Goal: Task Accomplishment & Management: Use online tool/utility

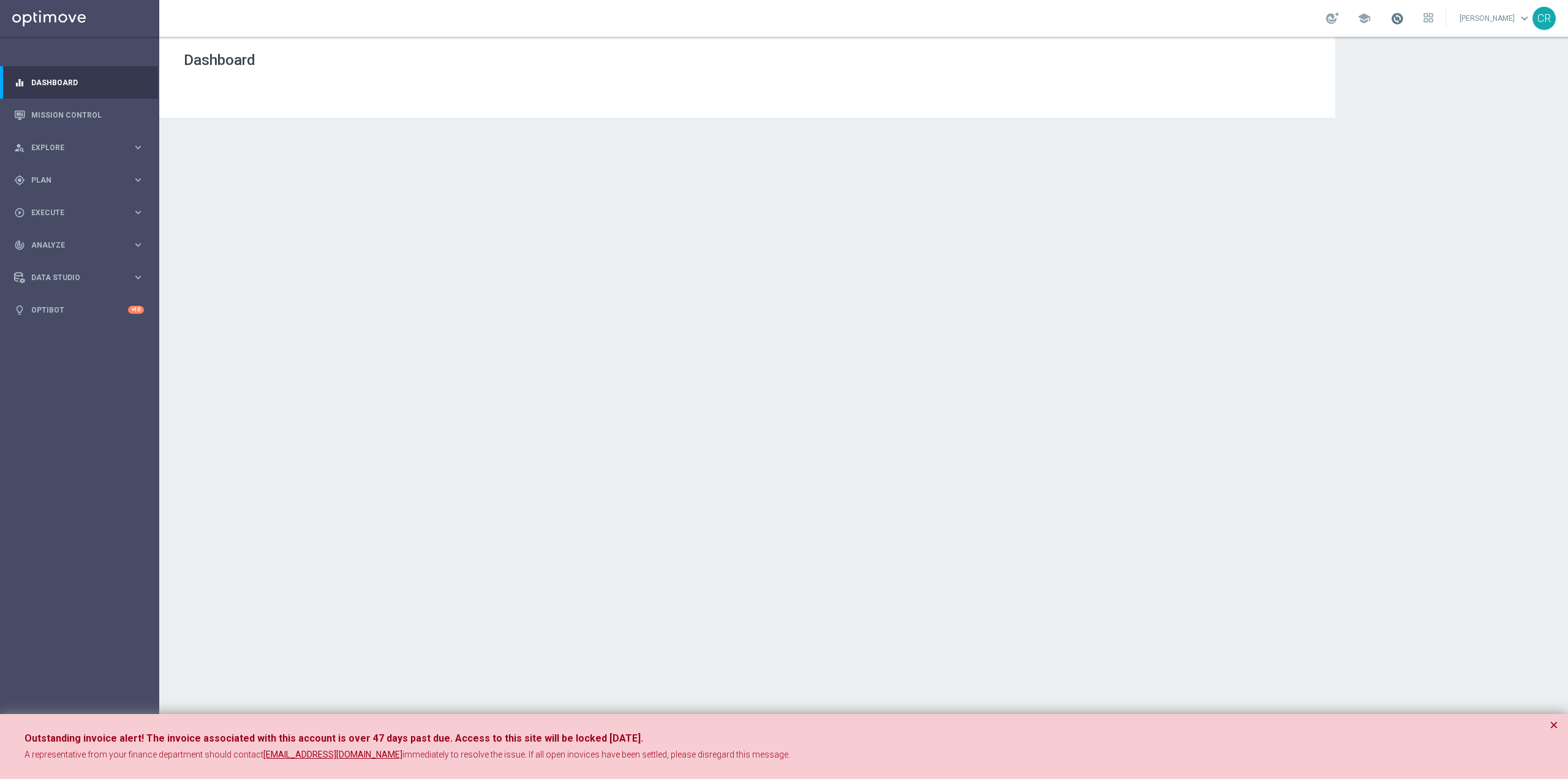
click at [1391, 19] on span at bounding box center [1397, 18] width 14 height 14
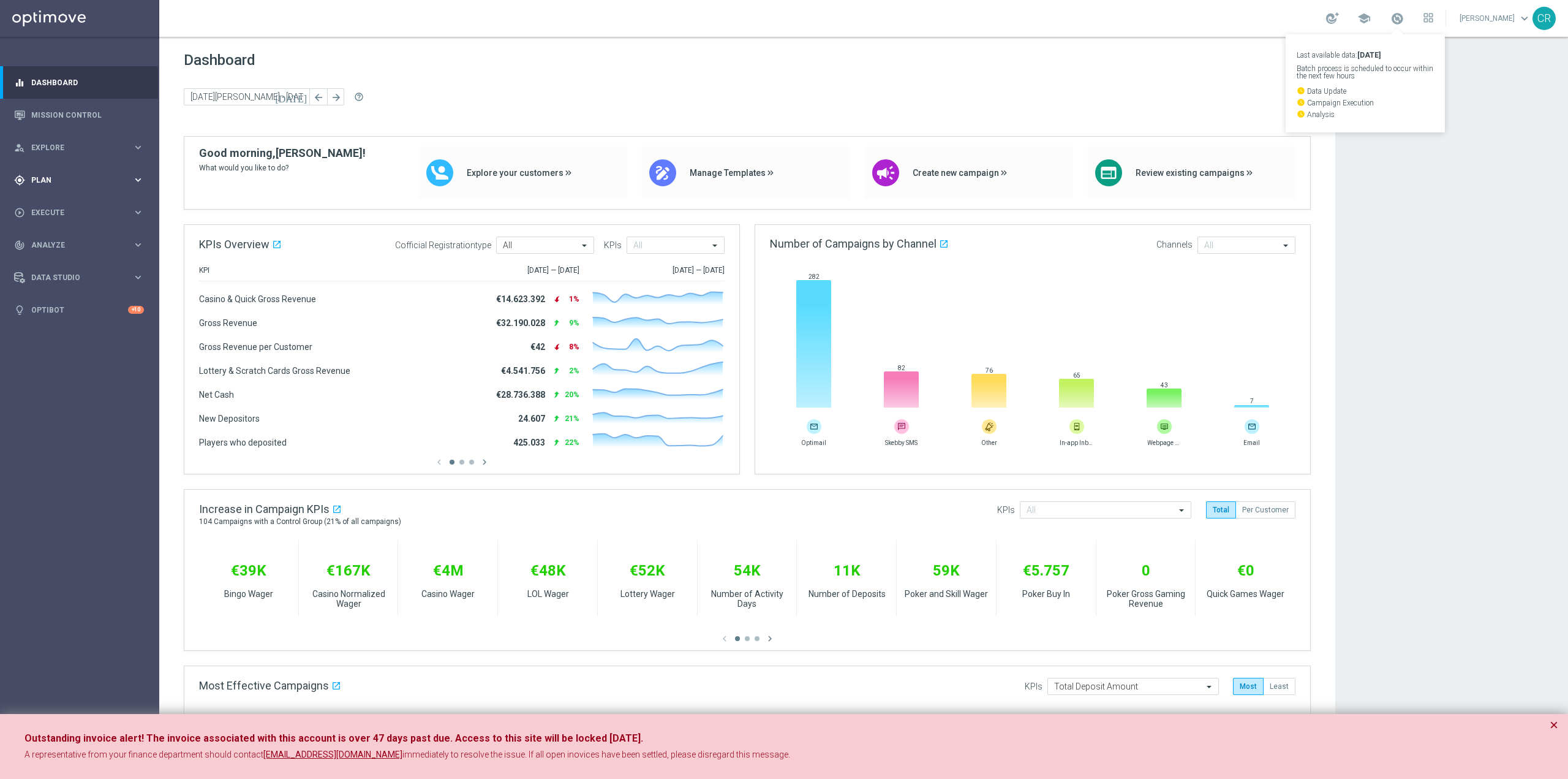
click at [52, 176] on div "gps_fixed Plan" at bounding box center [73, 180] width 118 height 11
click at [90, 296] on div "play_circle_outline Execute keyboard_arrow_right" at bounding box center [79, 304] width 158 height 33
click at [74, 142] on div "person_search Explore" at bounding box center [73, 148] width 118 height 11
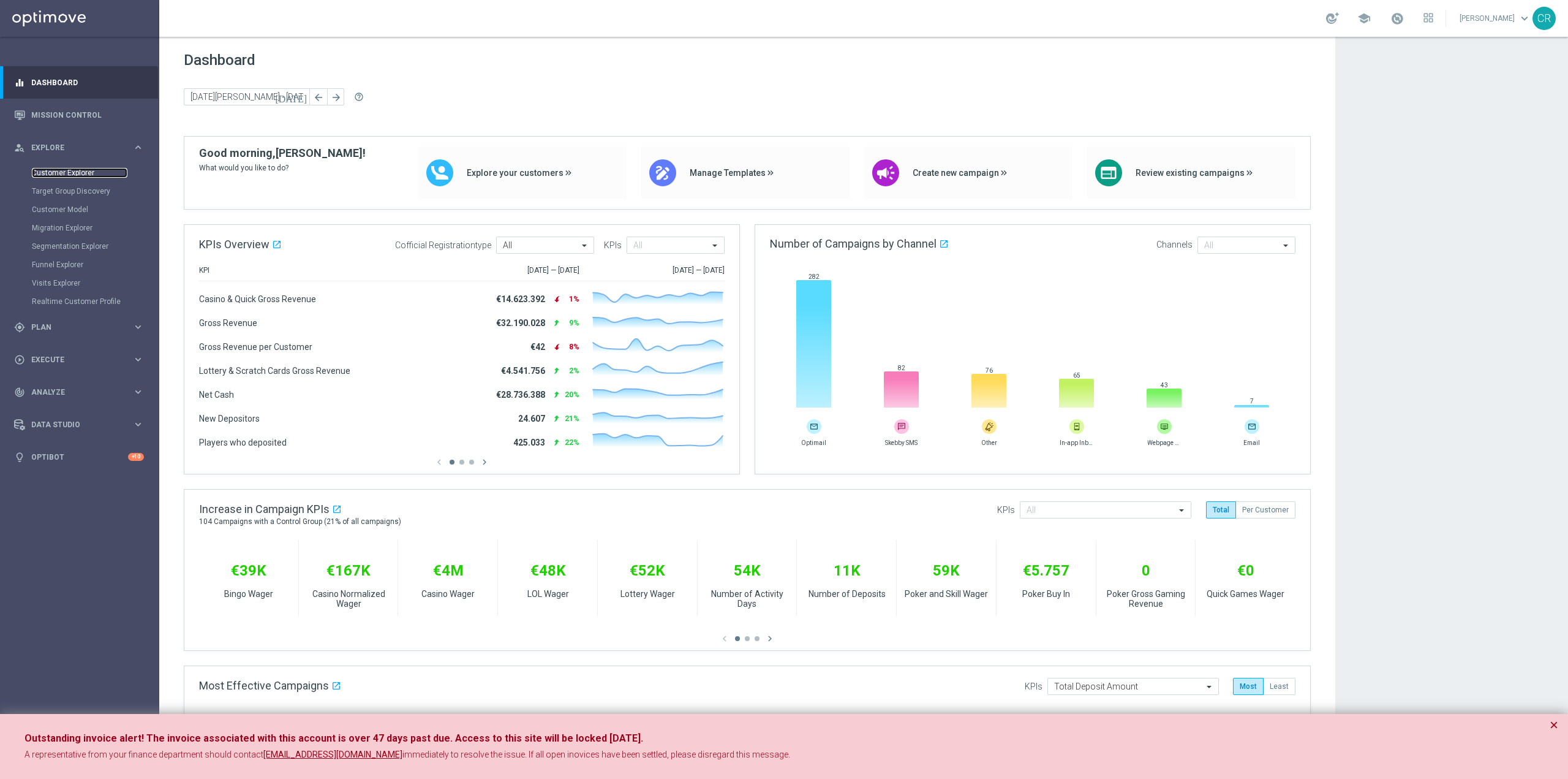
click at [65, 172] on link "Customer Explorer" at bounding box center [80, 173] width 96 height 10
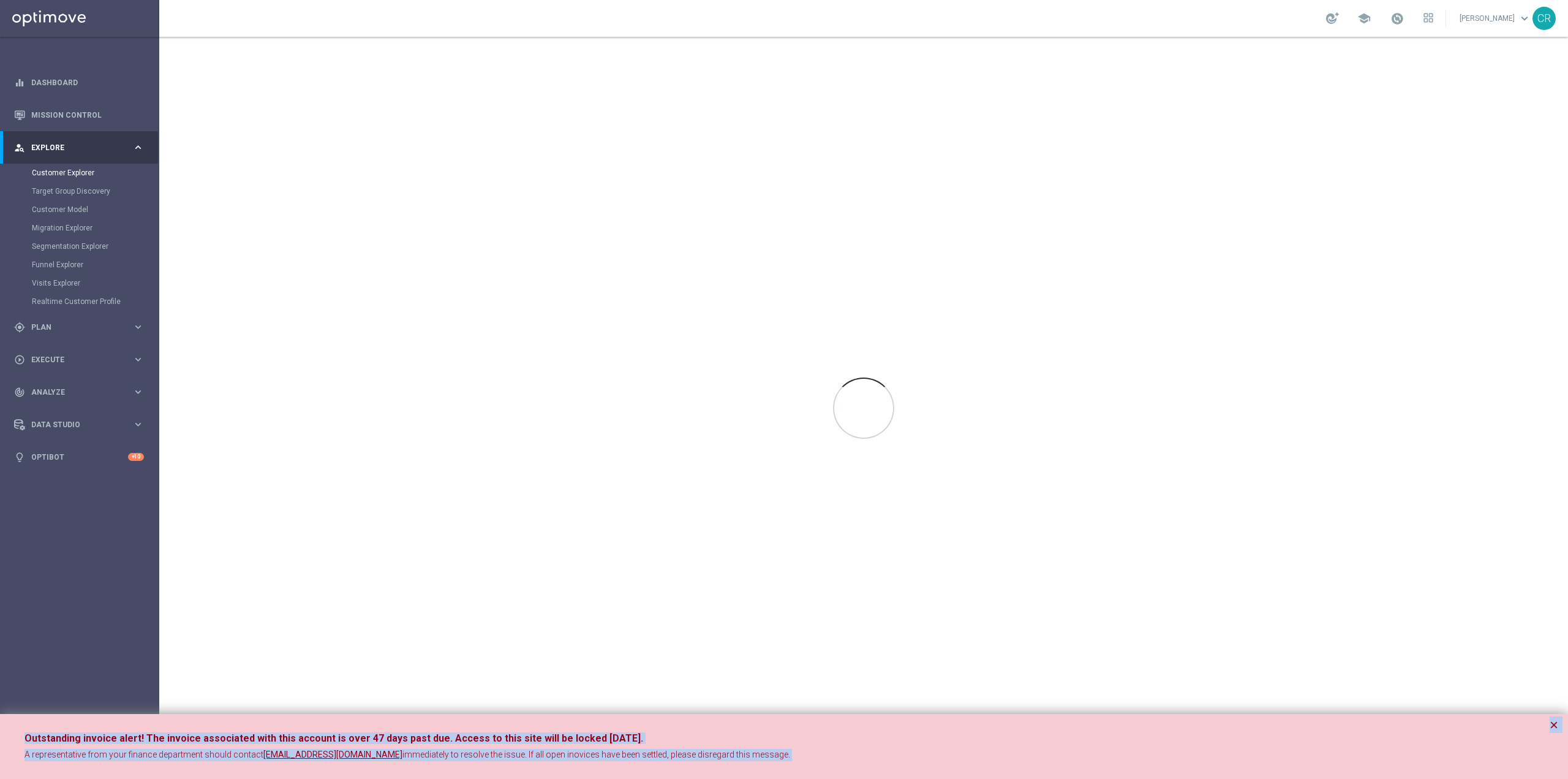
type textarea "Chat Nuova conversazione 🤓 Spiega una cosa complessa Spiega l'Intelligenza Arti…"
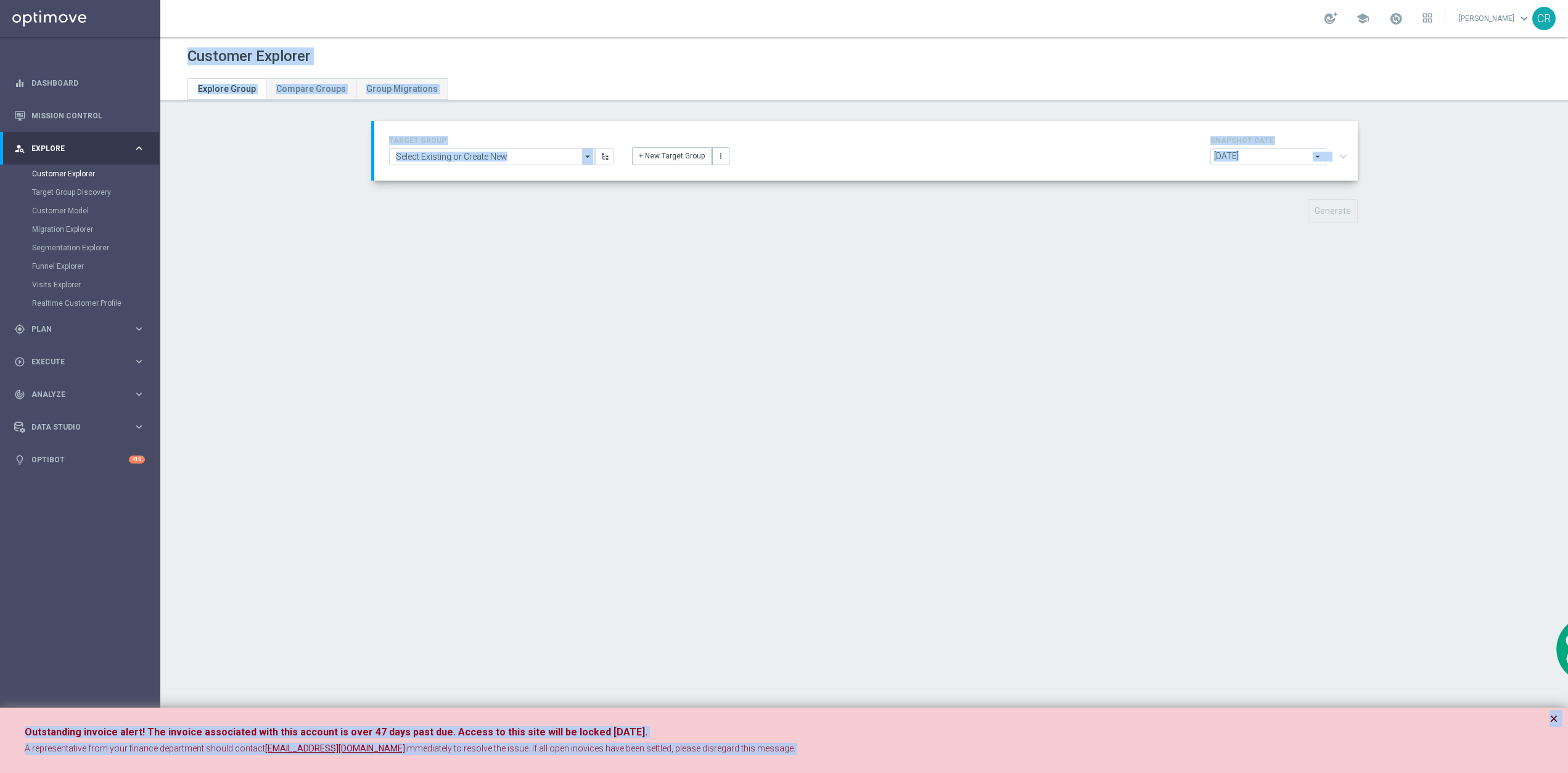
click at [1554, 716] on button "×" at bounding box center [1554, 719] width 9 height 15
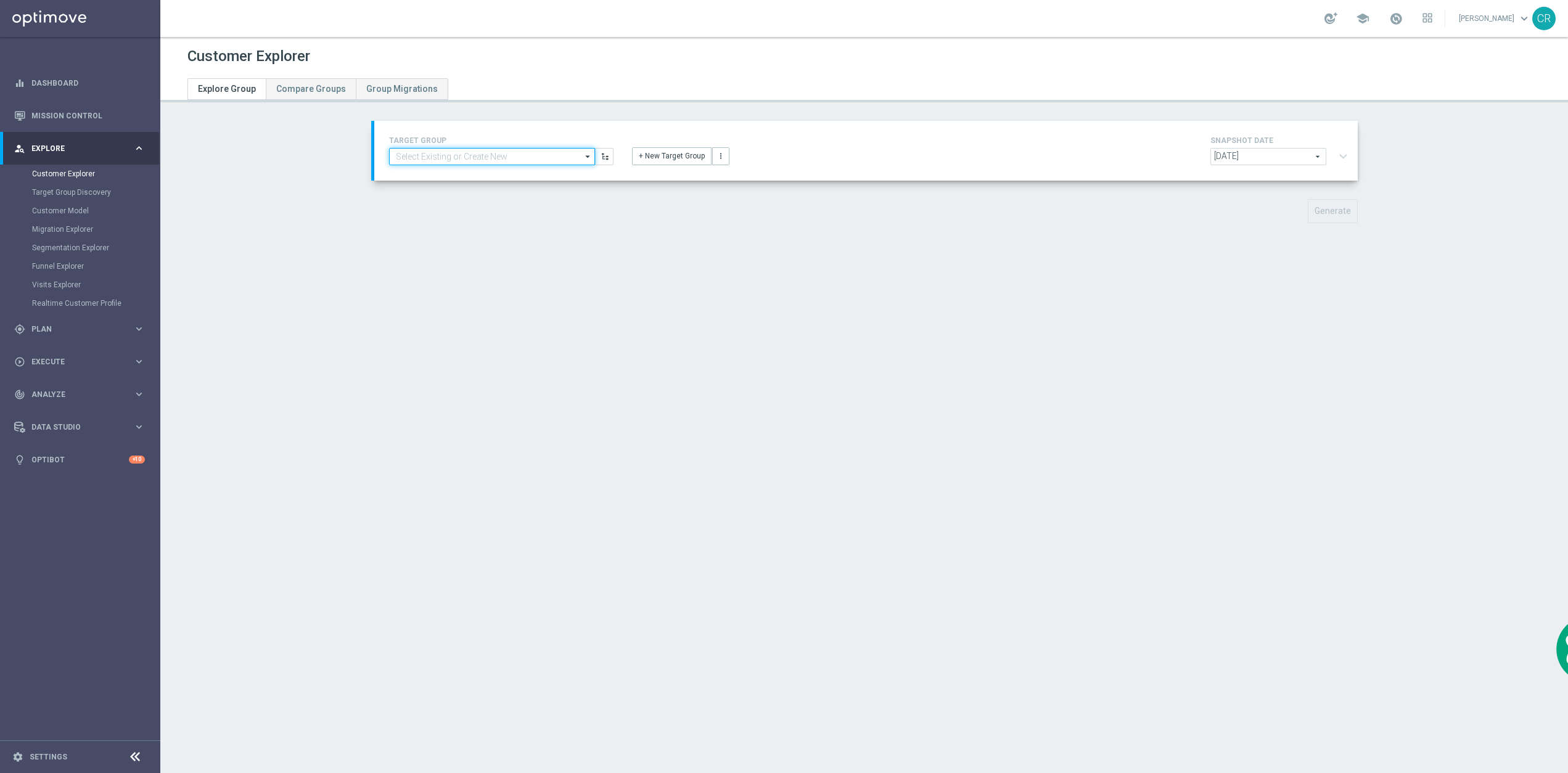
click at [466, 158] on input at bounding box center [491, 156] width 206 height 17
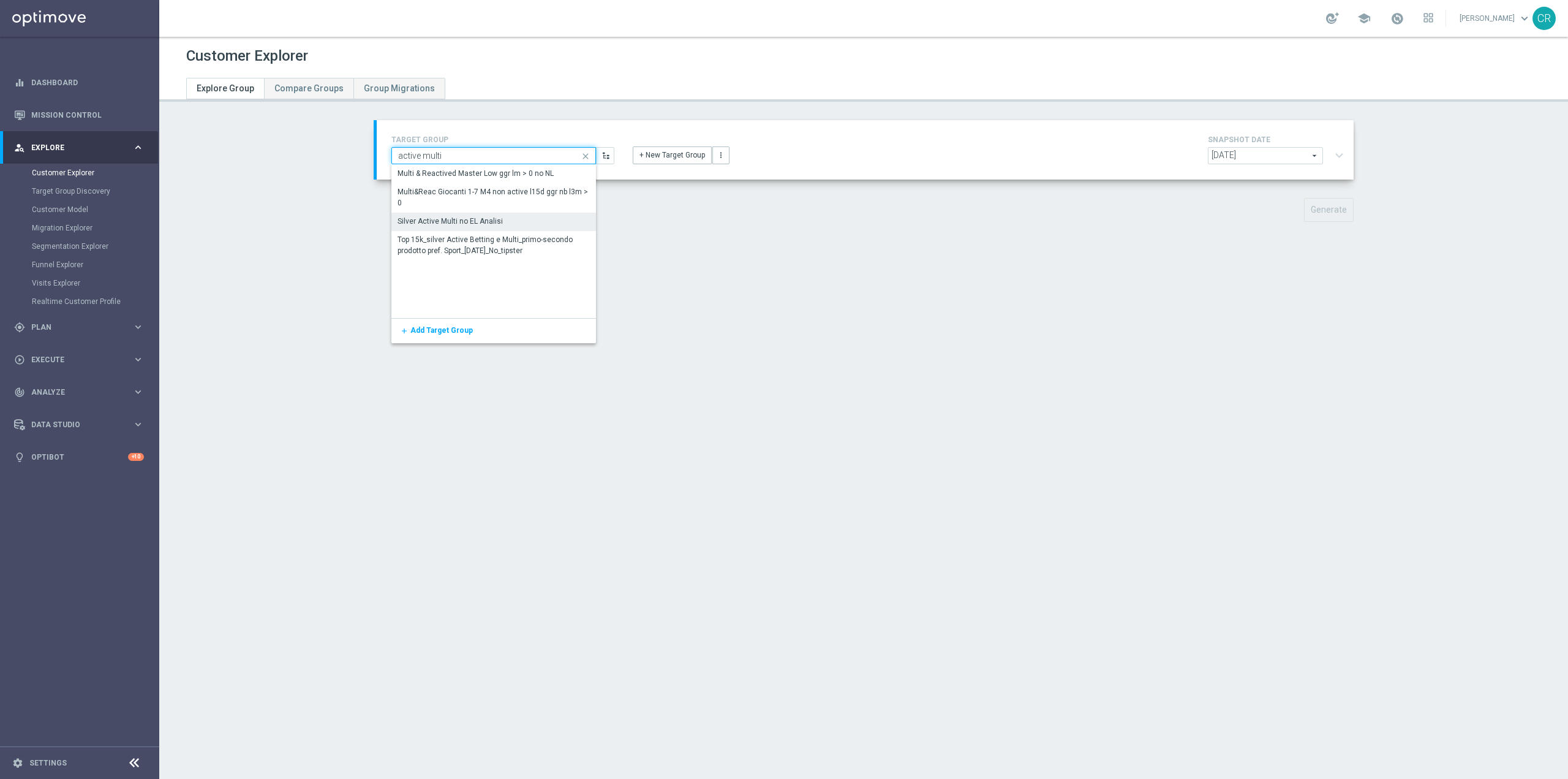
type input "active multi"
click at [505, 220] on div "Silver Active Multi no EL Analisi" at bounding box center [494, 222] width 205 height 18
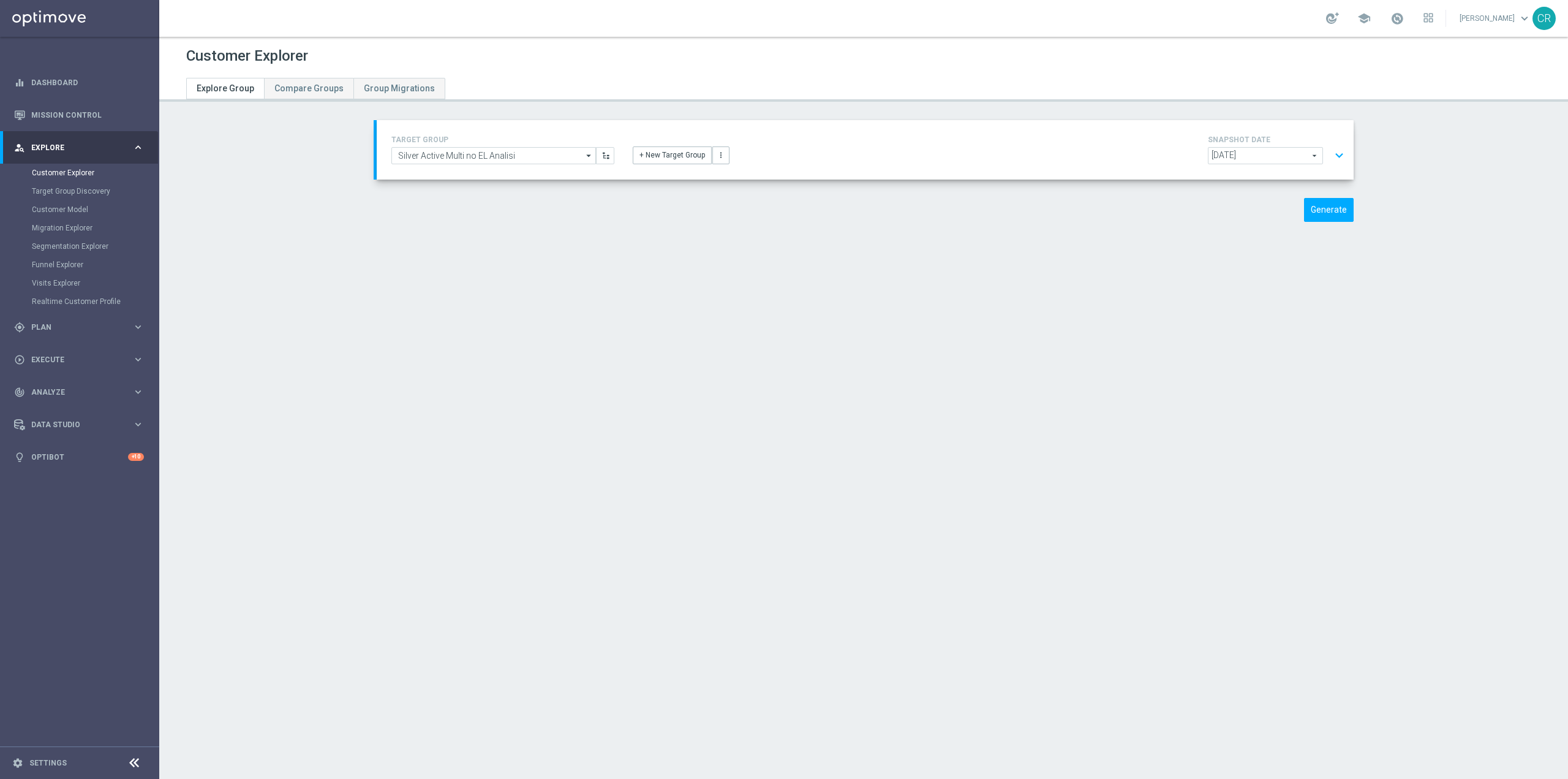
click at [1259, 156] on span "2025-08-31" at bounding box center [1266, 155] width 114 height 16
click at [1261, 190] on span "[DATE]" at bounding box center [1266, 190] width 102 height 10
type input "[DATE]"
click at [1341, 156] on button "expand_more" at bounding box center [1340, 156] width 18 height 23
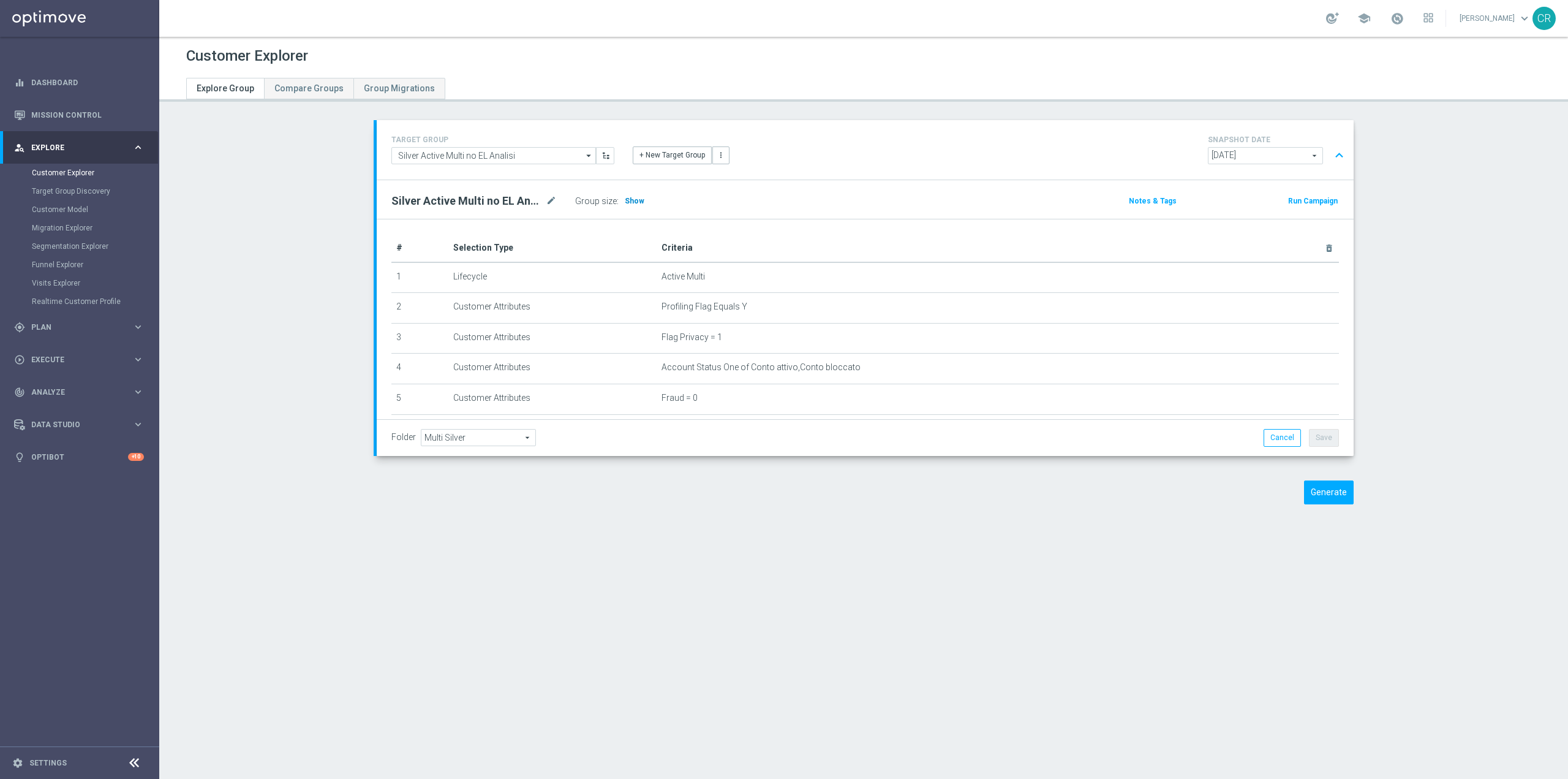
click at [634, 199] on span "Show" at bounding box center [634, 201] width 20 height 9
click at [1331, 501] on button "Generate" at bounding box center [1329, 492] width 50 height 24
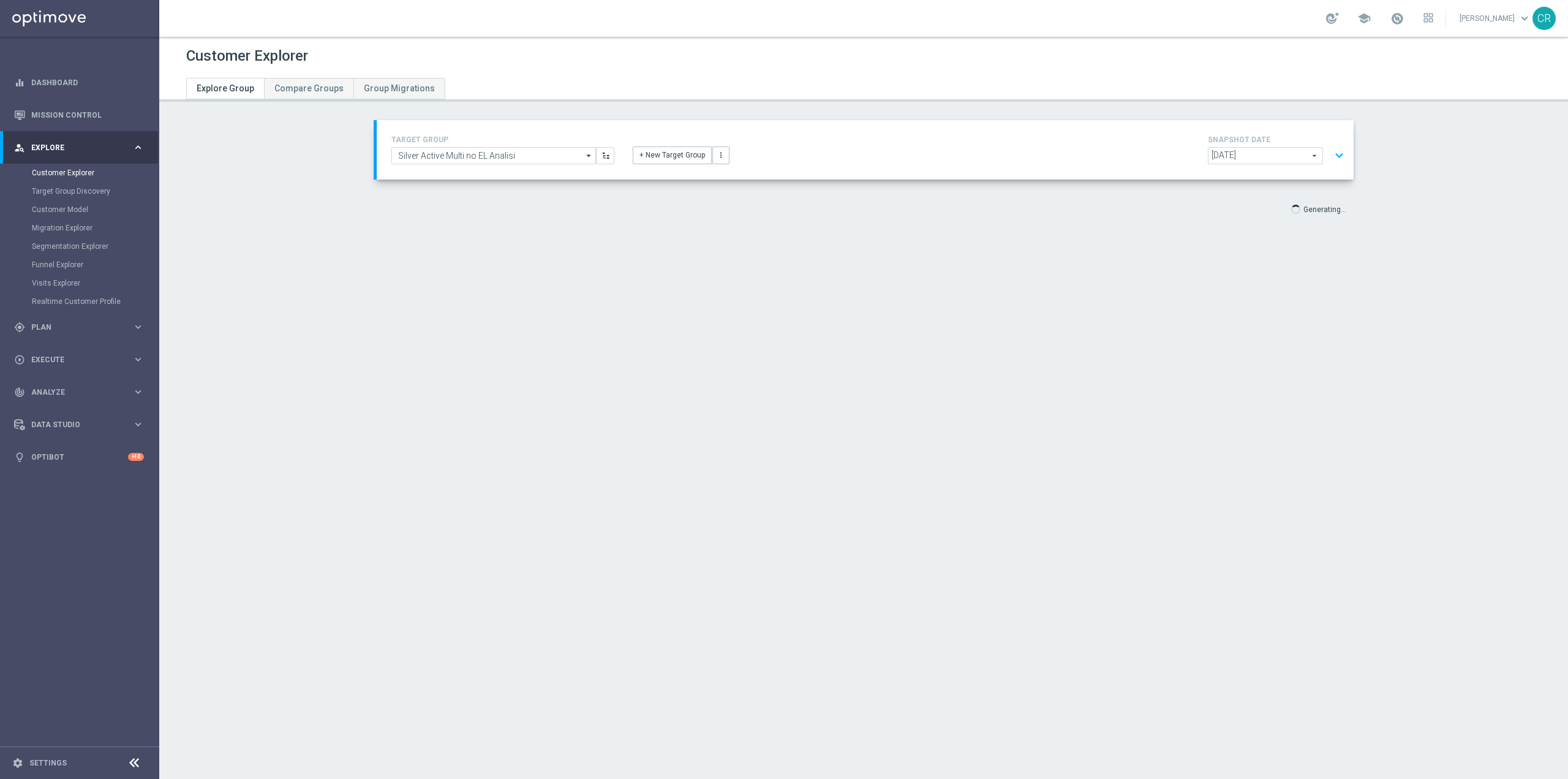
type input "Select"
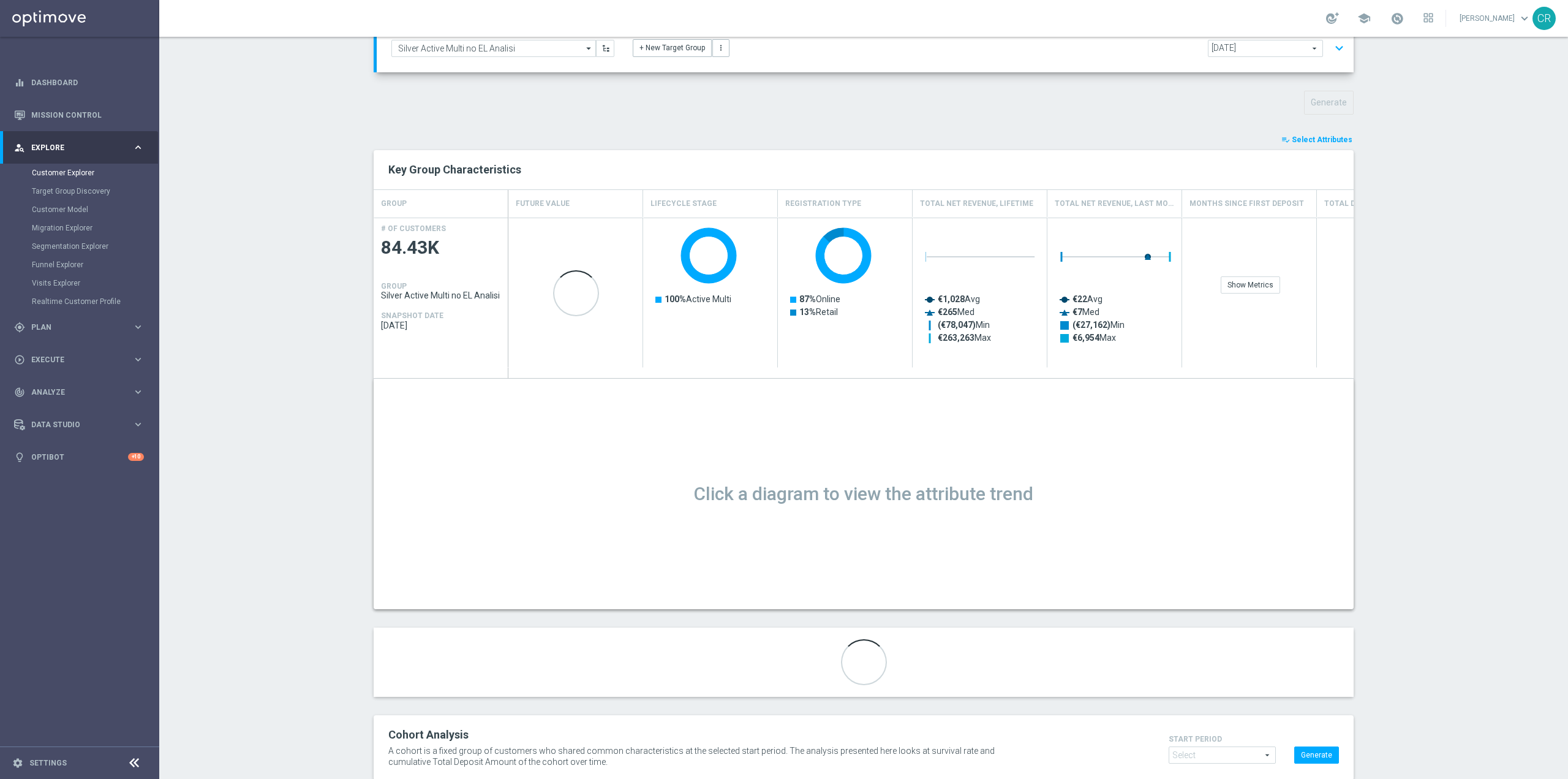
scroll to position [139, 0]
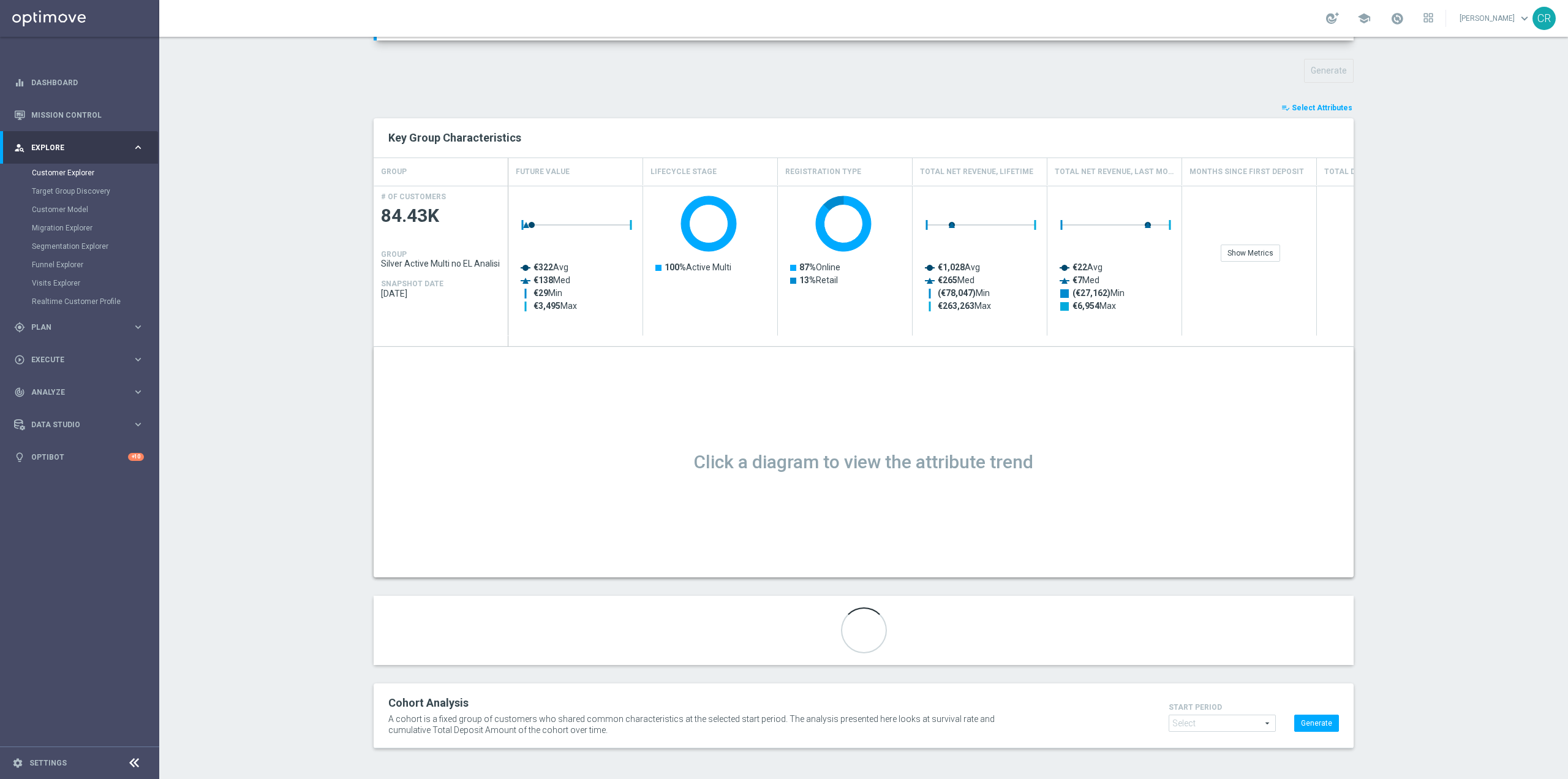
click at [1332, 108] on span "Select Attributes" at bounding box center [1322, 107] width 61 height 9
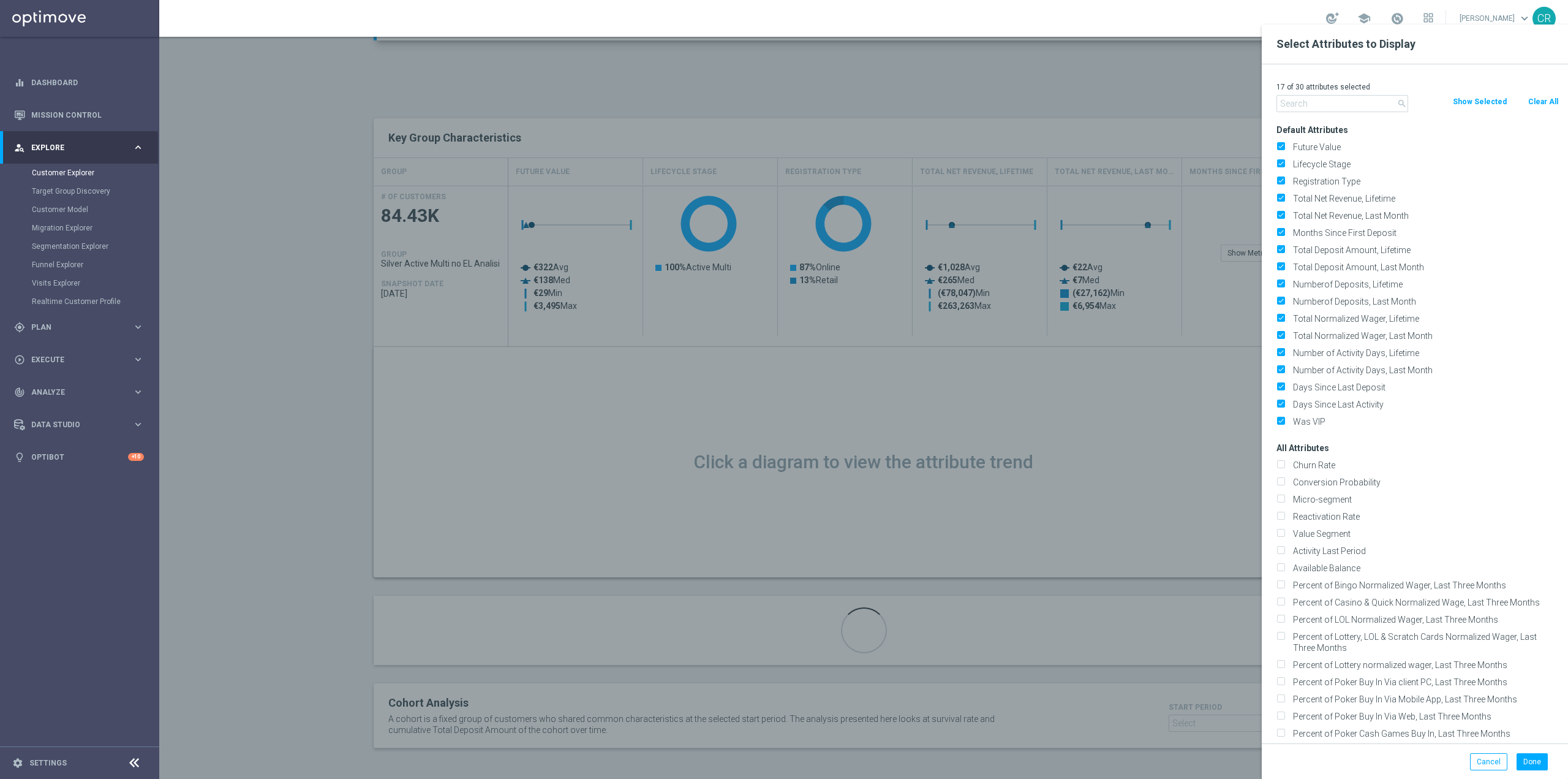
click at [1544, 101] on button "Clear All" at bounding box center [1544, 102] width 33 height 14
checkbox input "false"
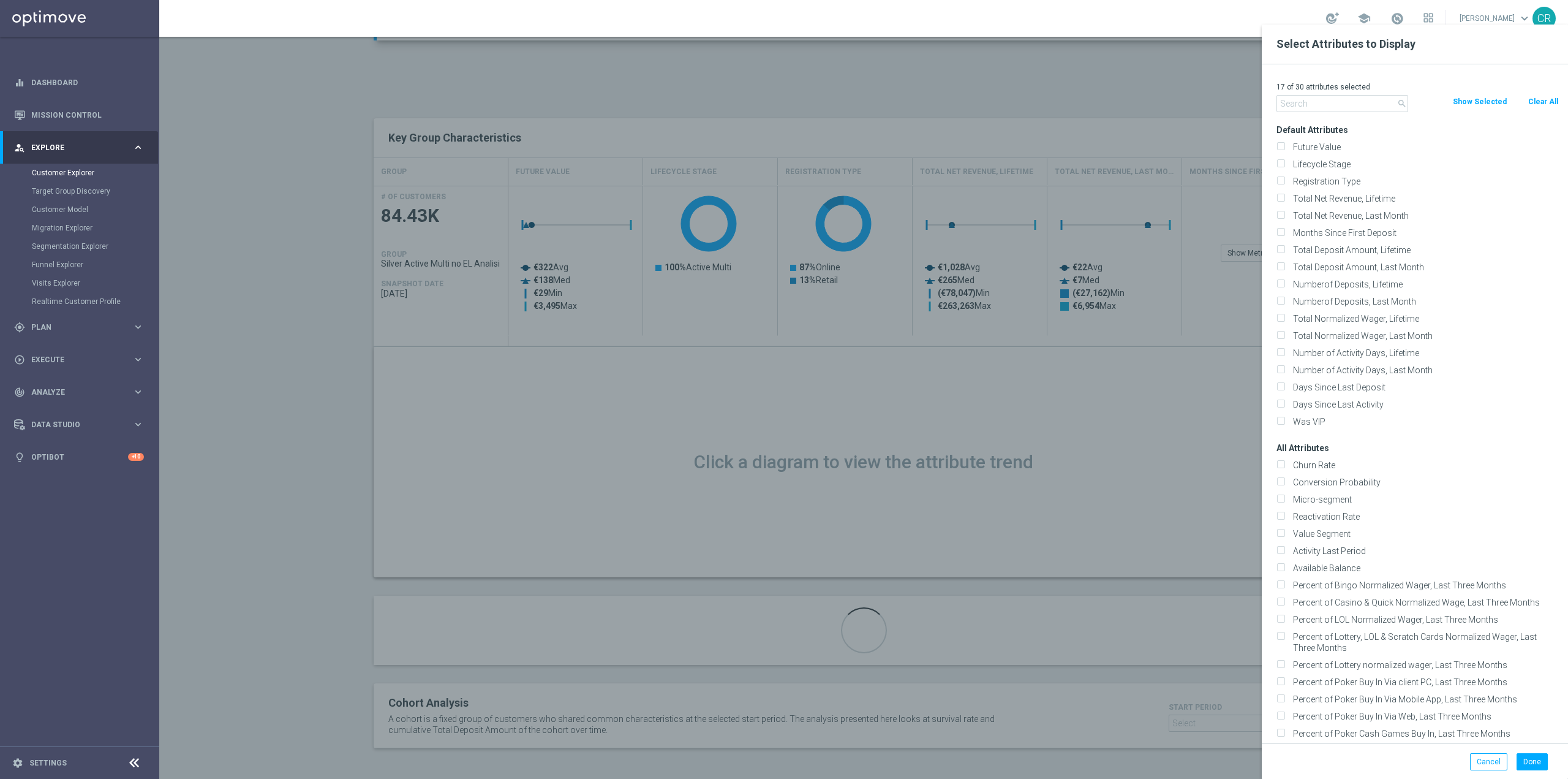
checkbox input "false"
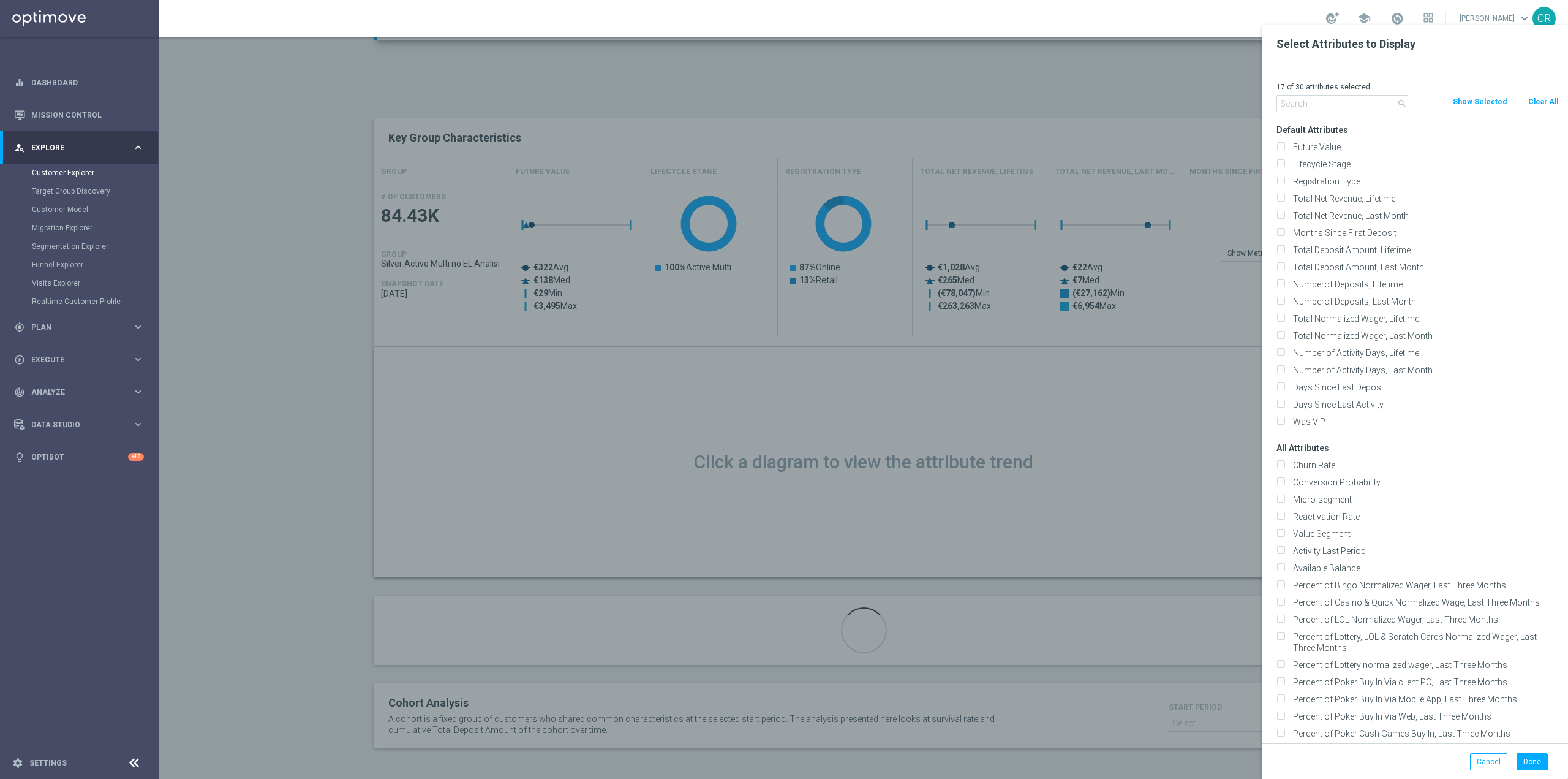
checkbox input "false"
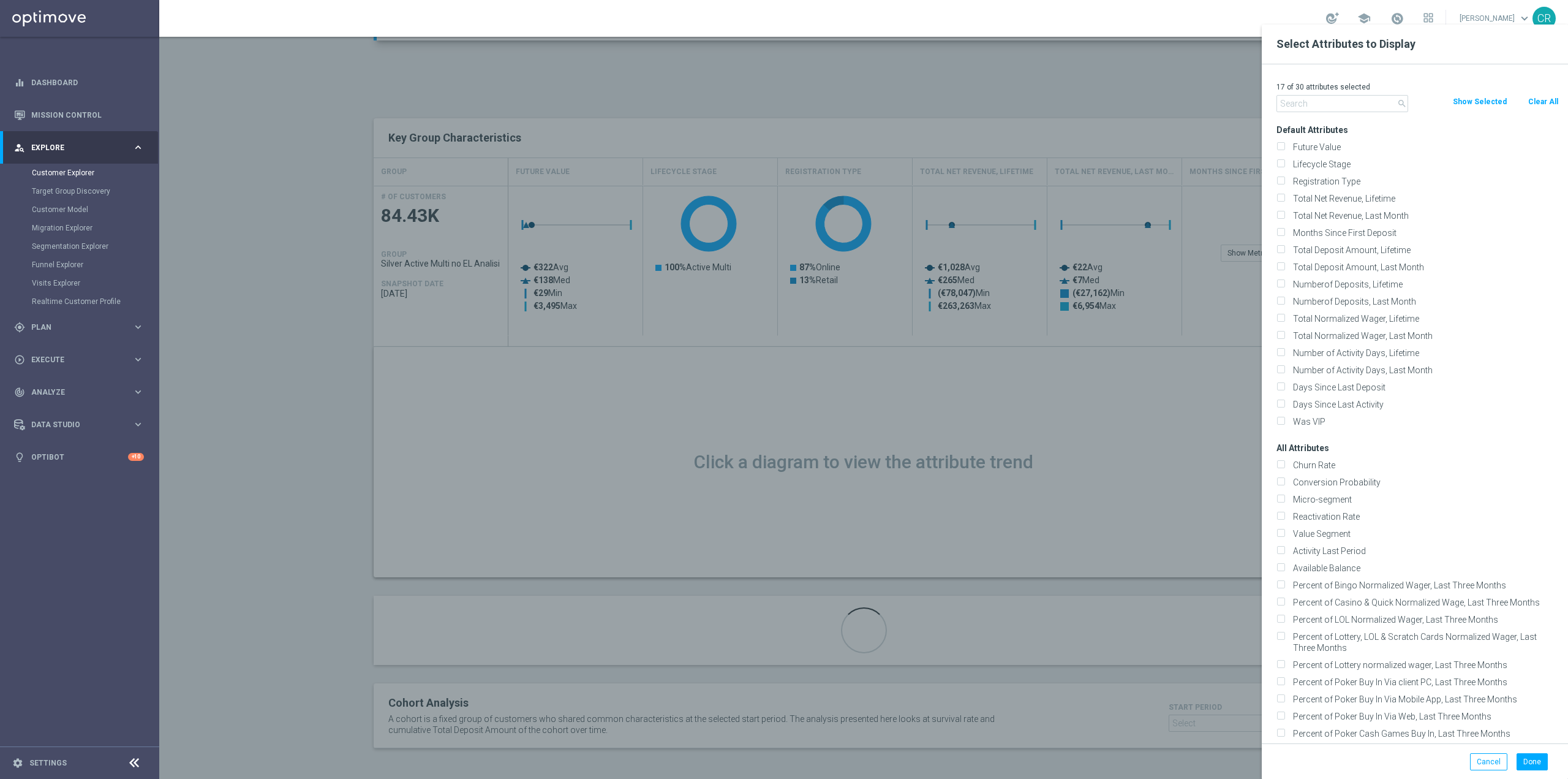
checkbox input "false"
click at [1284, 165] on div "Lifecycle Stage" at bounding box center [1418, 164] width 282 height 11
click at [1283, 165] on input "Lifecycle Stage" at bounding box center [1281, 166] width 8 height 8
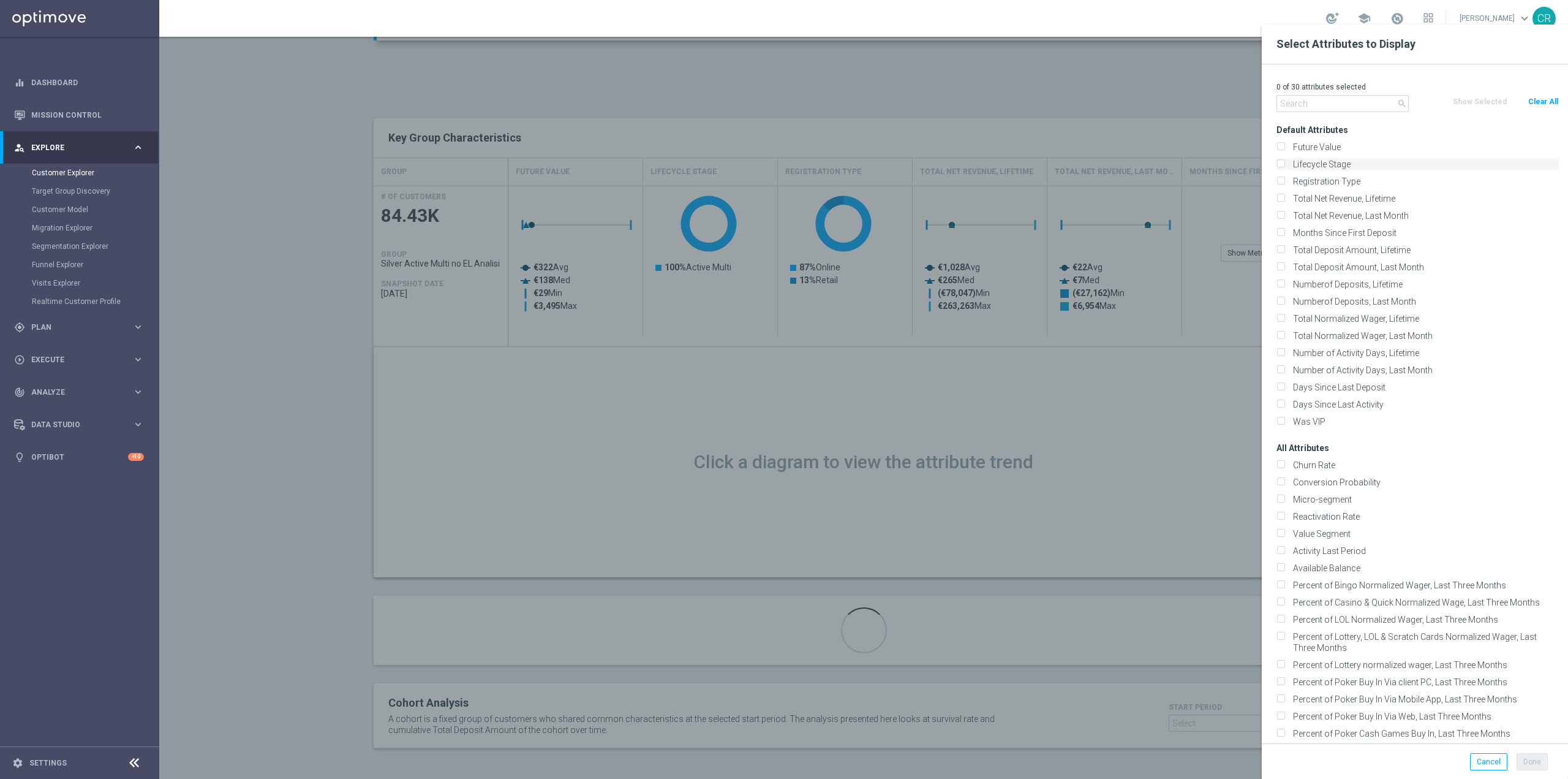
checkbox input "true"
click at [1542, 770] on button "Done" at bounding box center [1533, 761] width 31 height 17
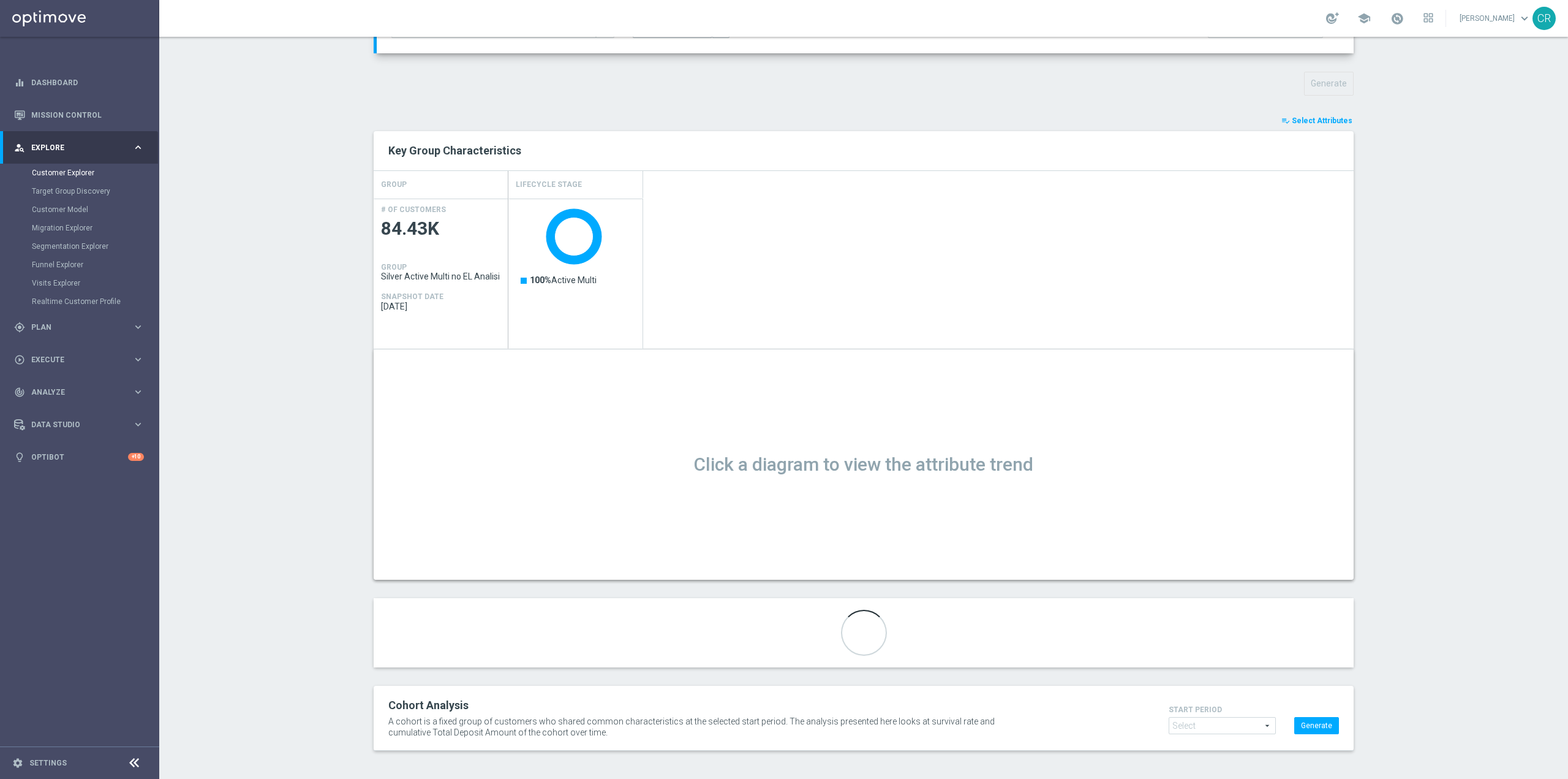
scroll to position [129, 0]
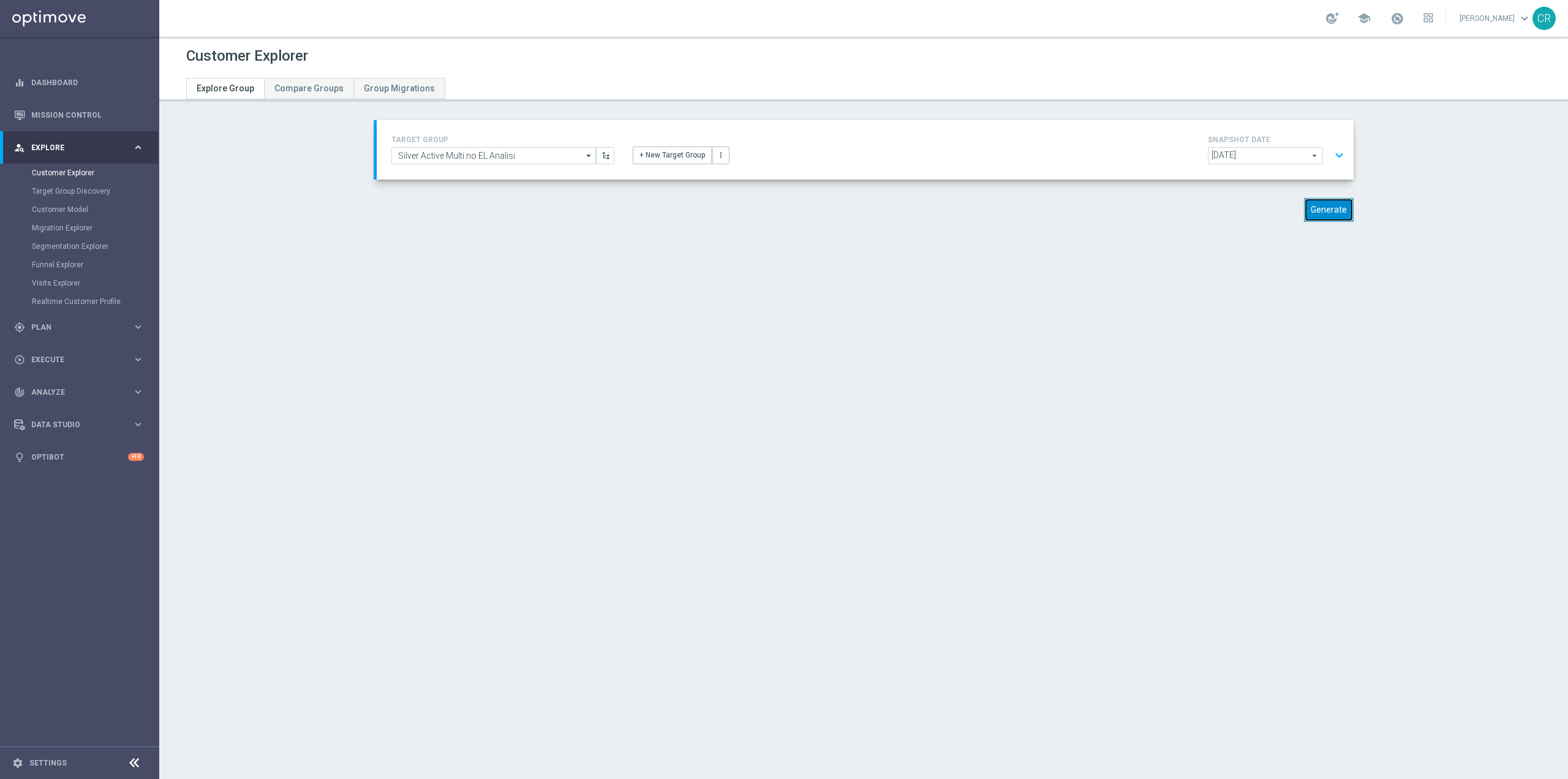
click at [1333, 203] on button "Generate" at bounding box center [1329, 210] width 50 height 24
click at [1333, 153] on button "expand_more" at bounding box center [1340, 156] width 18 height 23
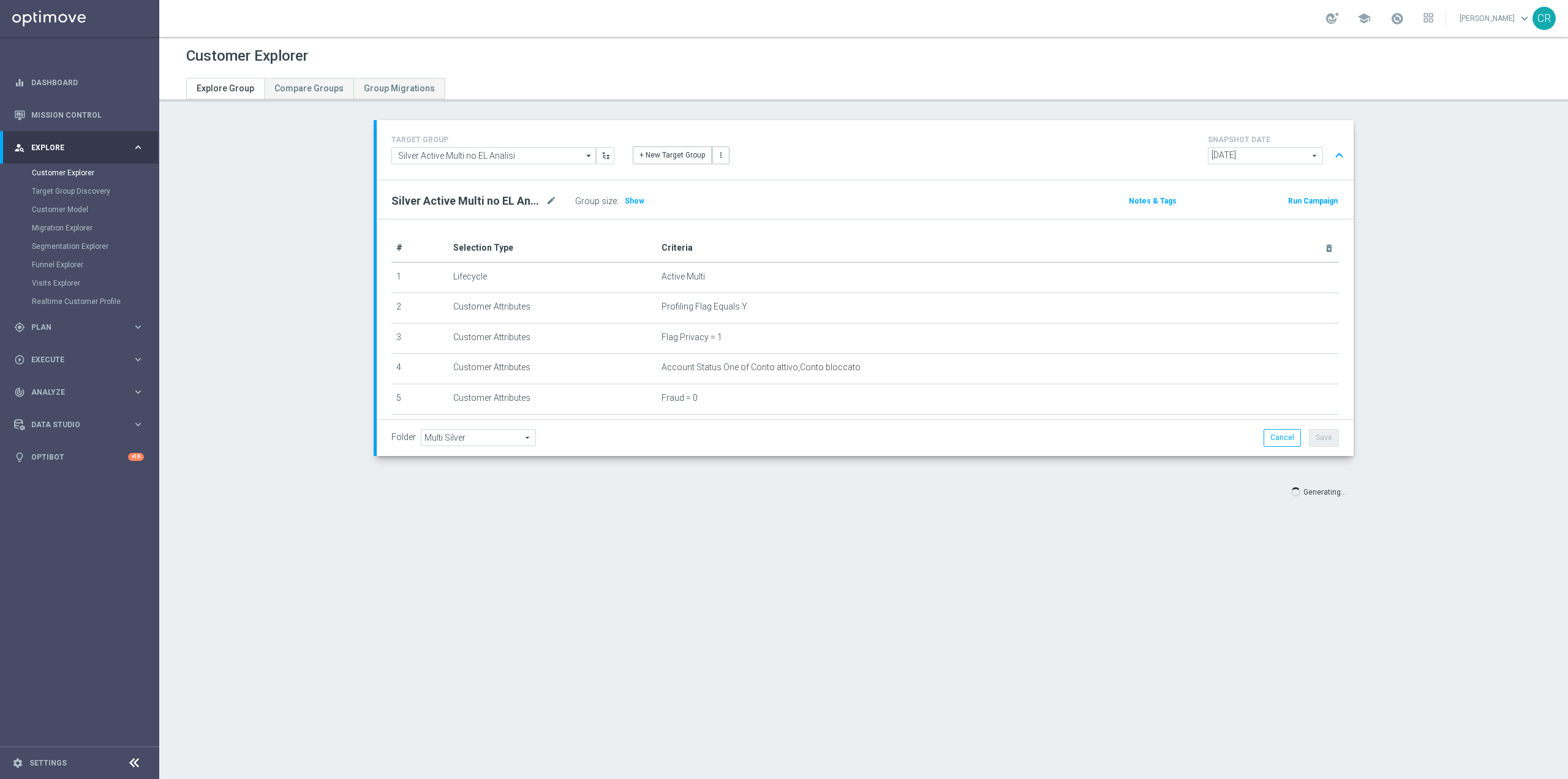
type input "Select"
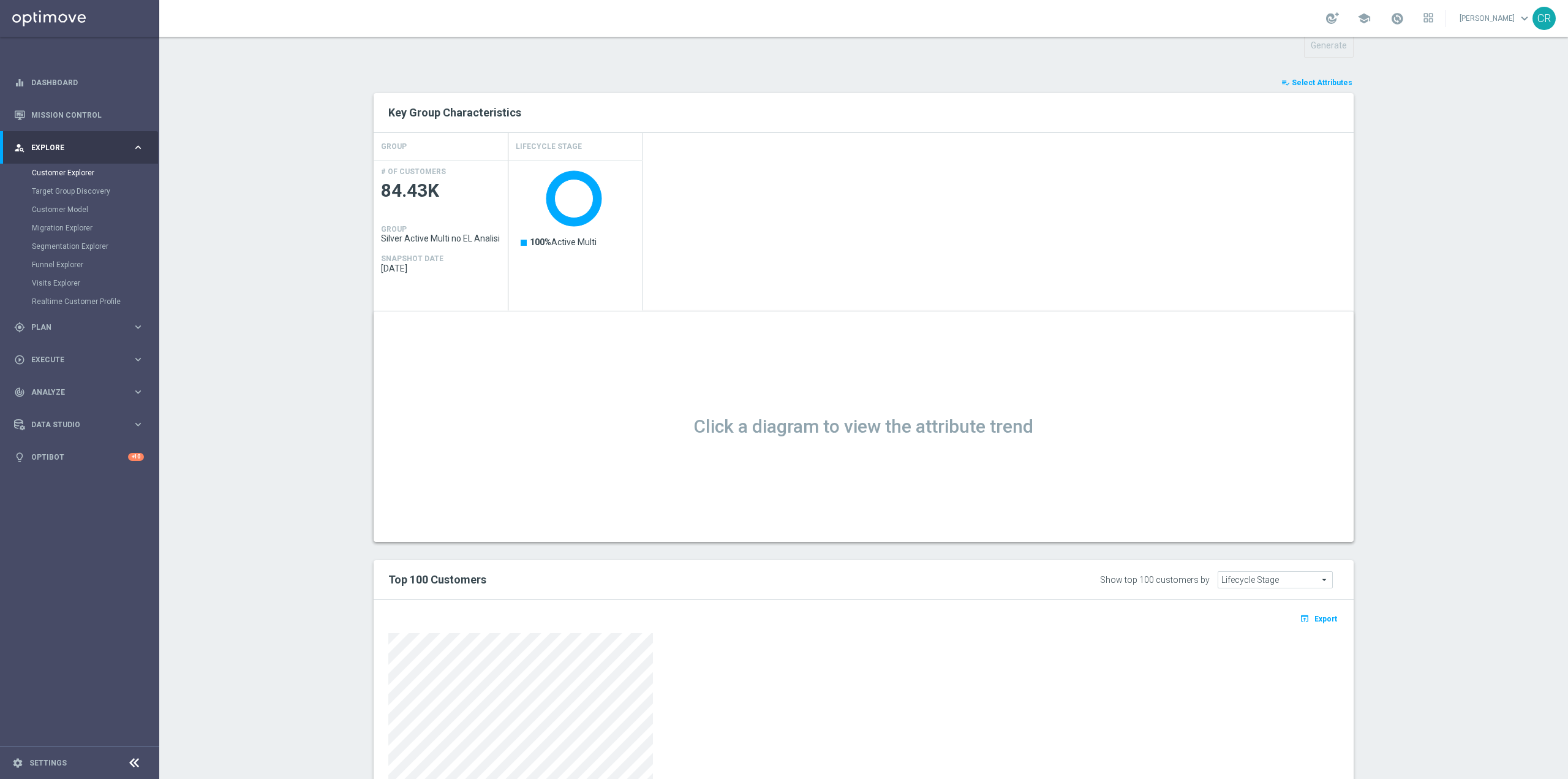
scroll to position [534, 0]
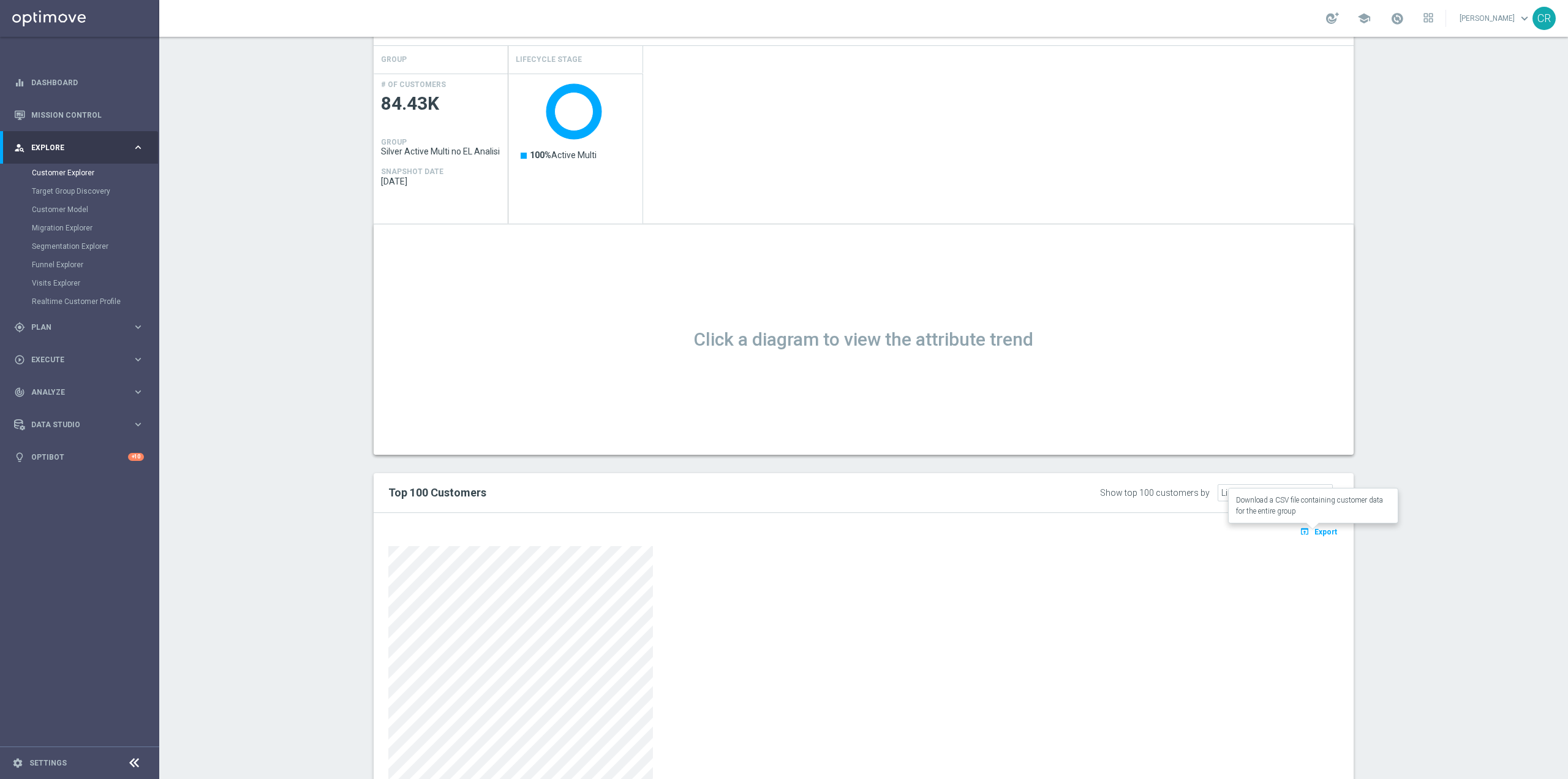
click at [1323, 535] on span "Export" at bounding box center [1325, 532] width 22 height 9
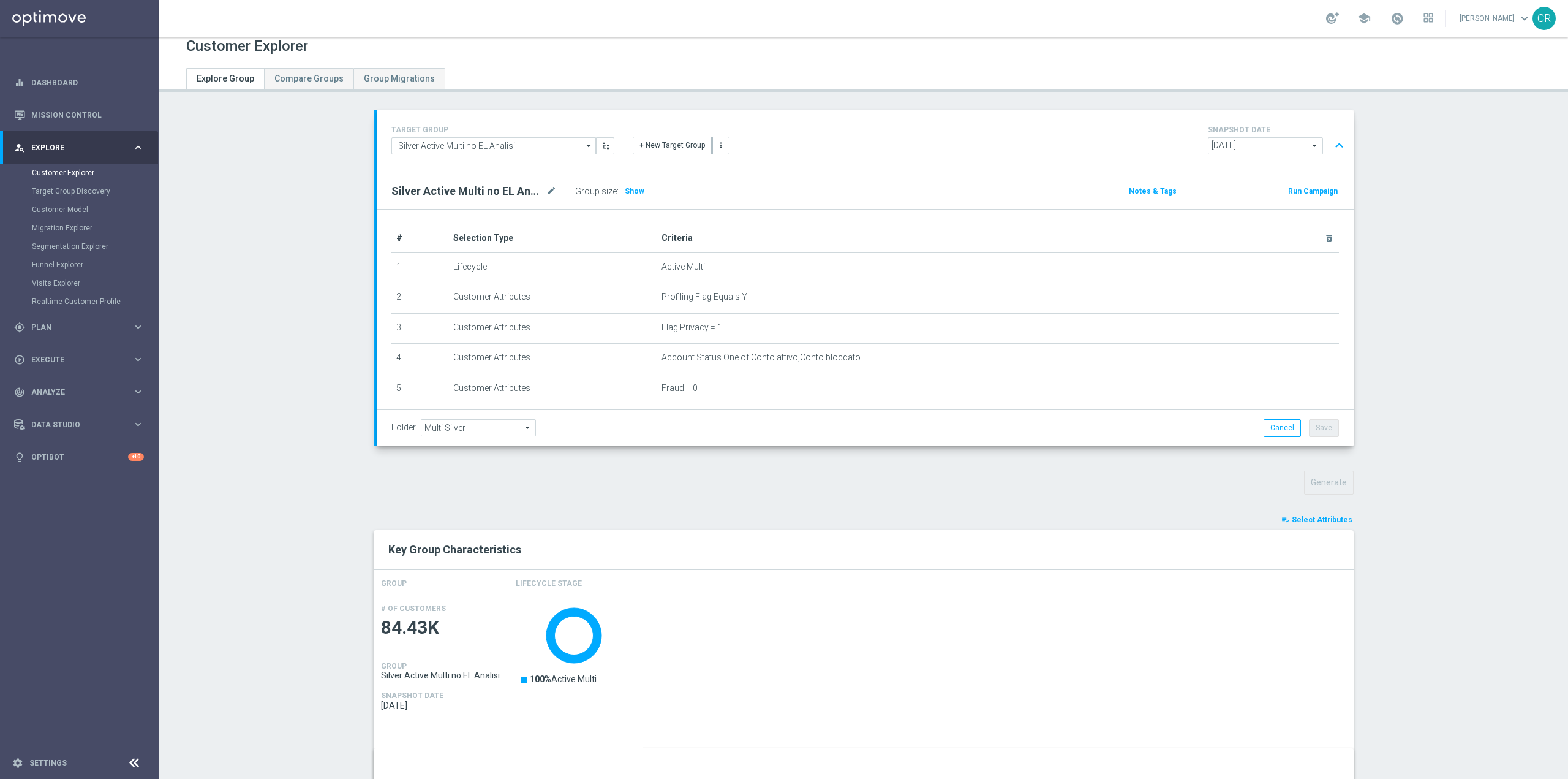
scroll to position [7, 0]
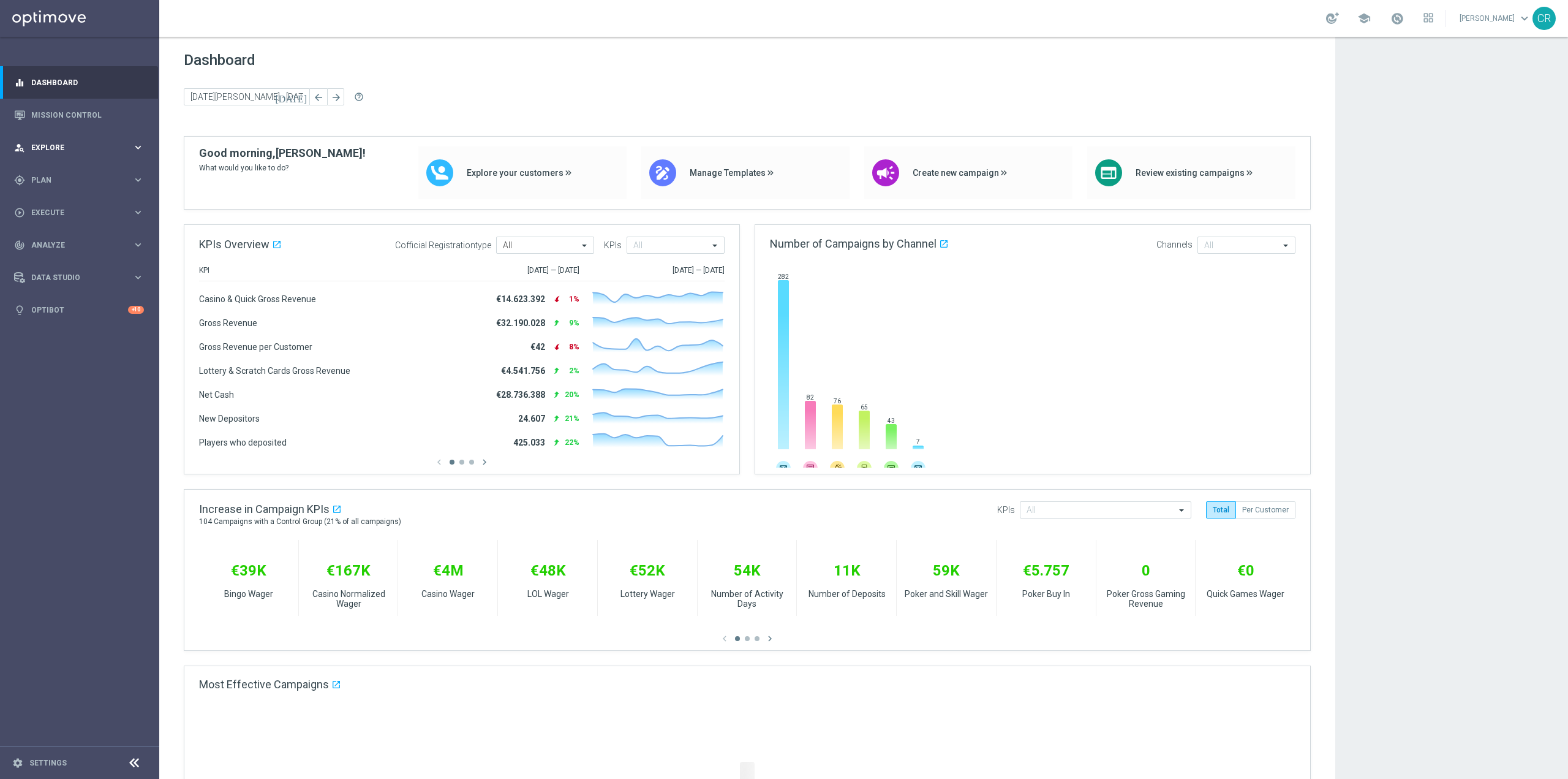
click at [100, 148] on span "Explore" at bounding box center [82, 148] width 101 height 7
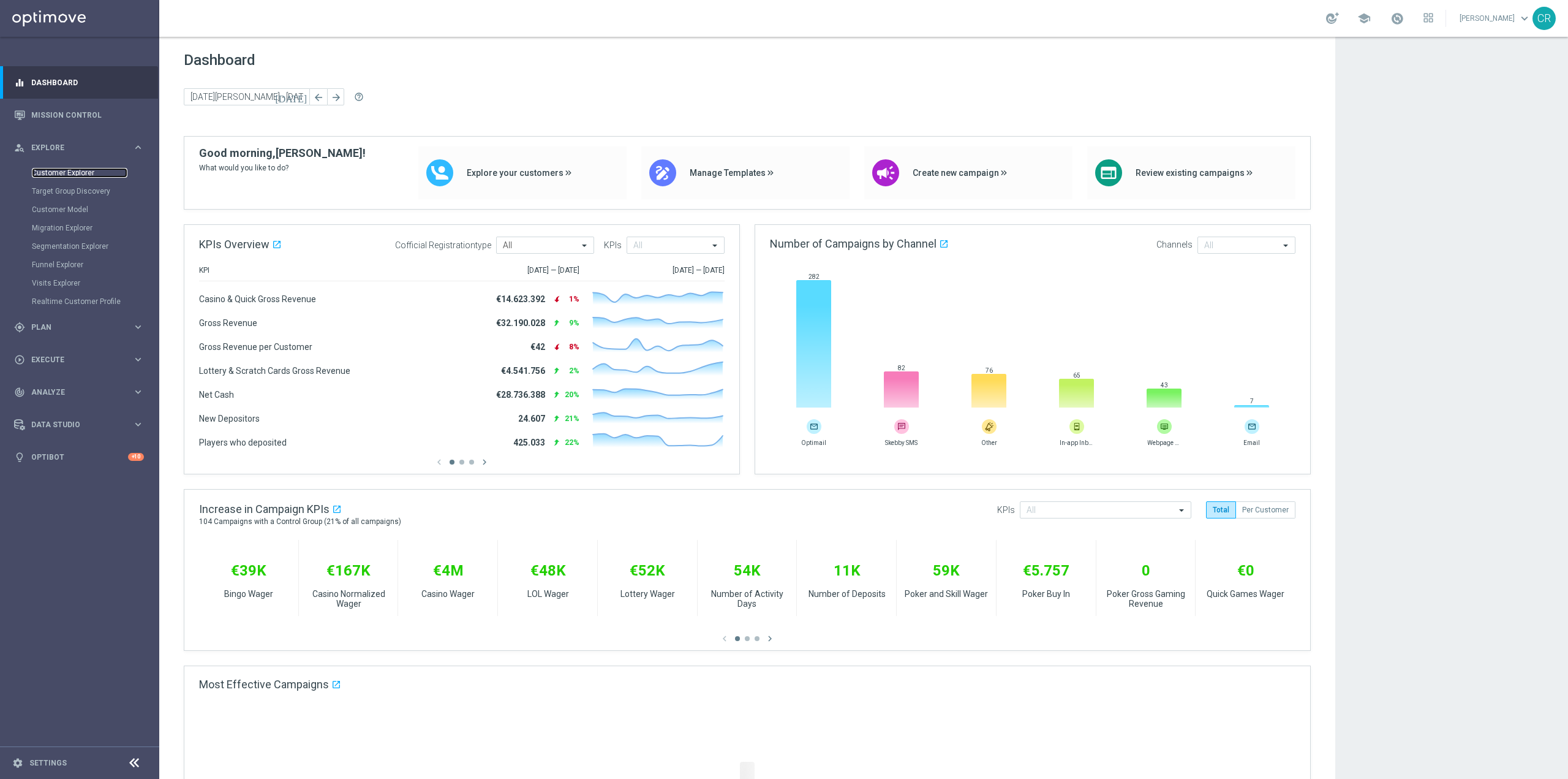
click at [54, 170] on link "Customer Explorer" at bounding box center [80, 173] width 96 height 10
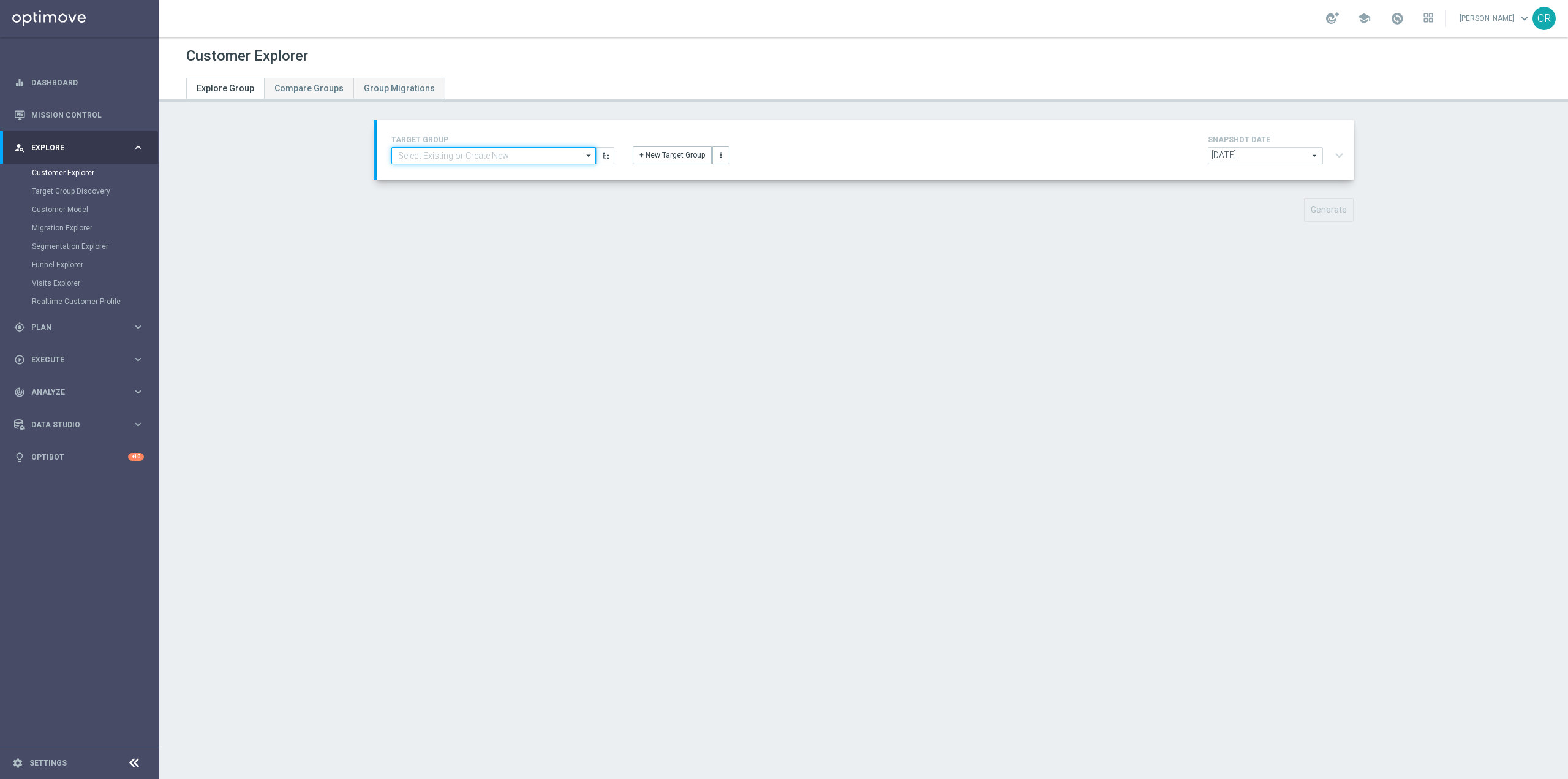
click at [467, 153] on input at bounding box center [494, 155] width 205 height 17
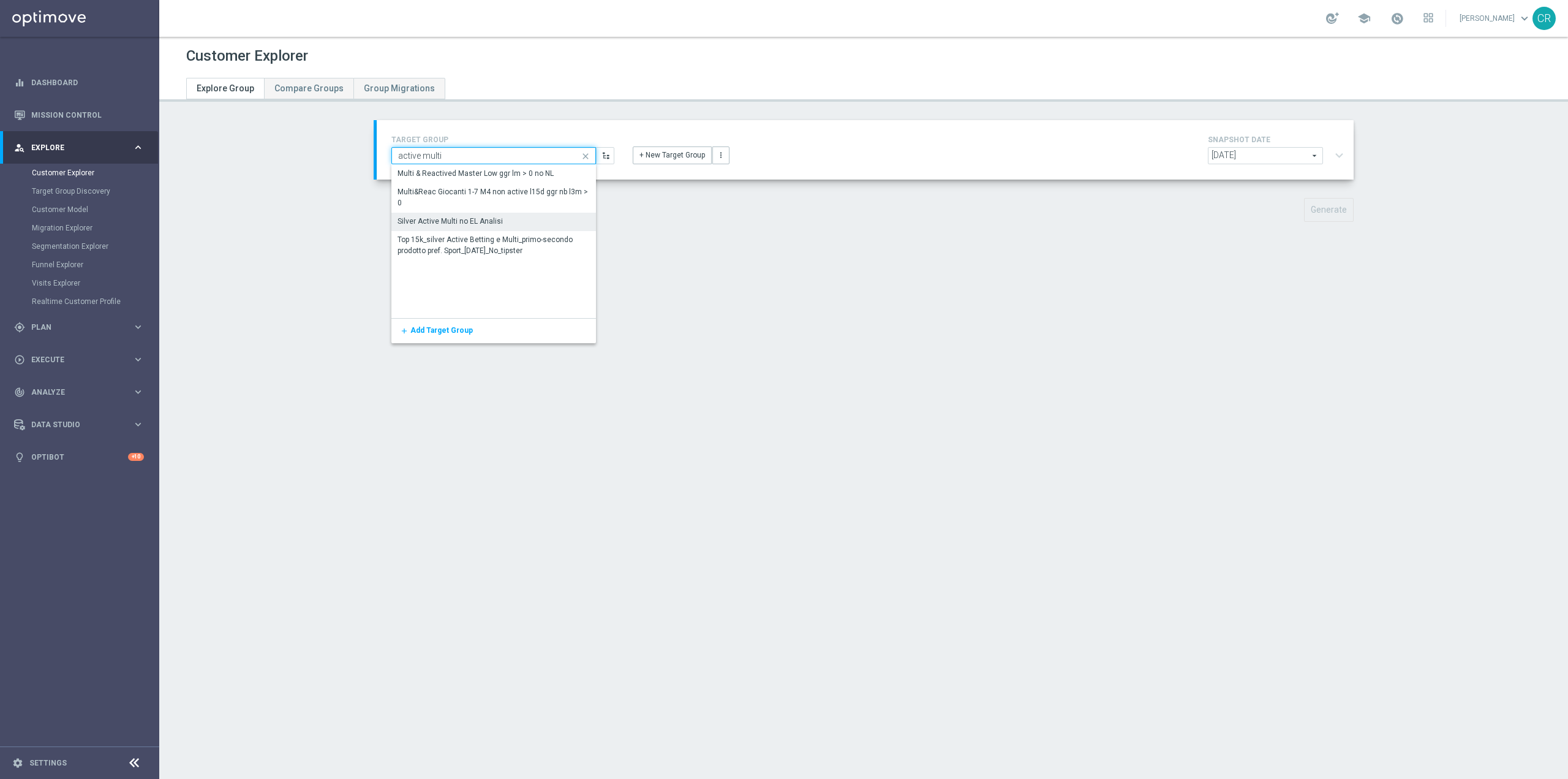
type input "active multi"
click at [502, 220] on div "Silver Active Multi no EL Analisi" at bounding box center [494, 221] width 205 height 17
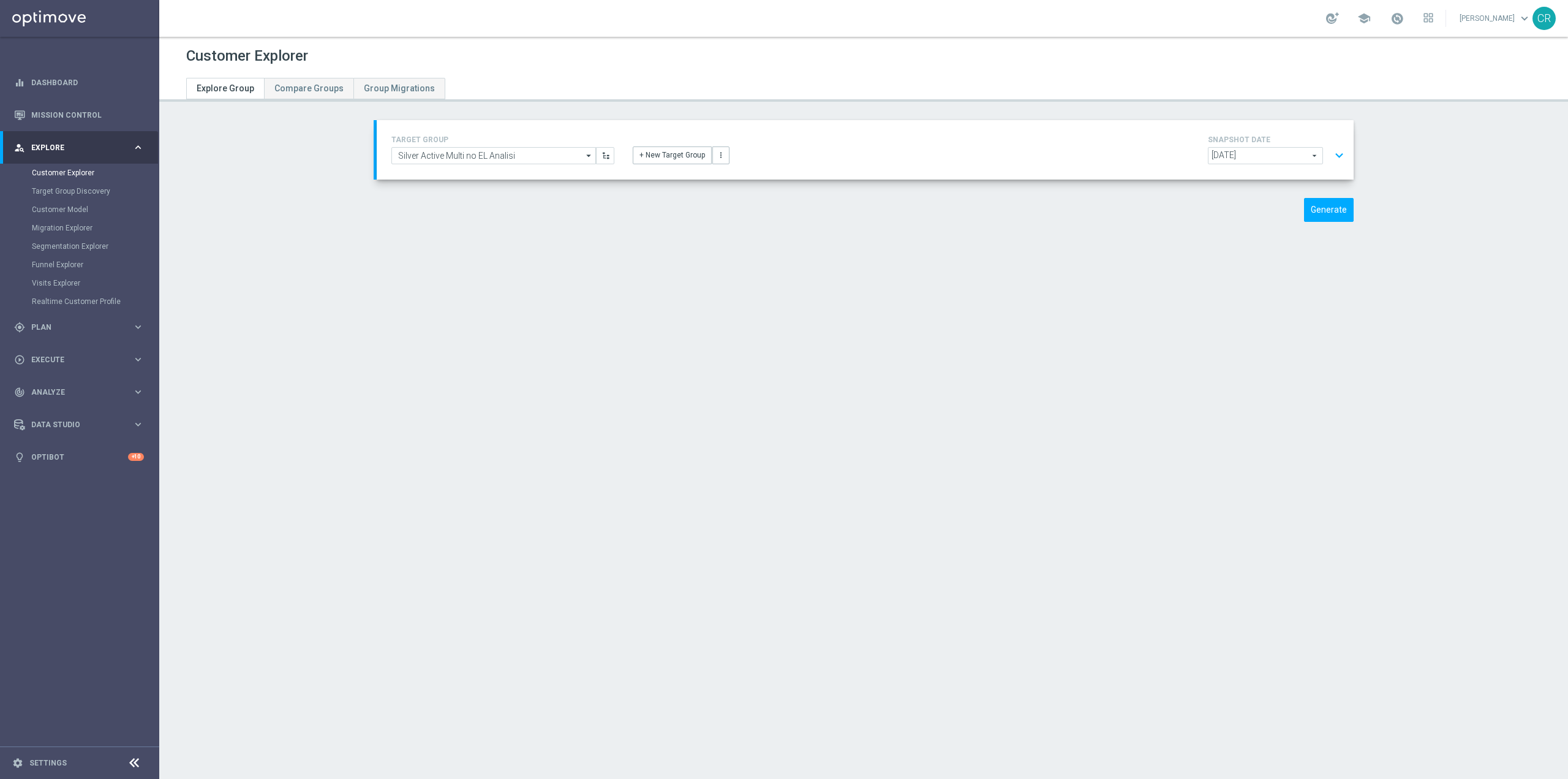
click at [1339, 159] on button "expand_more" at bounding box center [1340, 156] width 18 height 23
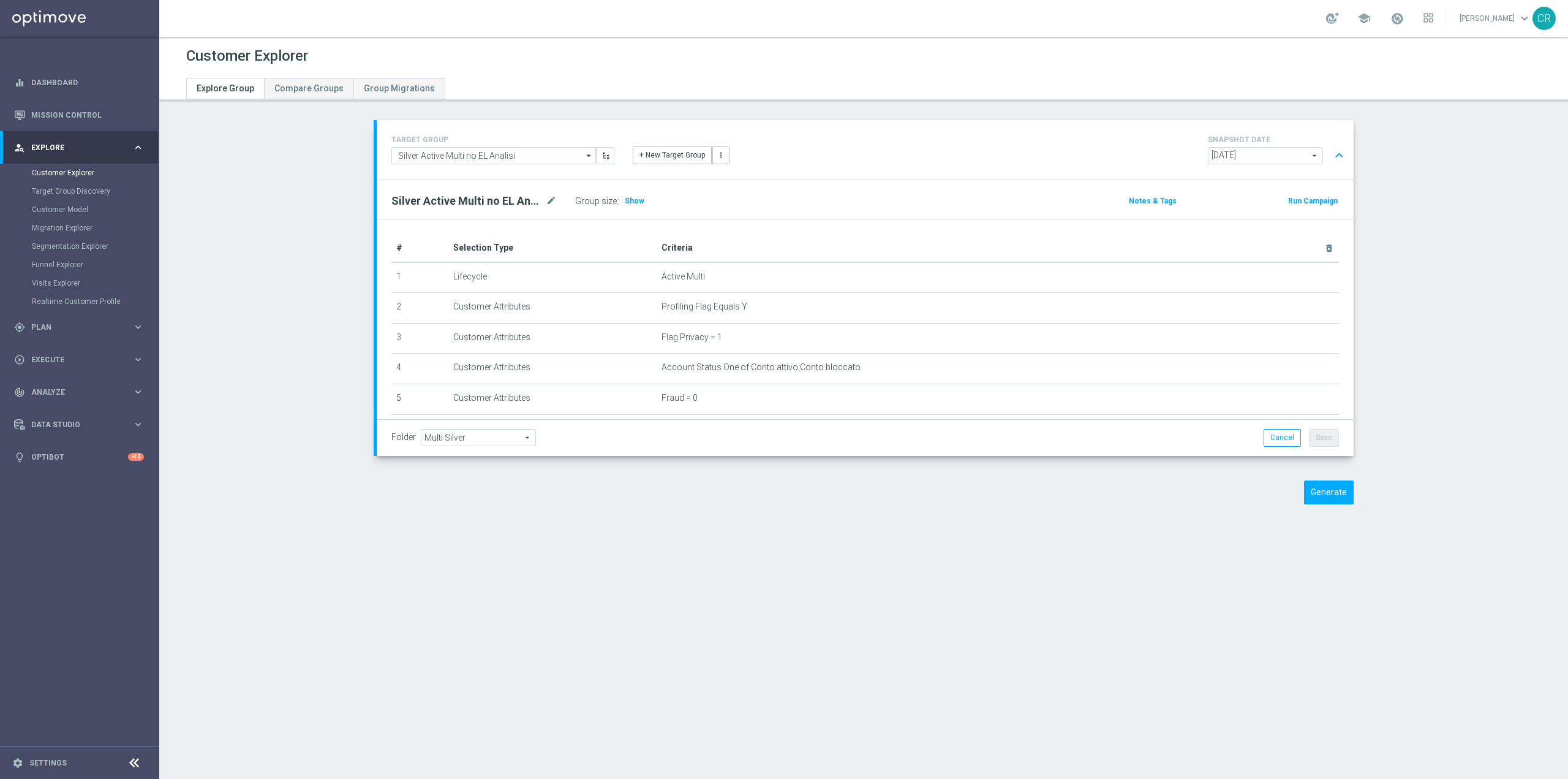
click at [1276, 159] on span "2025-08-31" at bounding box center [1266, 155] width 114 height 16
click at [1258, 190] on span "[DATE]" at bounding box center [1266, 190] width 102 height 10
type input "[DATE]"
click at [1295, 309] on icon "delete_forever" at bounding box center [1300, 307] width 10 height 10
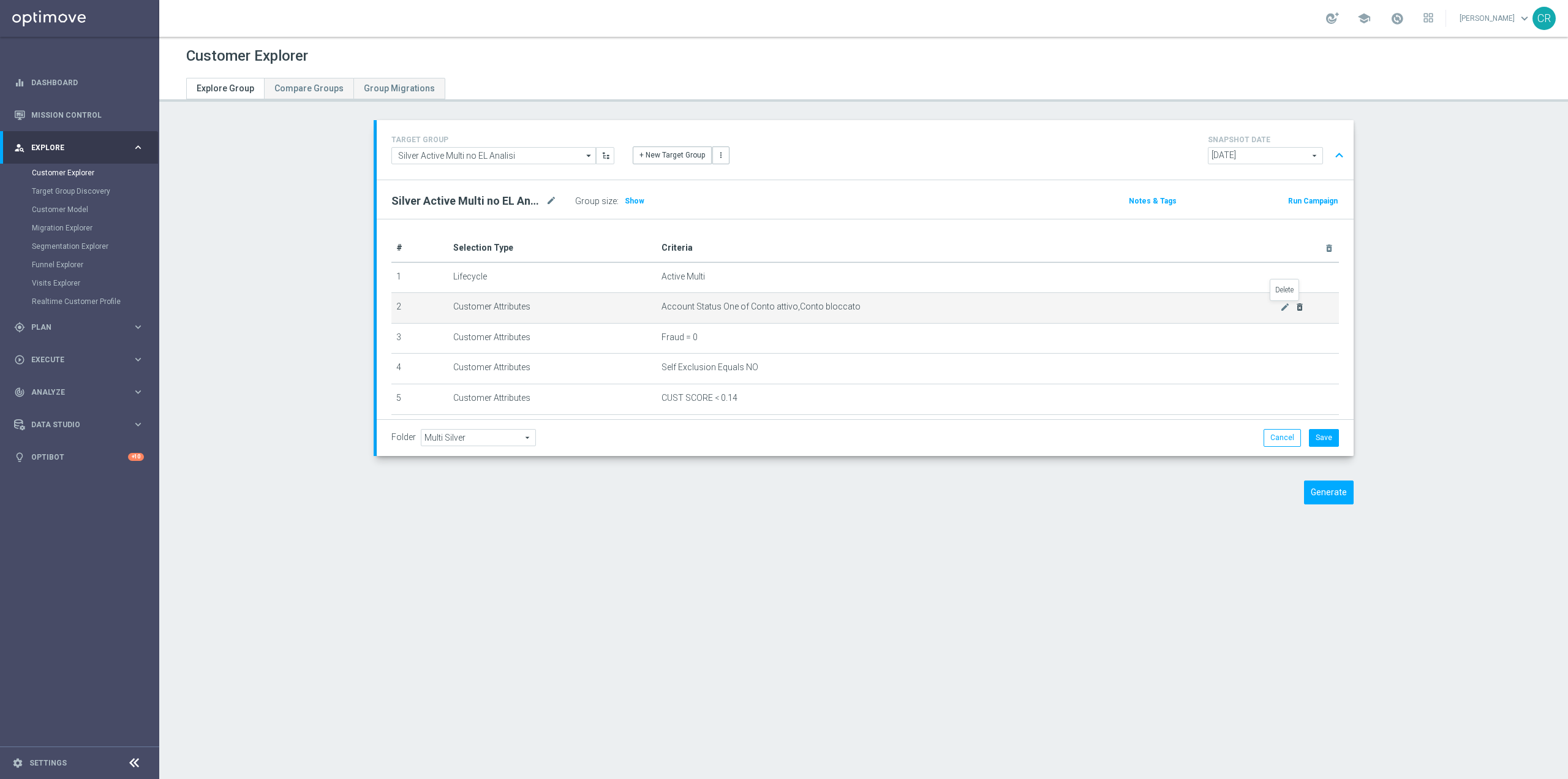
click at [1295, 309] on icon "delete_forever" at bounding box center [1300, 307] width 10 height 10
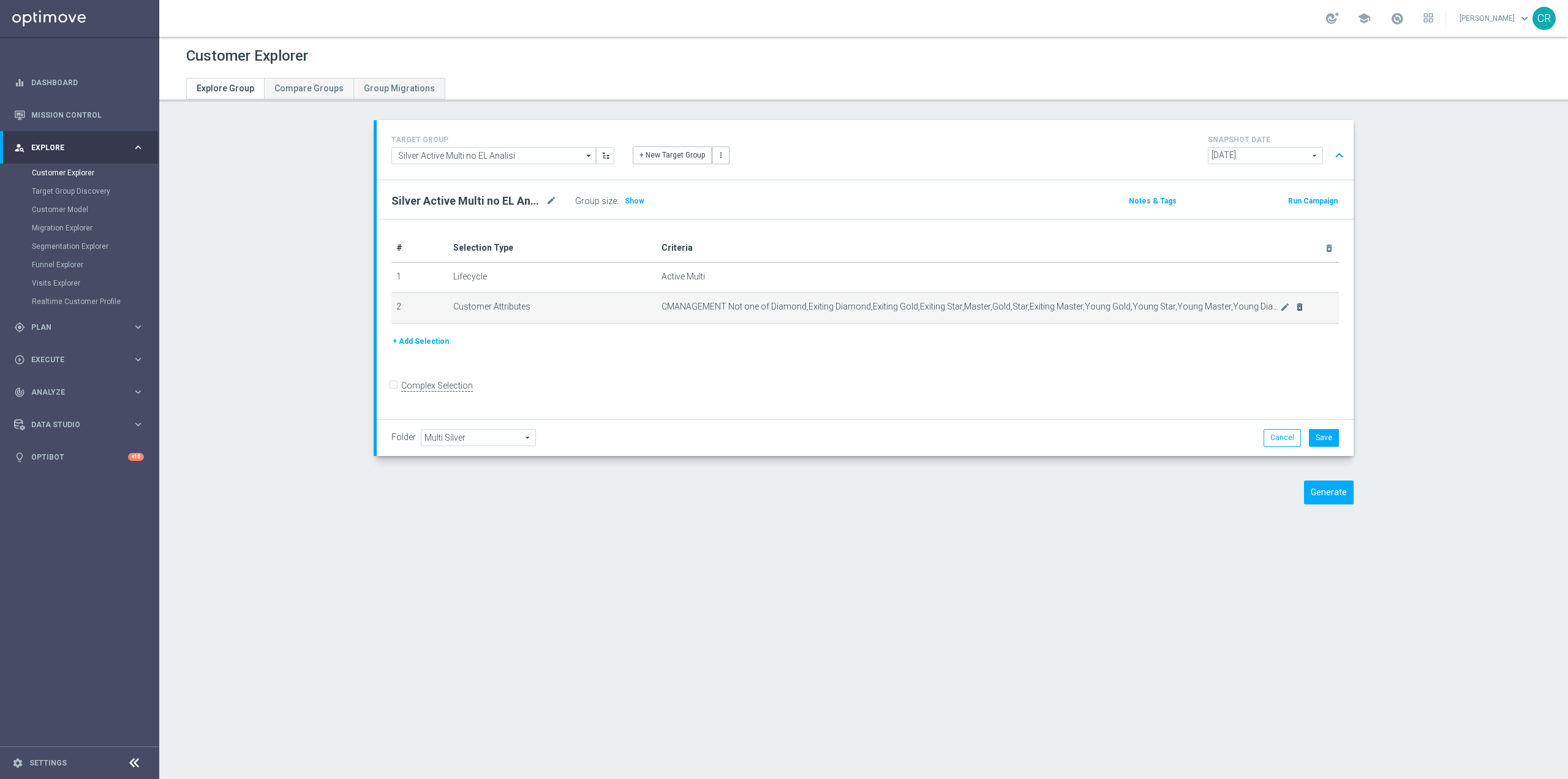
click at [1287, 309] on div "mode_edit delete_forever" at bounding box center [1293, 306] width 24 height 10
click at [1295, 309] on icon "delete_forever" at bounding box center [1300, 307] width 10 height 10
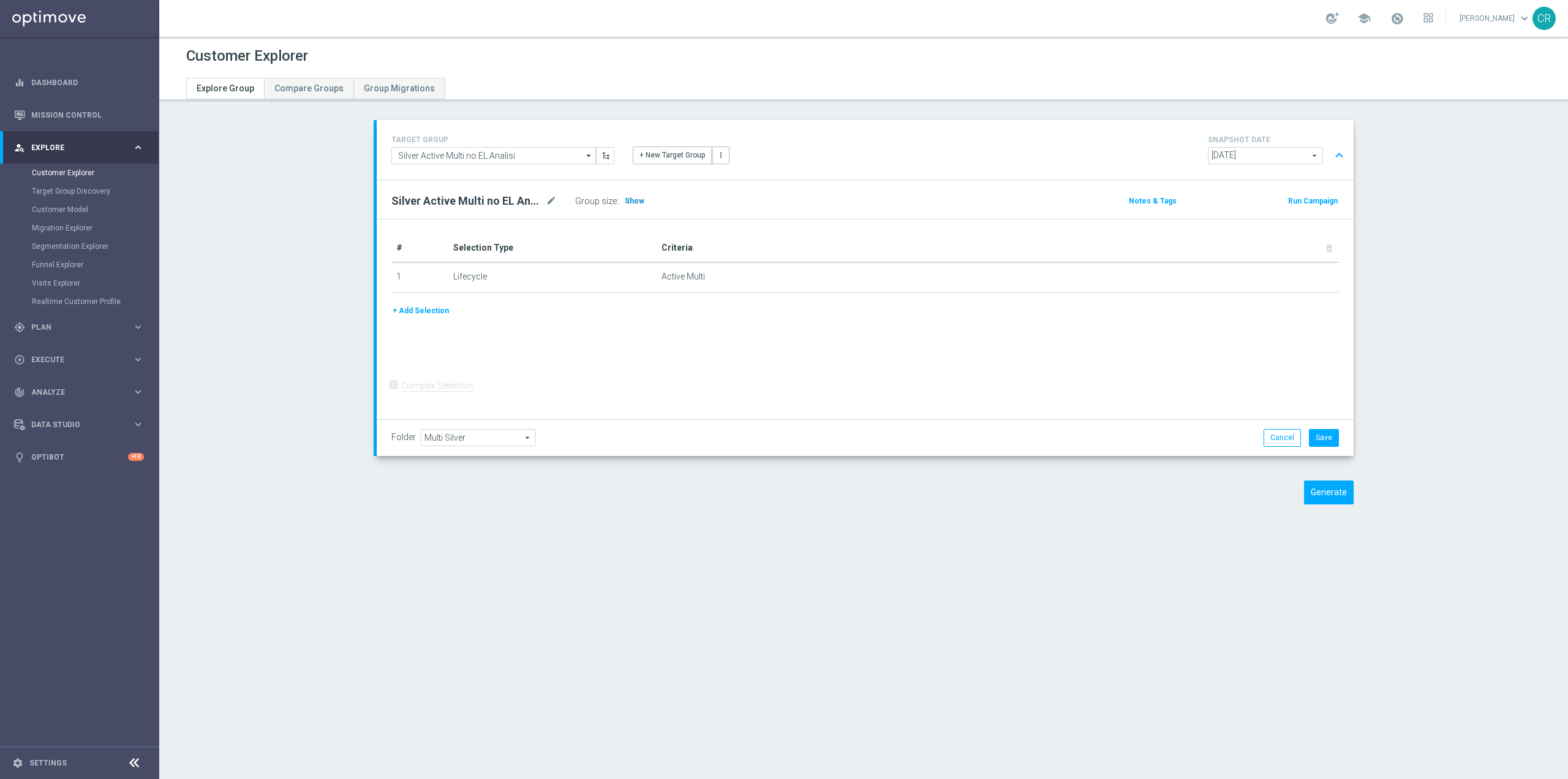
click at [625, 201] on span "Show" at bounding box center [634, 201] width 20 height 9
click at [1288, 442] on button "Cancel" at bounding box center [1282, 437] width 37 height 17
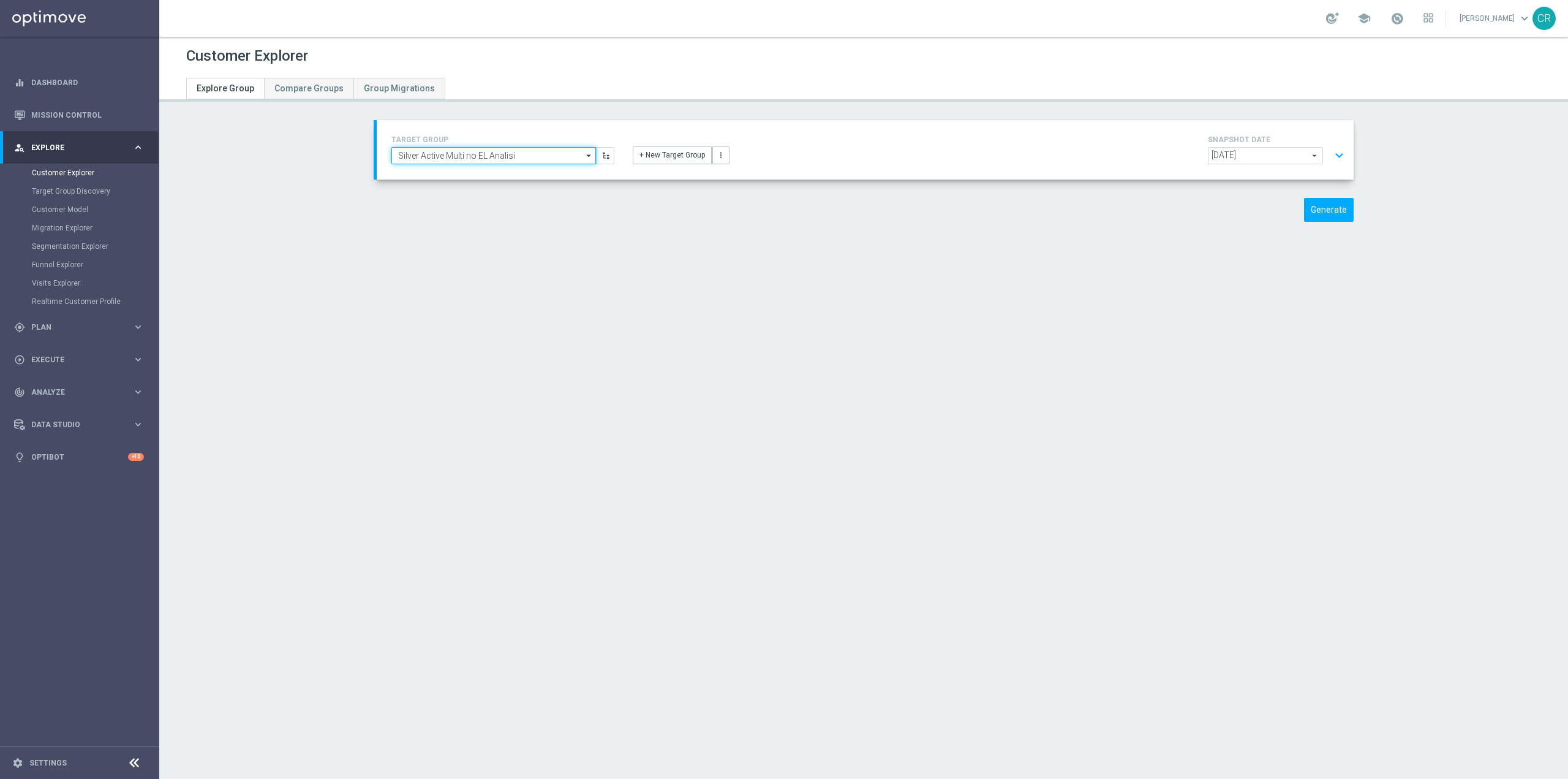
click at [533, 155] on input "Silver Active Multi no EL Analisi" at bounding box center [494, 155] width 205 height 17
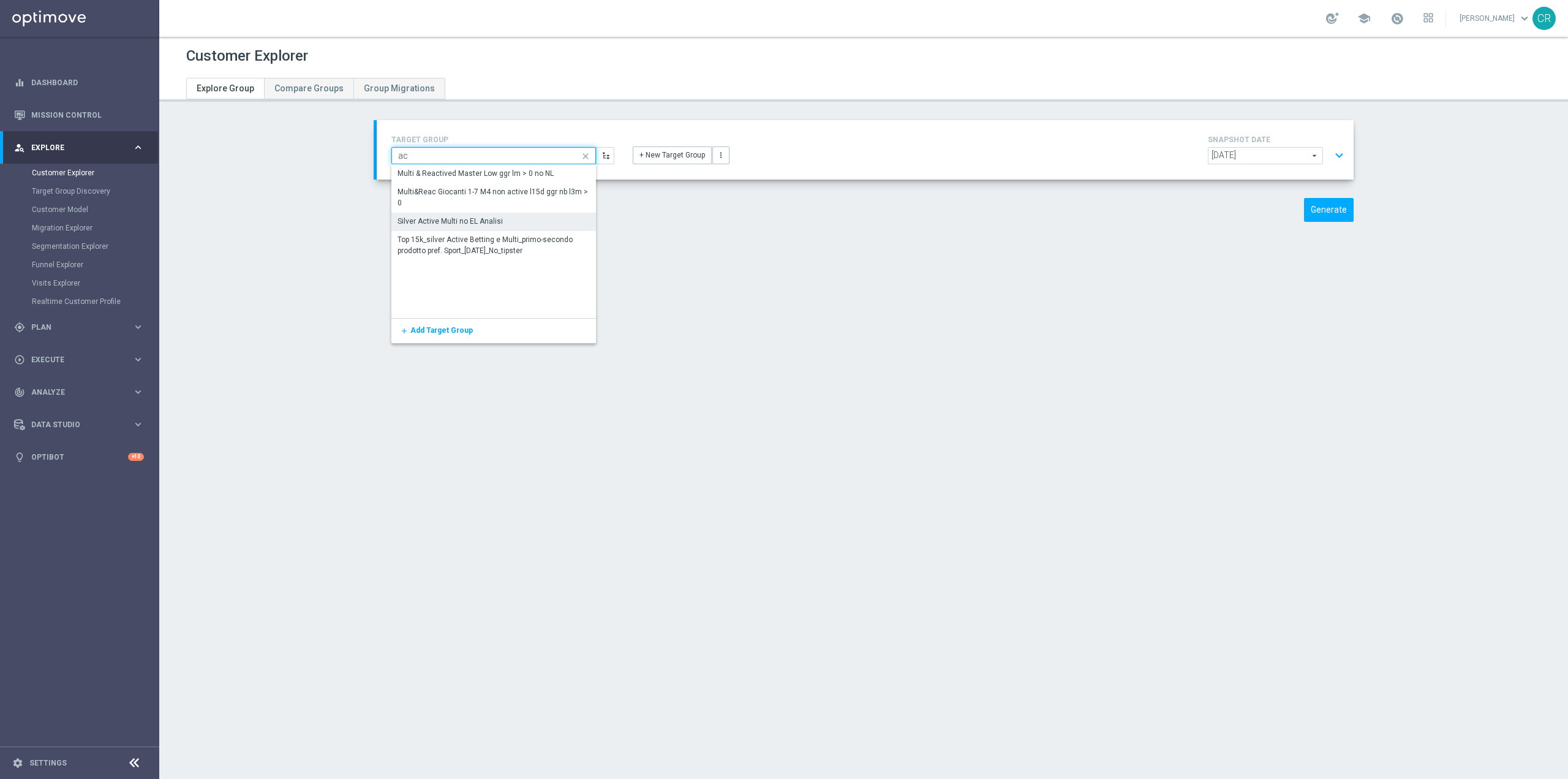
type input "a"
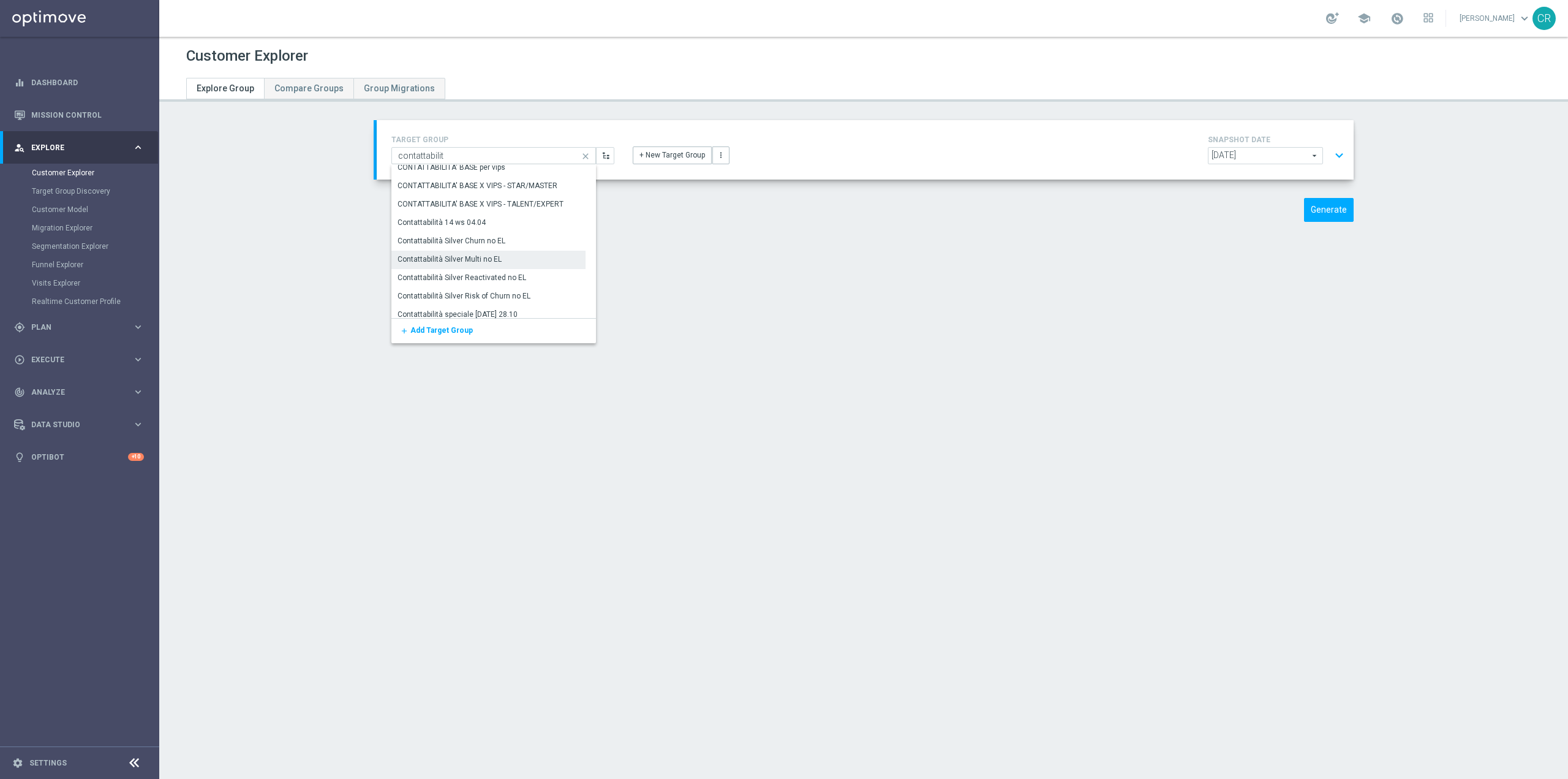
click at [525, 258] on div "Contattabilità Silver Multi no EL" at bounding box center [489, 259] width 194 height 17
type input "Contattabilità Silver Multi no EL"
click at [1340, 158] on button "expand_more" at bounding box center [1340, 156] width 18 height 23
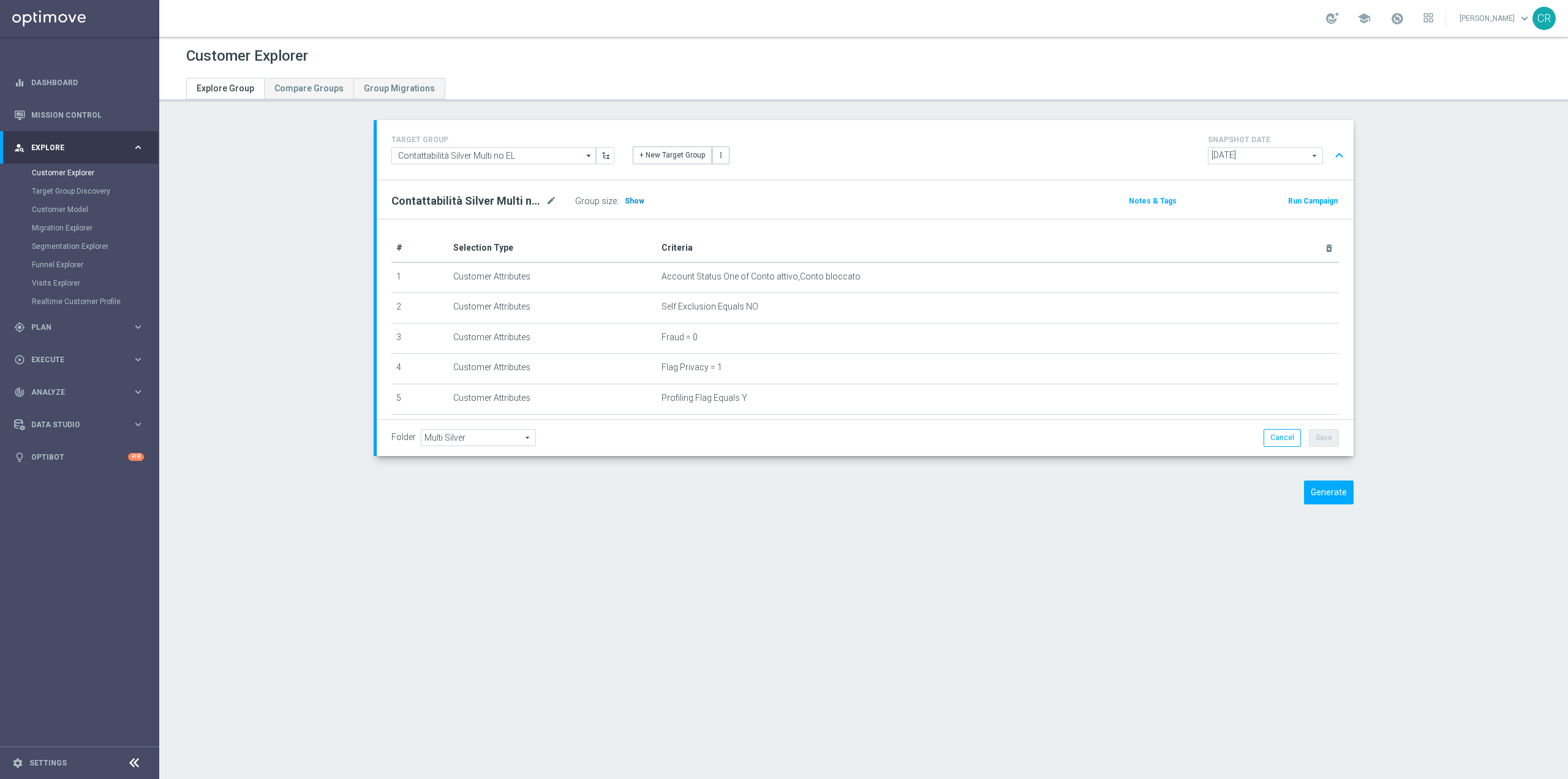
click at [626, 197] on span "Show" at bounding box center [634, 201] width 20 height 9
click at [431, 153] on input "Contattabilità Silver Multi no EL" at bounding box center [494, 155] width 205 height 17
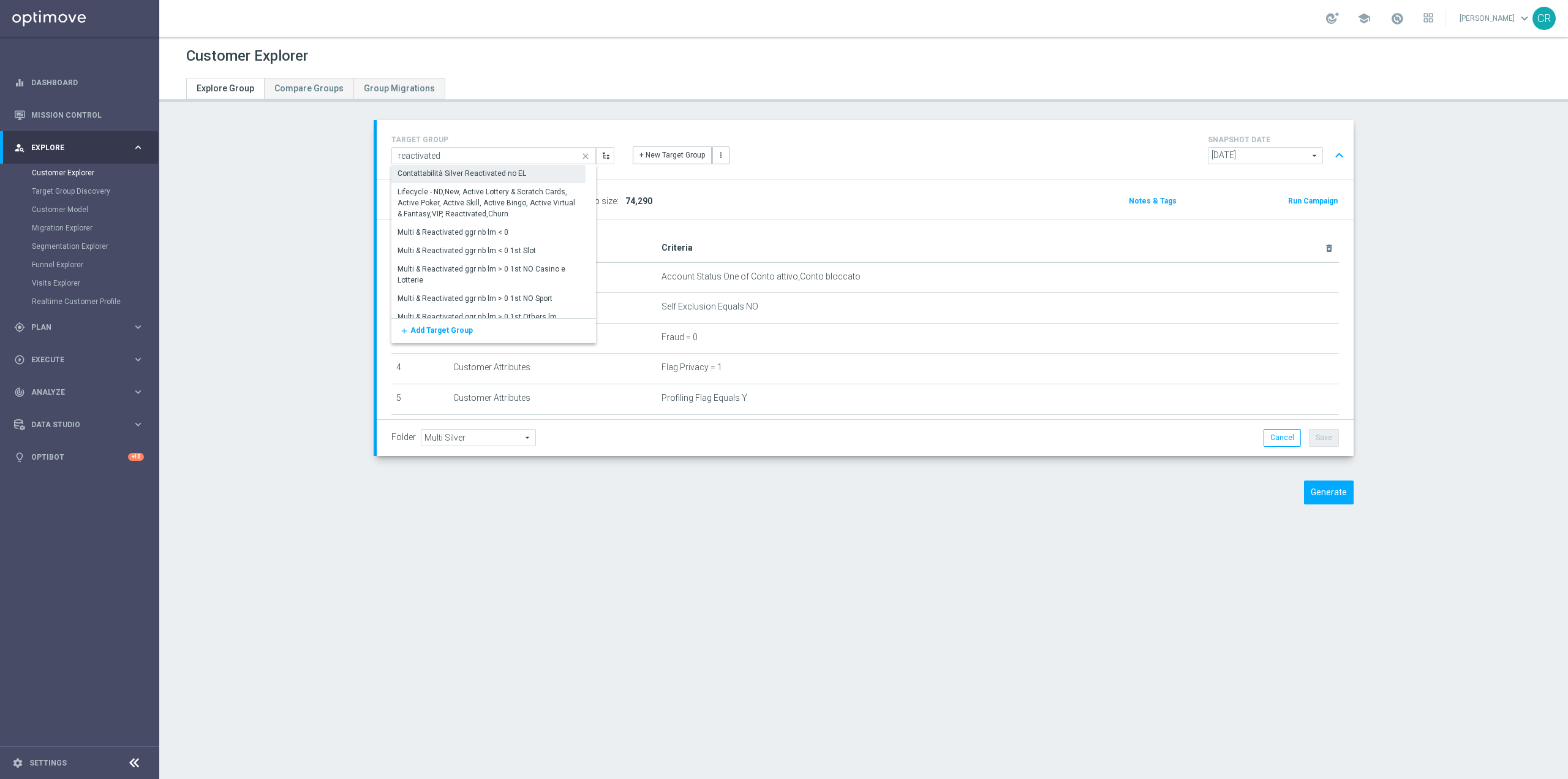
click at [533, 171] on div "Contattabilità Silver Reactivated no EL" at bounding box center [489, 173] width 194 height 17
type input "Contattabilità Silver Reactivated no EL"
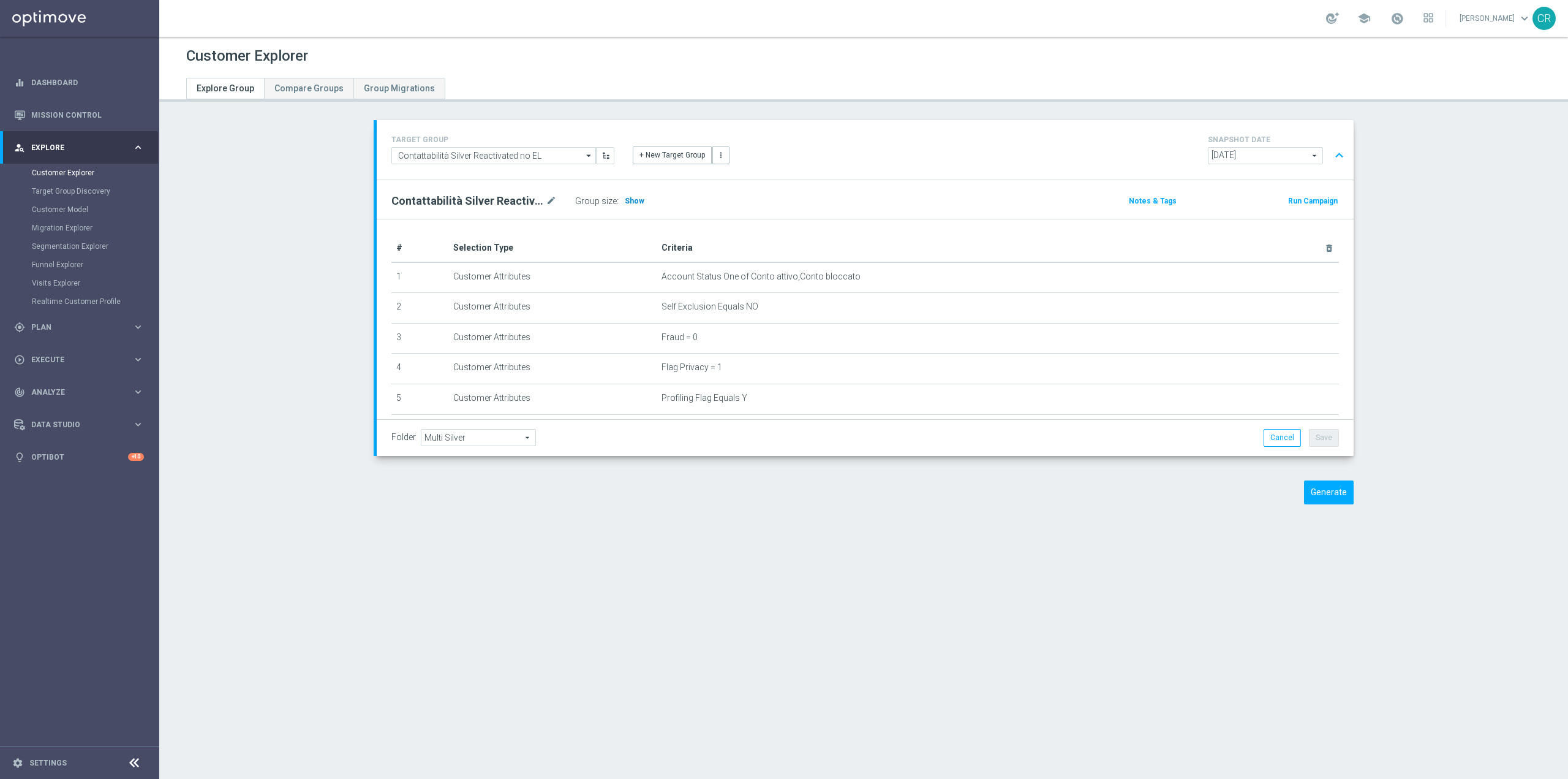
click at [630, 197] on span "Show" at bounding box center [634, 201] width 20 height 9
click at [554, 152] on input "Contattabilità Silver Reactivated no EL" at bounding box center [494, 155] width 205 height 17
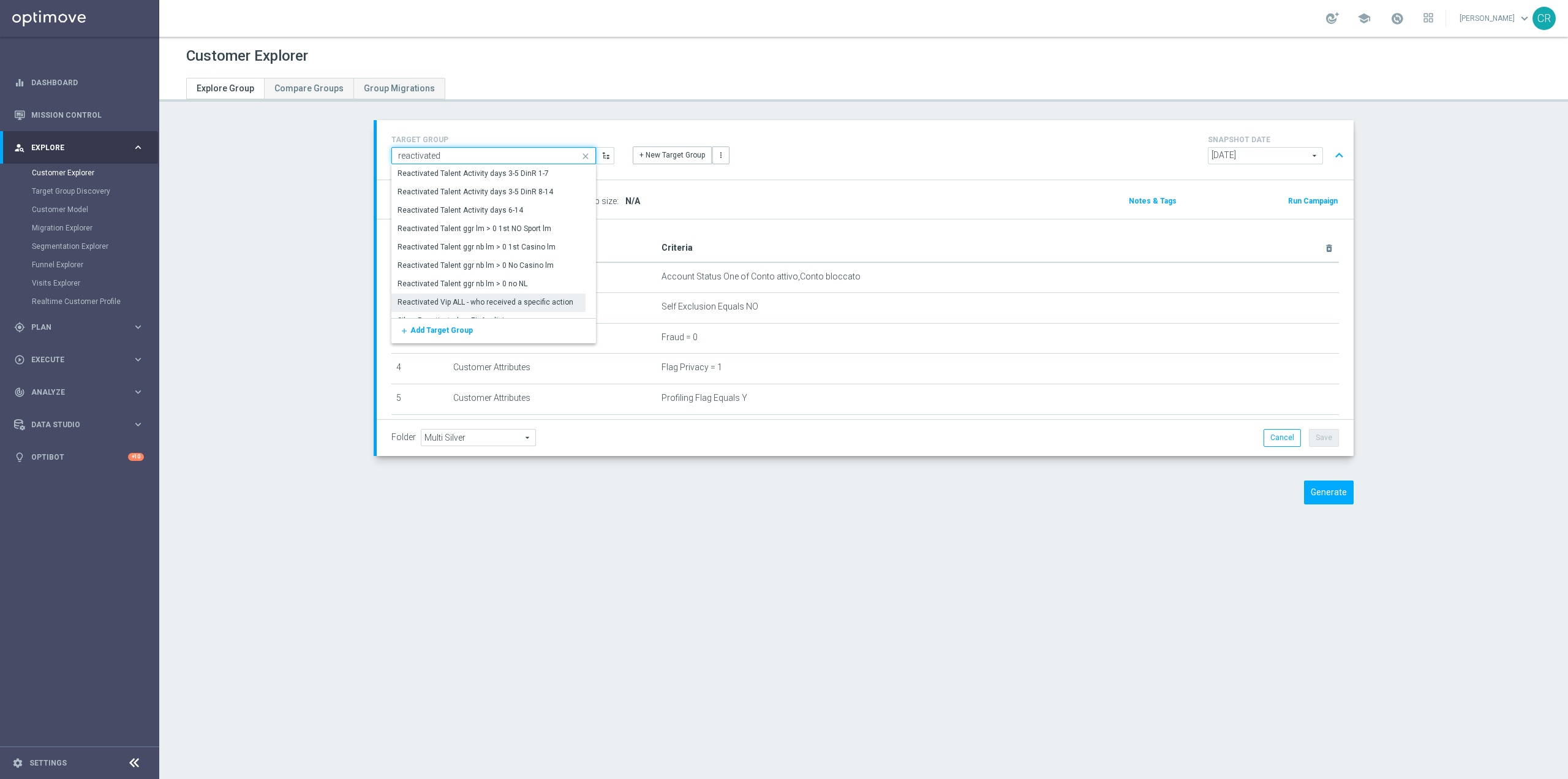
scroll to position [1299, 0]
click at [535, 309] on div "Silver Reactivated no EL Analisi" at bounding box center [489, 309] width 194 height 18
type input "Silver Reactivated no EL Analisi"
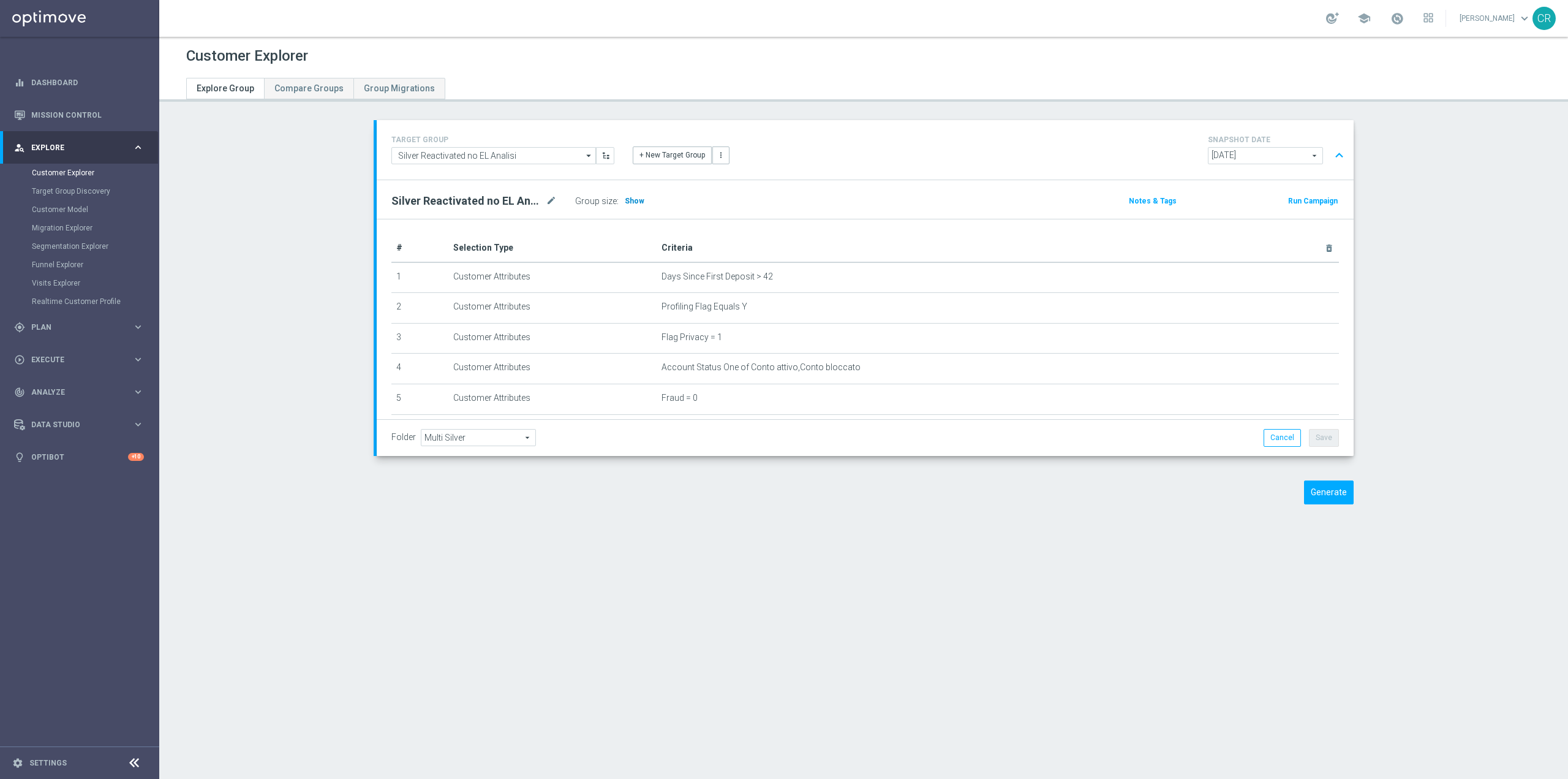
click at [628, 200] on span "Show" at bounding box center [634, 201] width 20 height 9
click at [1295, 274] on icon "delete_forever" at bounding box center [1300, 276] width 10 height 10
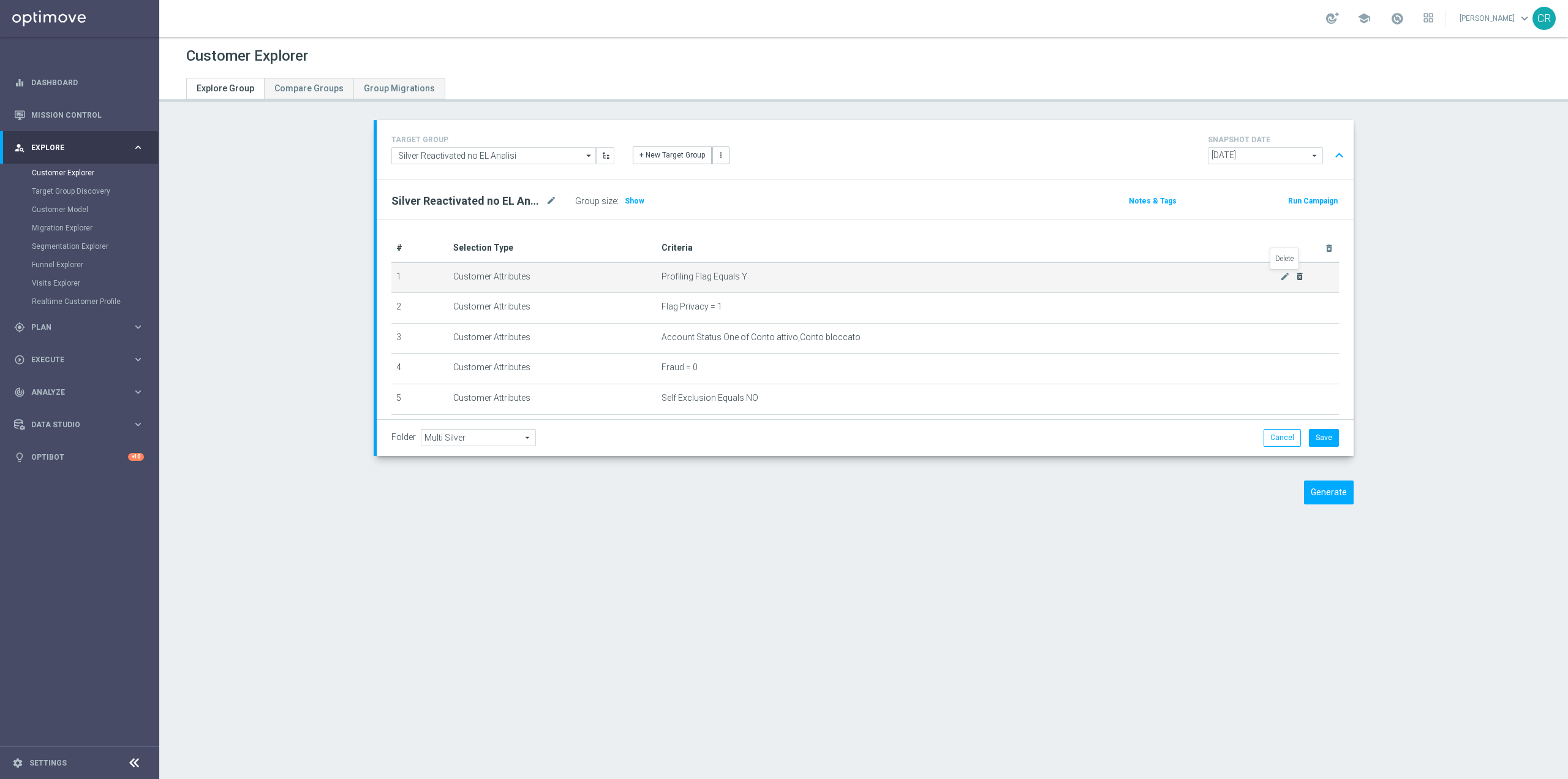
click at [1295, 274] on icon "delete_forever" at bounding box center [1300, 276] width 10 height 10
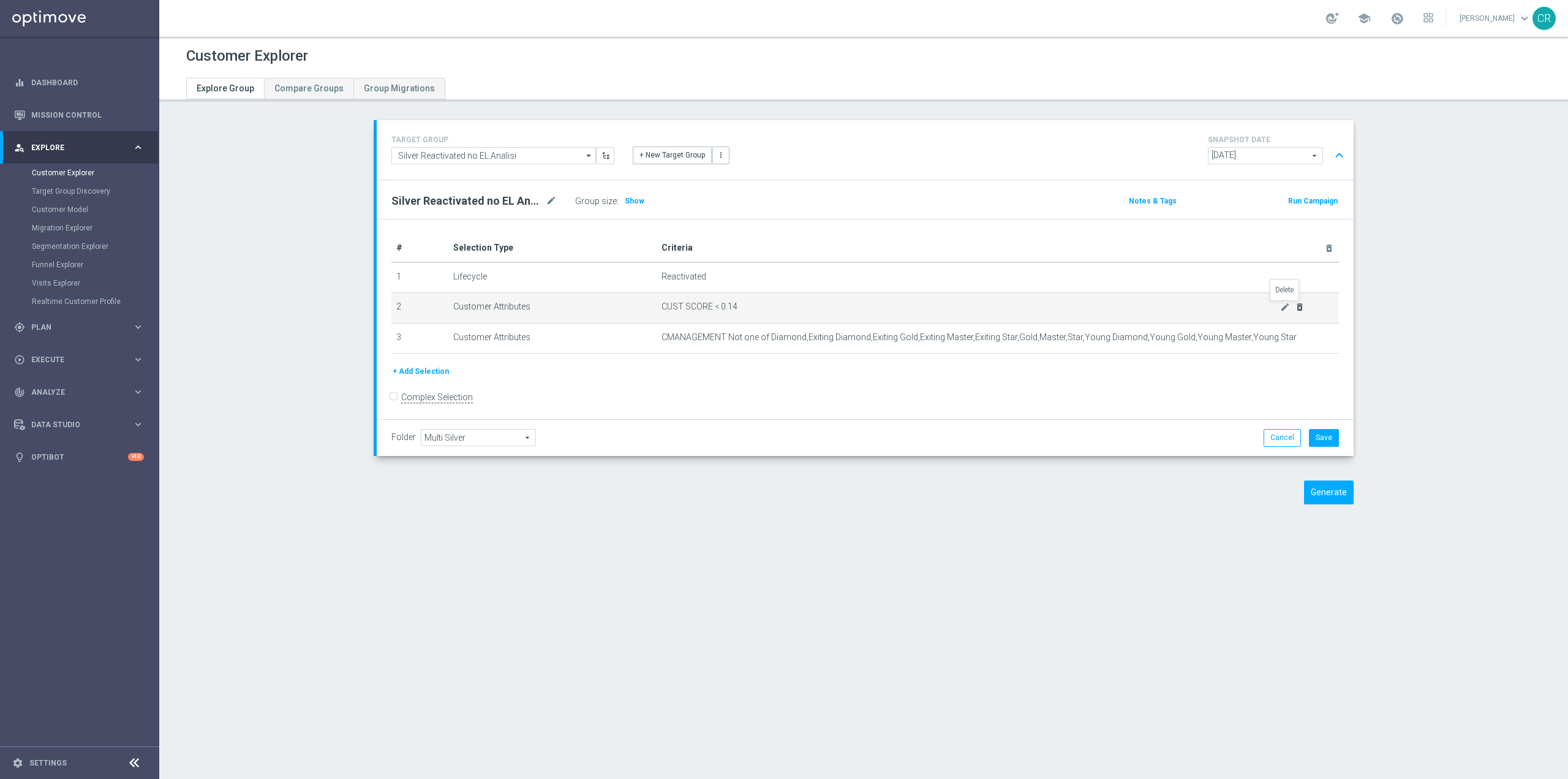
click at [1295, 305] on icon "delete_forever" at bounding box center [1300, 307] width 10 height 10
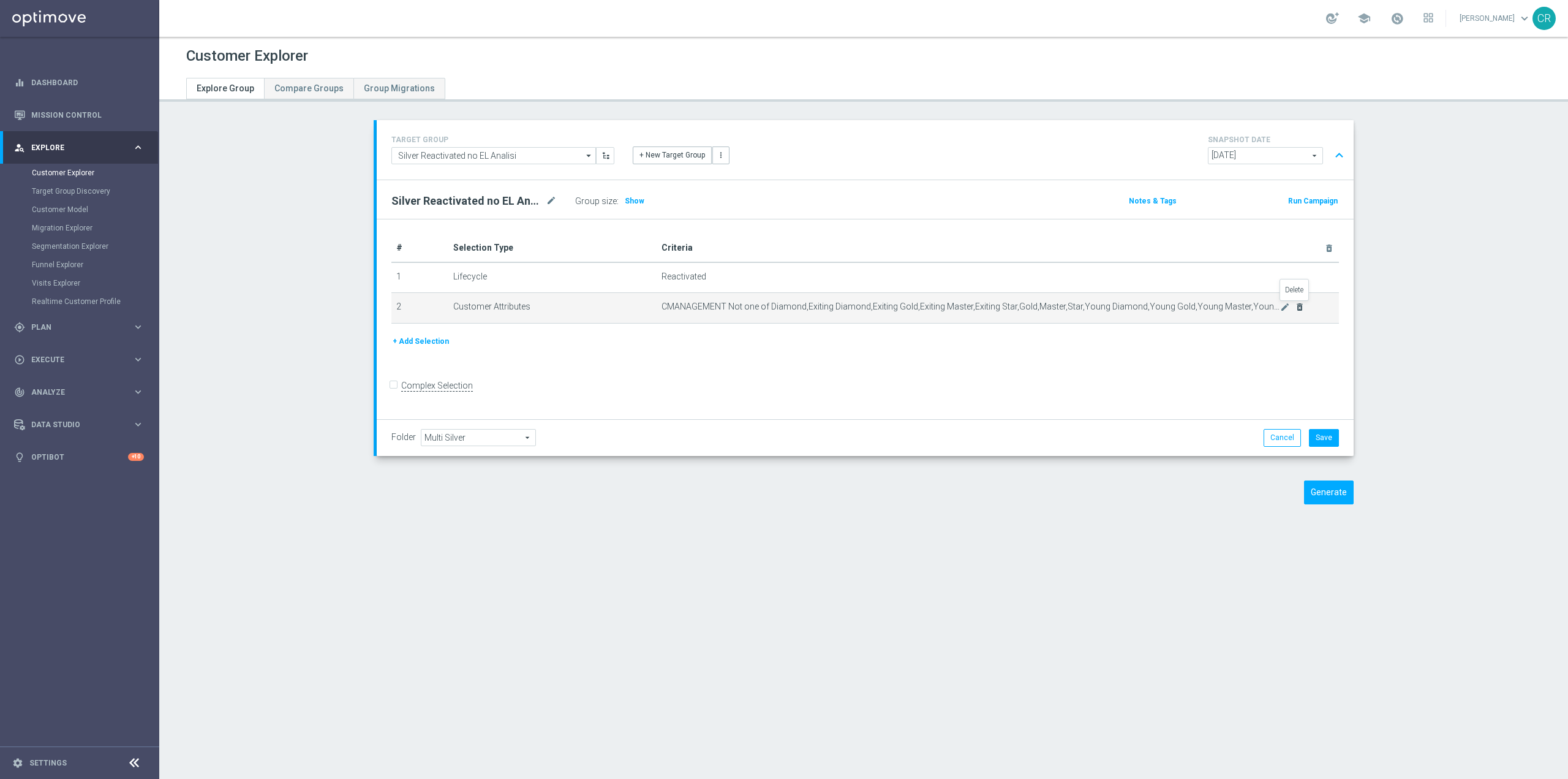
click at [1295, 306] on icon "delete_forever" at bounding box center [1300, 307] width 10 height 10
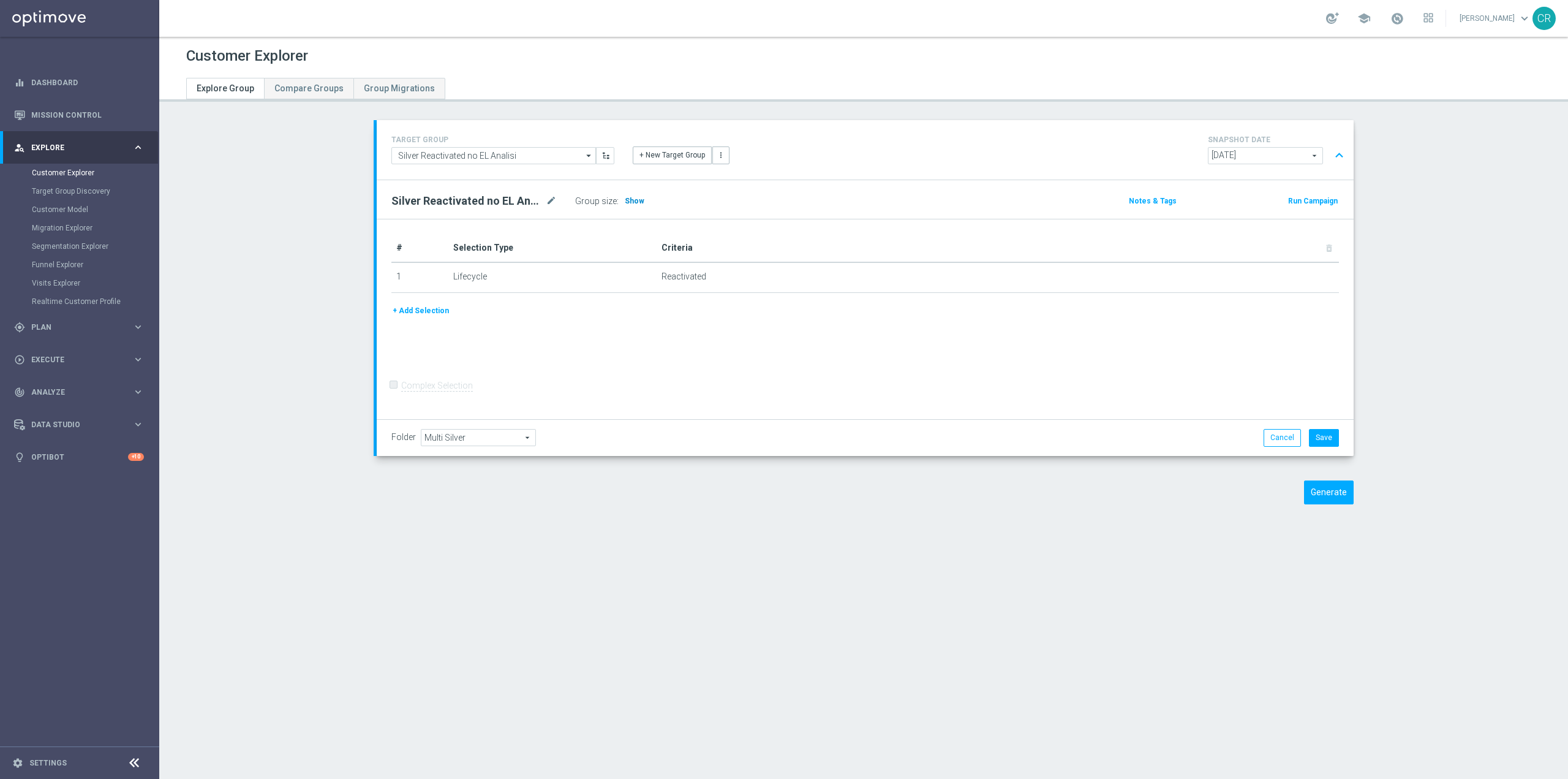
click at [632, 199] on span "Show" at bounding box center [634, 201] width 20 height 9
click at [1279, 444] on button "Cancel" at bounding box center [1282, 437] width 37 height 17
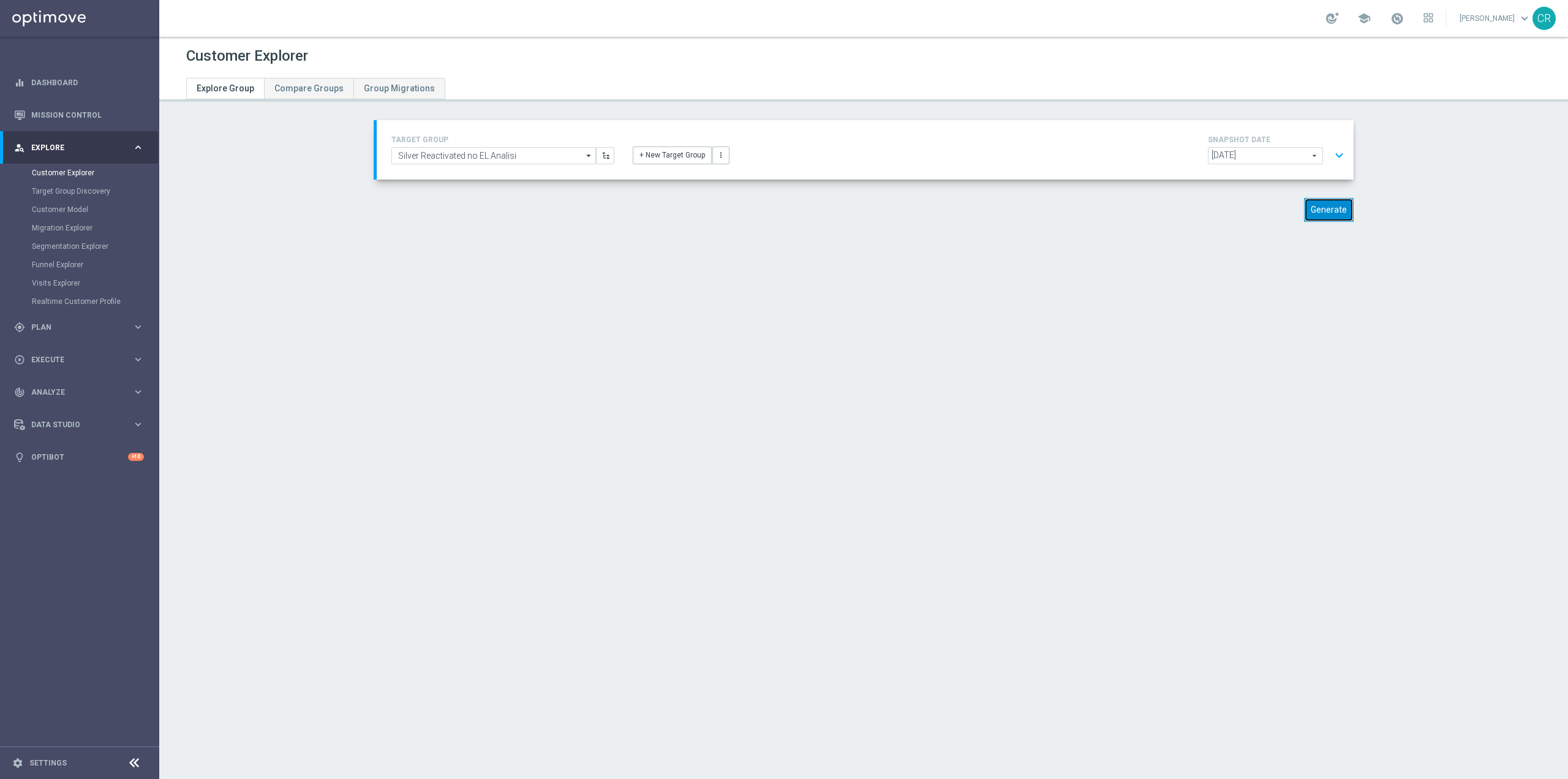
click at [1335, 210] on button "Generate" at bounding box center [1329, 210] width 50 height 24
click at [1334, 154] on button "expand_more" at bounding box center [1340, 156] width 18 height 23
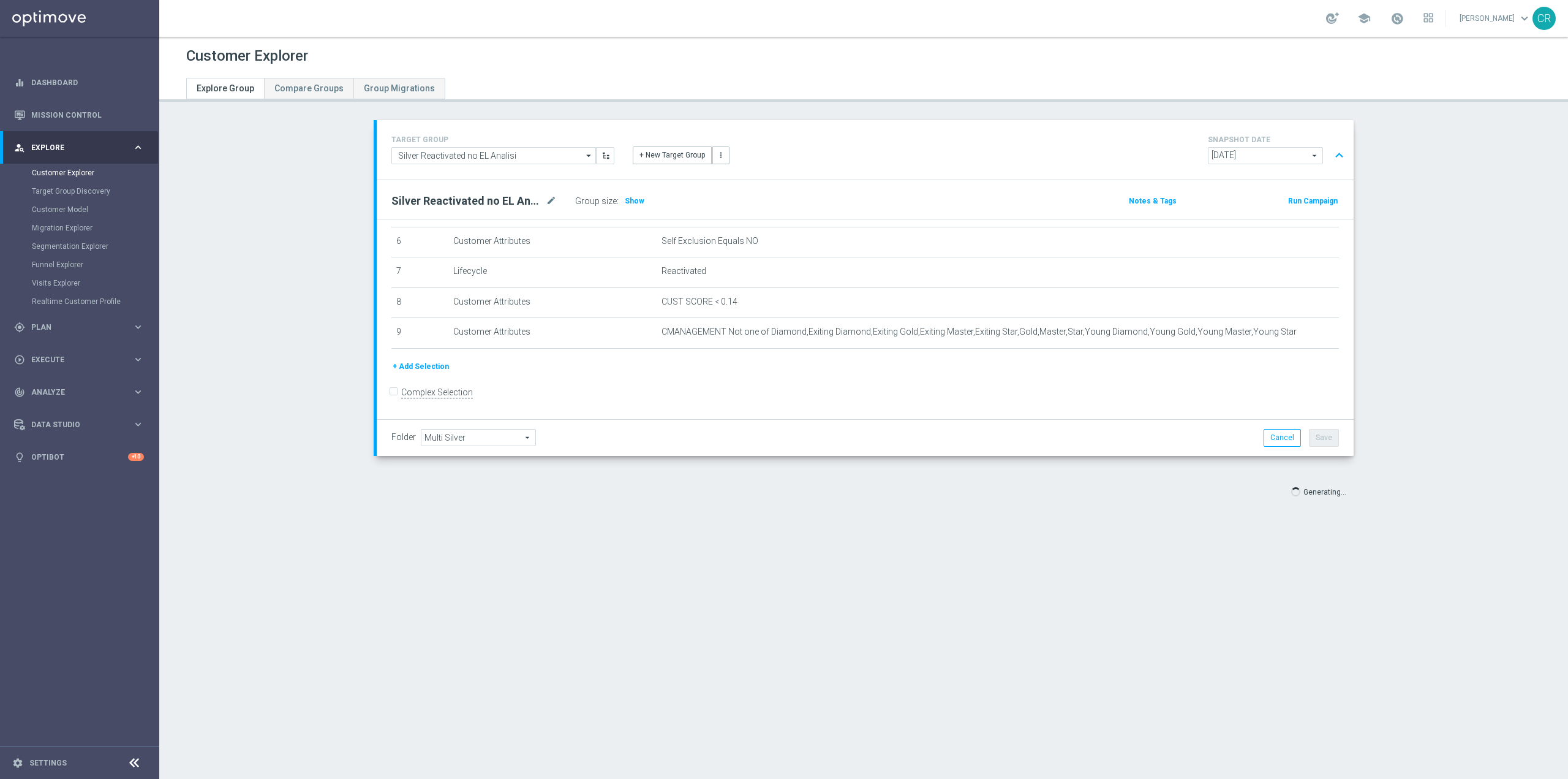
scroll to position [188, 0]
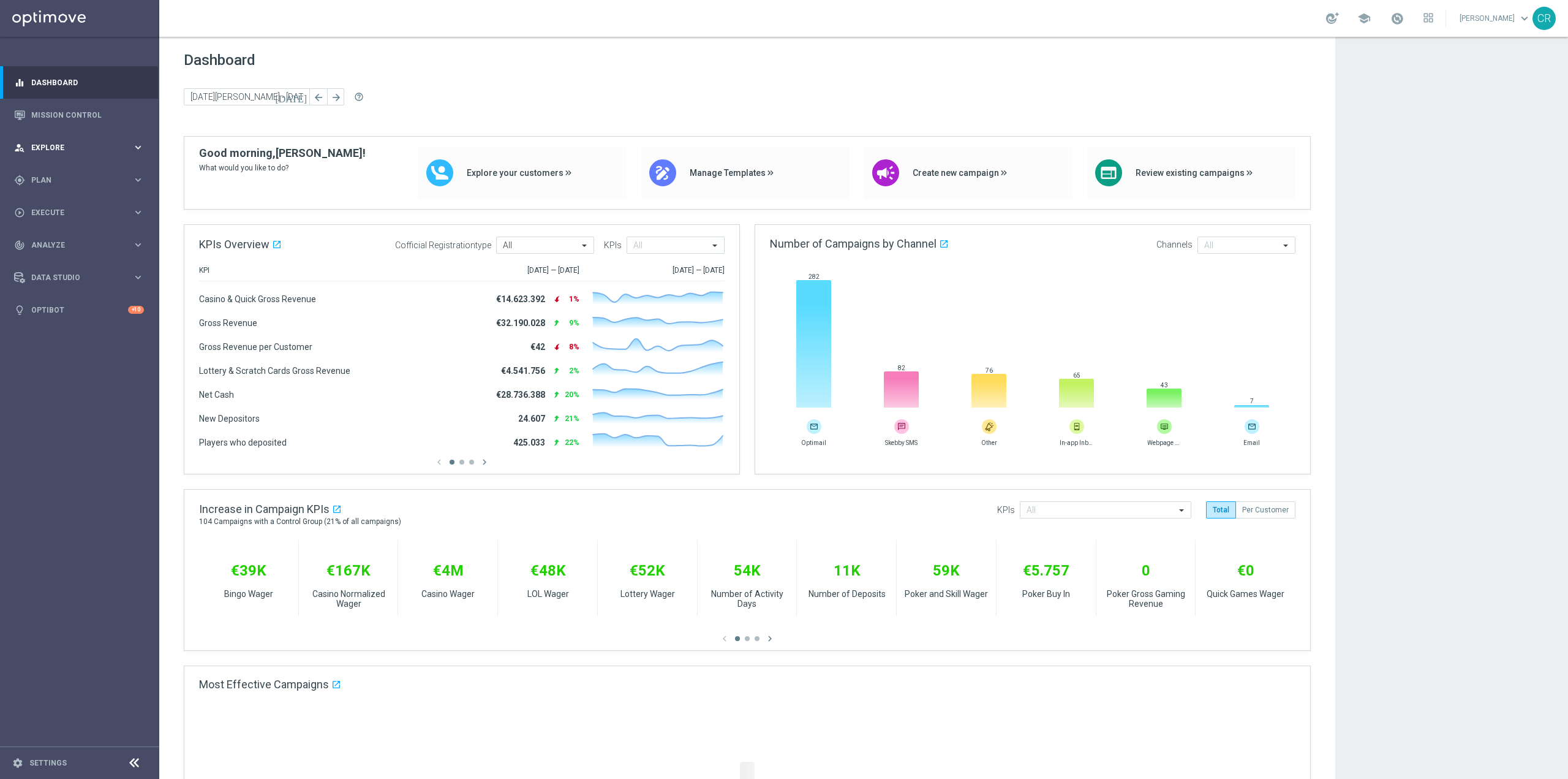
click at [73, 150] on span "Explore" at bounding box center [82, 148] width 101 height 7
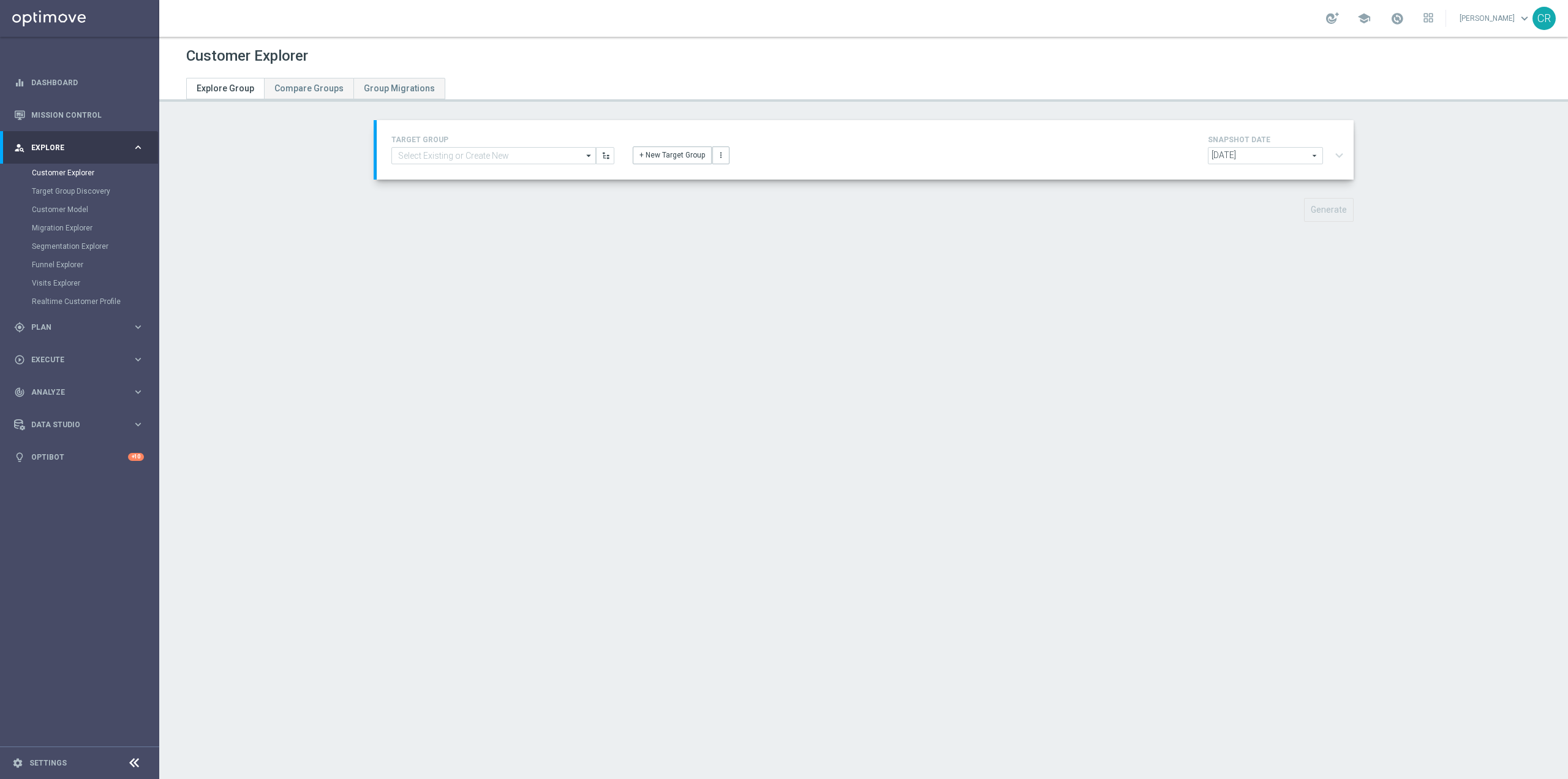
type input "Silver Reactivated no EL Analisi"
click at [1326, 205] on button "Generate" at bounding box center [1329, 210] width 50 height 24
click at [1337, 154] on button "expand_more" at bounding box center [1340, 156] width 18 height 23
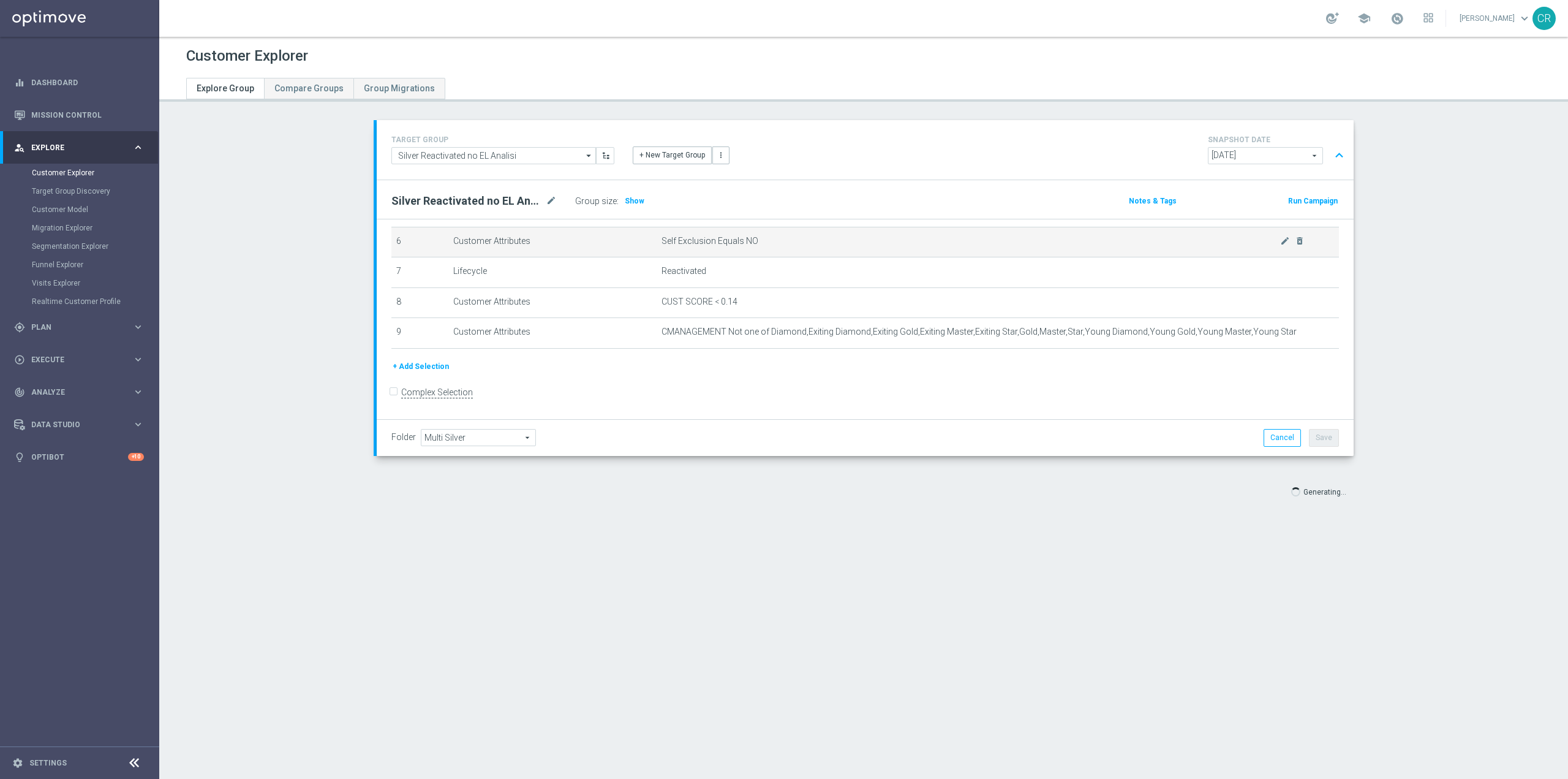
scroll to position [188, 0]
type input "Select"
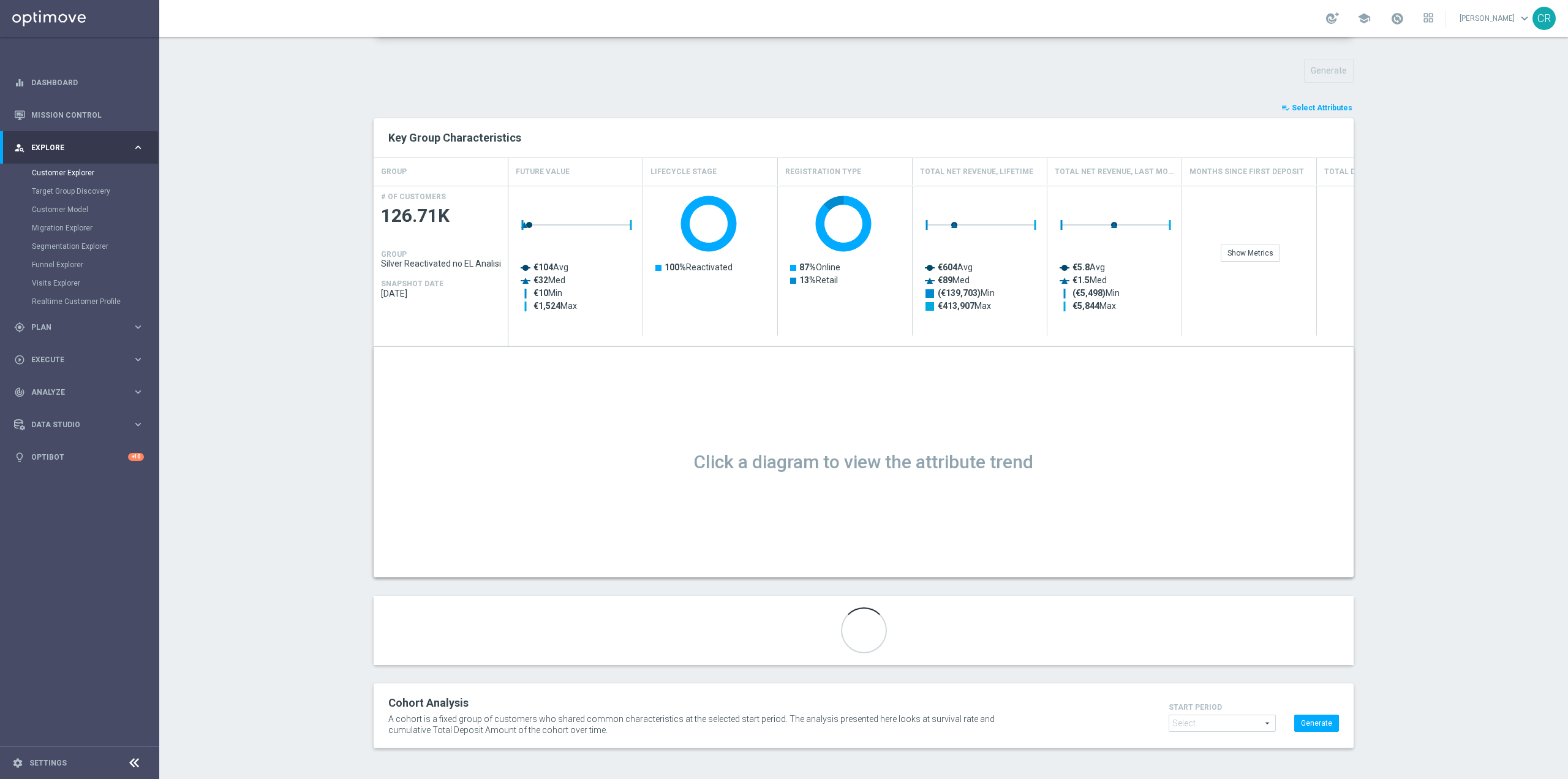
scroll to position [238, 0]
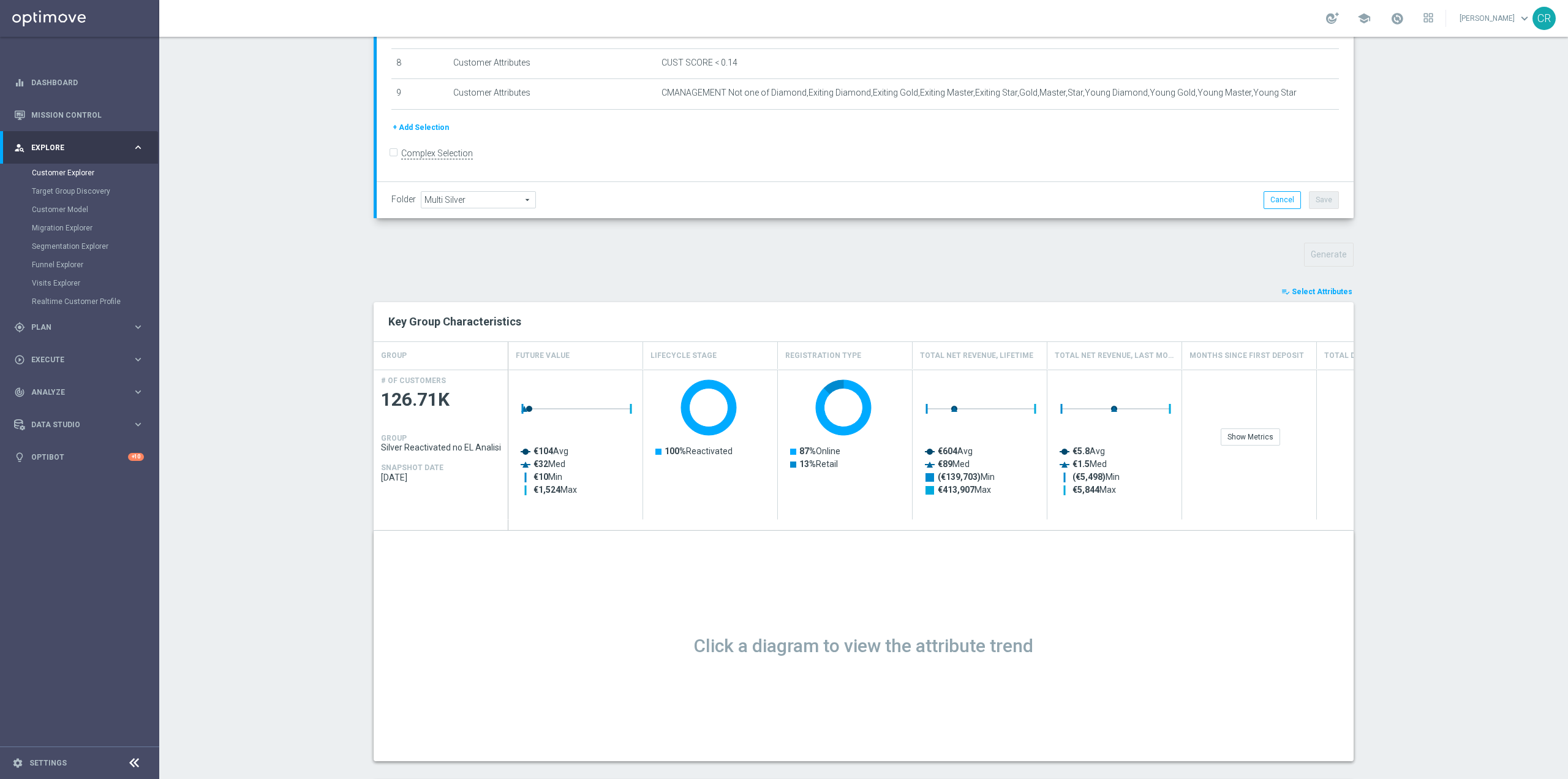
click at [1321, 291] on span "Select Attributes" at bounding box center [1322, 292] width 61 height 9
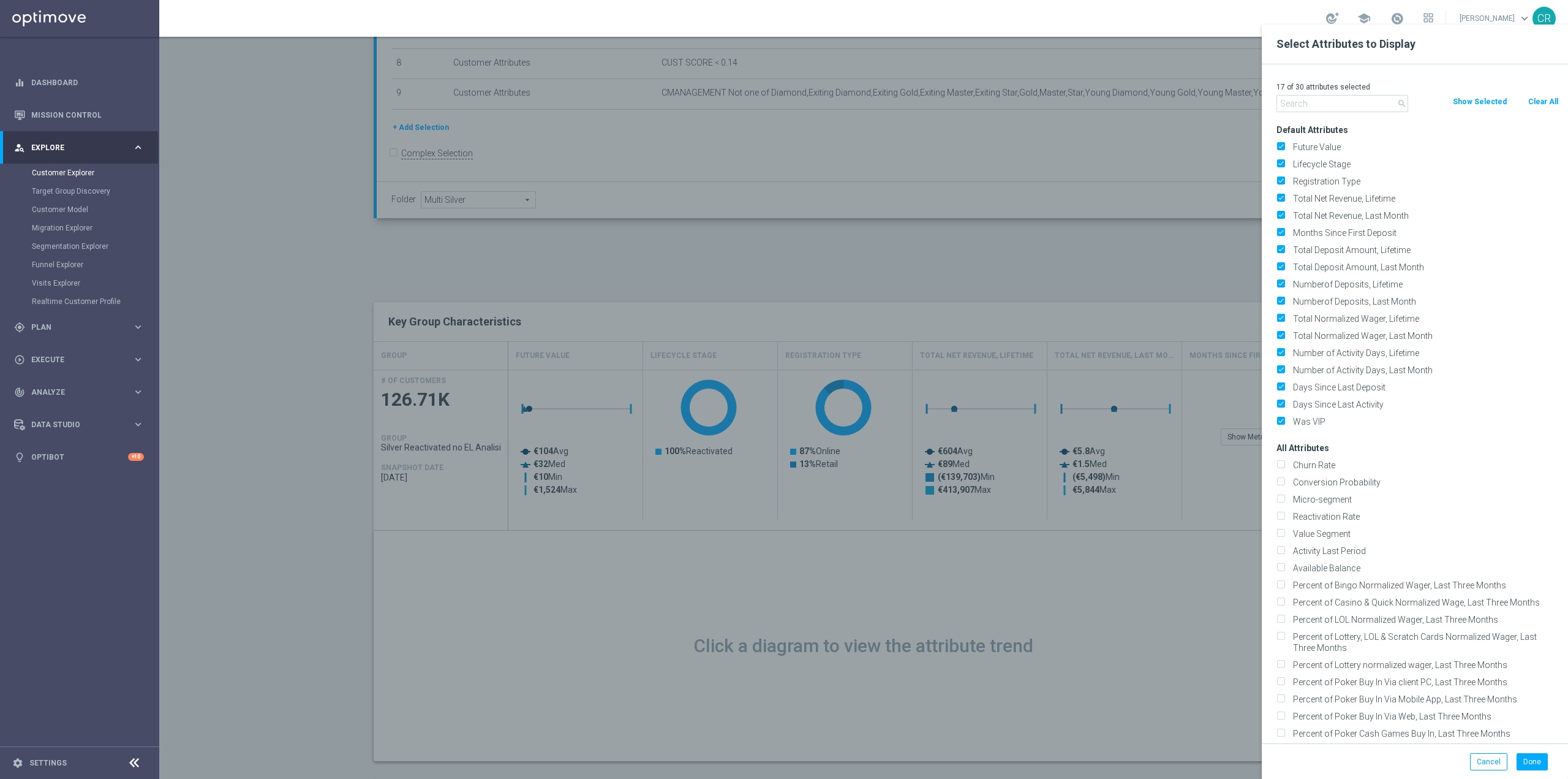
click at [1537, 99] on button "Clear All" at bounding box center [1544, 102] width 33 height 14
checkbox input "false"
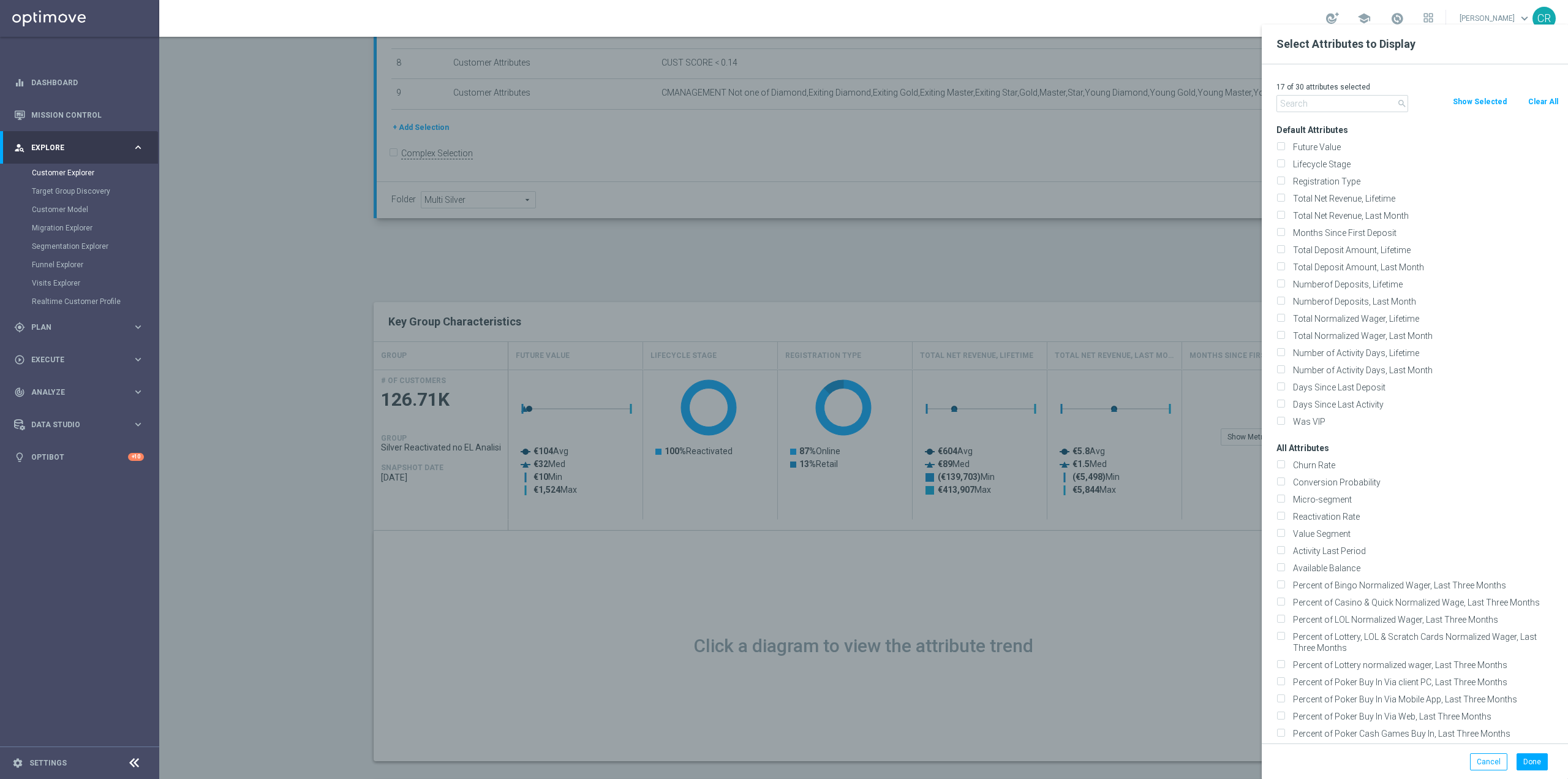
checkbox input "false"
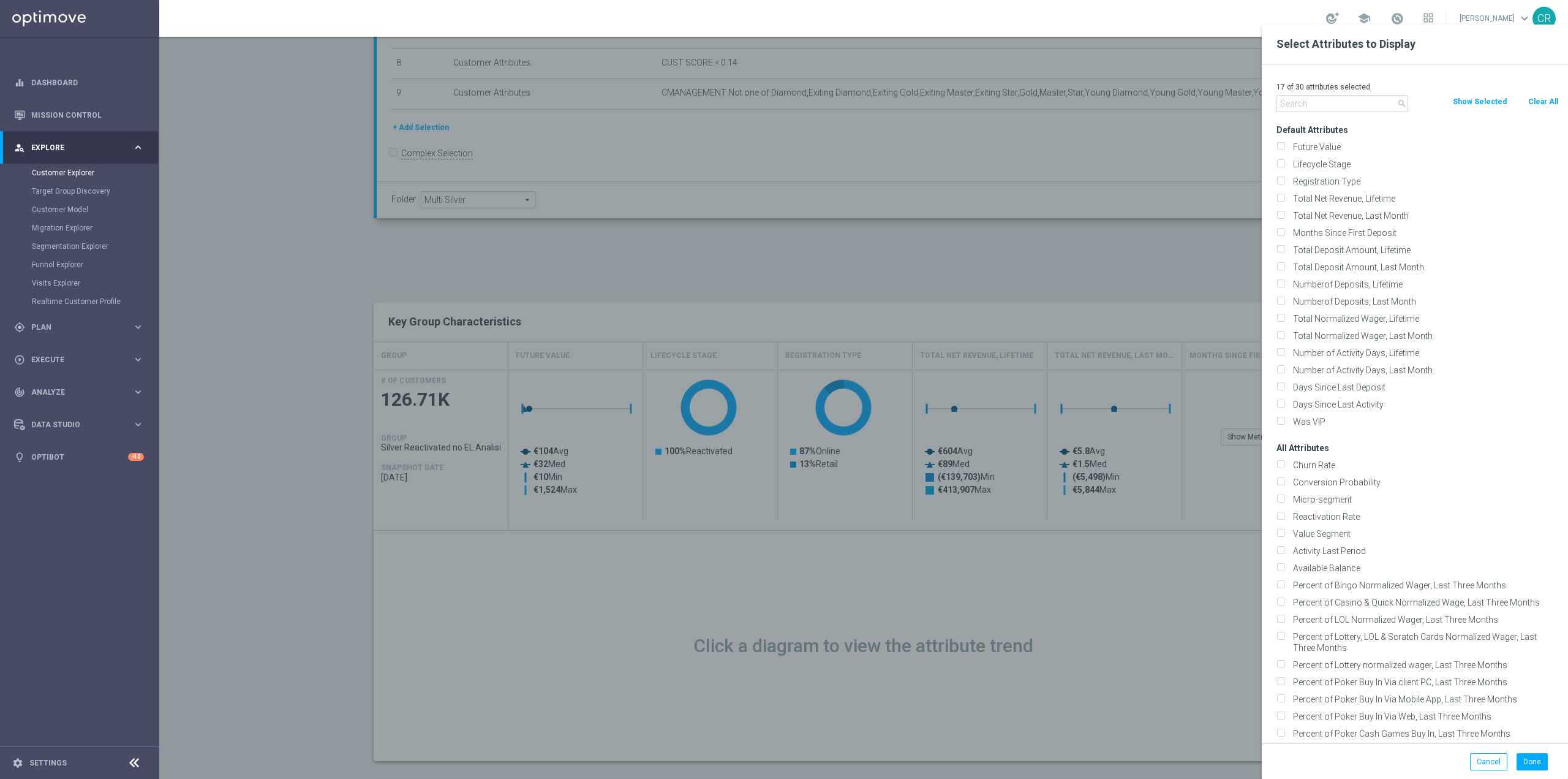
checkbox input "false"
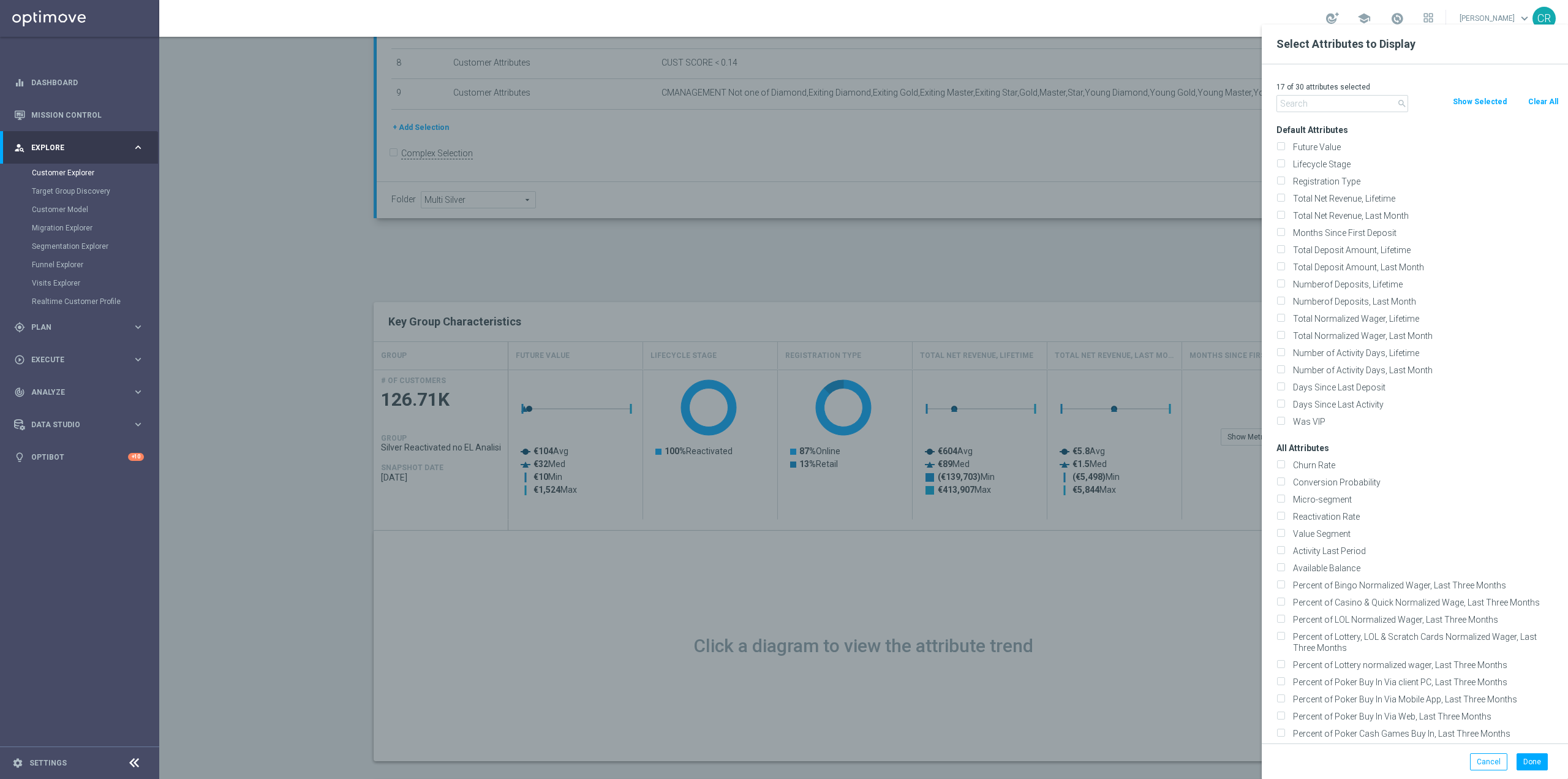
checkbox input "false"
click at [1281, 166] on input "Lifecycle Stage" at bounding box center [1281, 166] width 8 height 8
checkbox input "true"
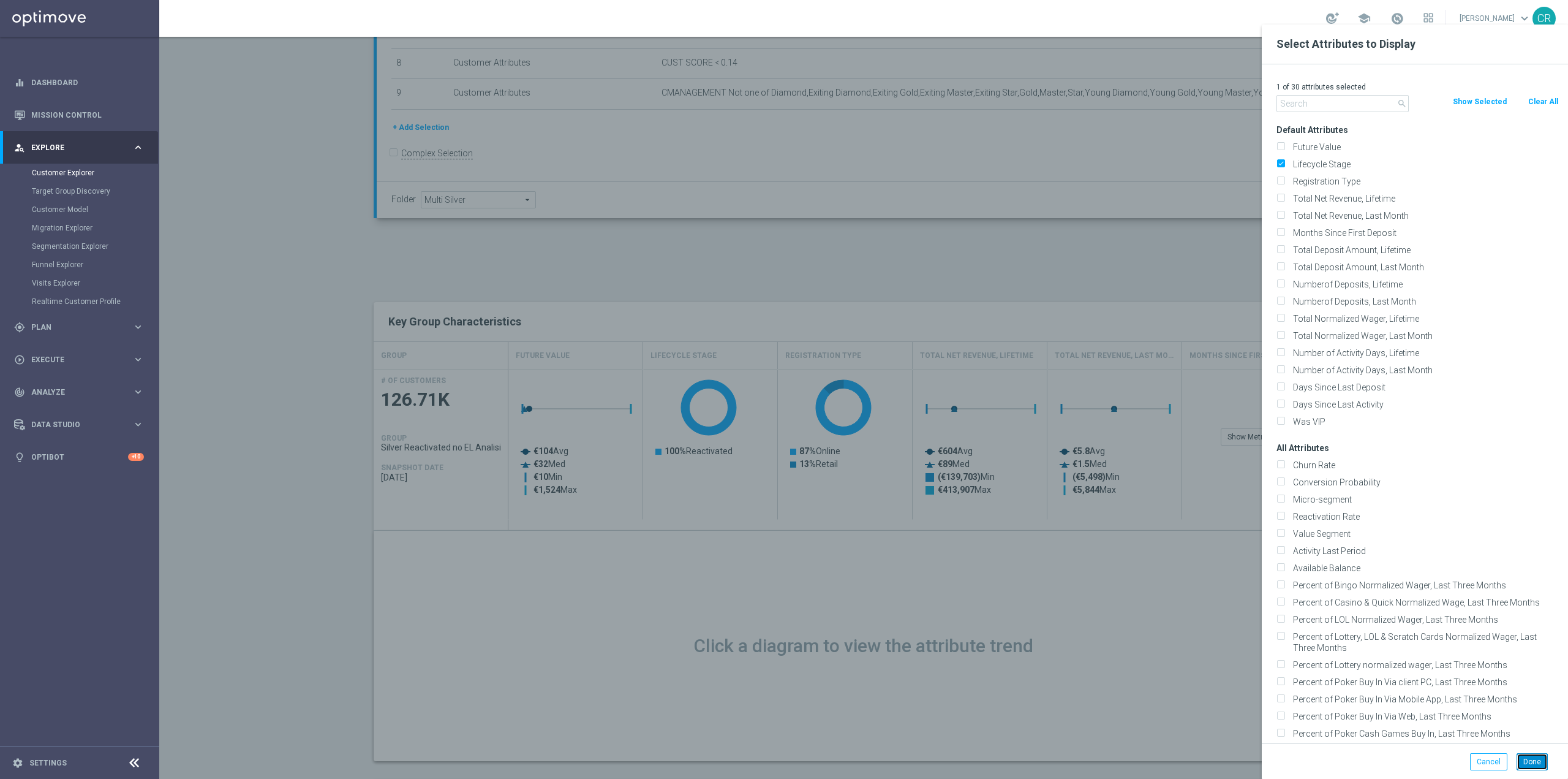
click at [1533, 758] on button "Done" at bounding box center [1533, 761] width 31 height 17
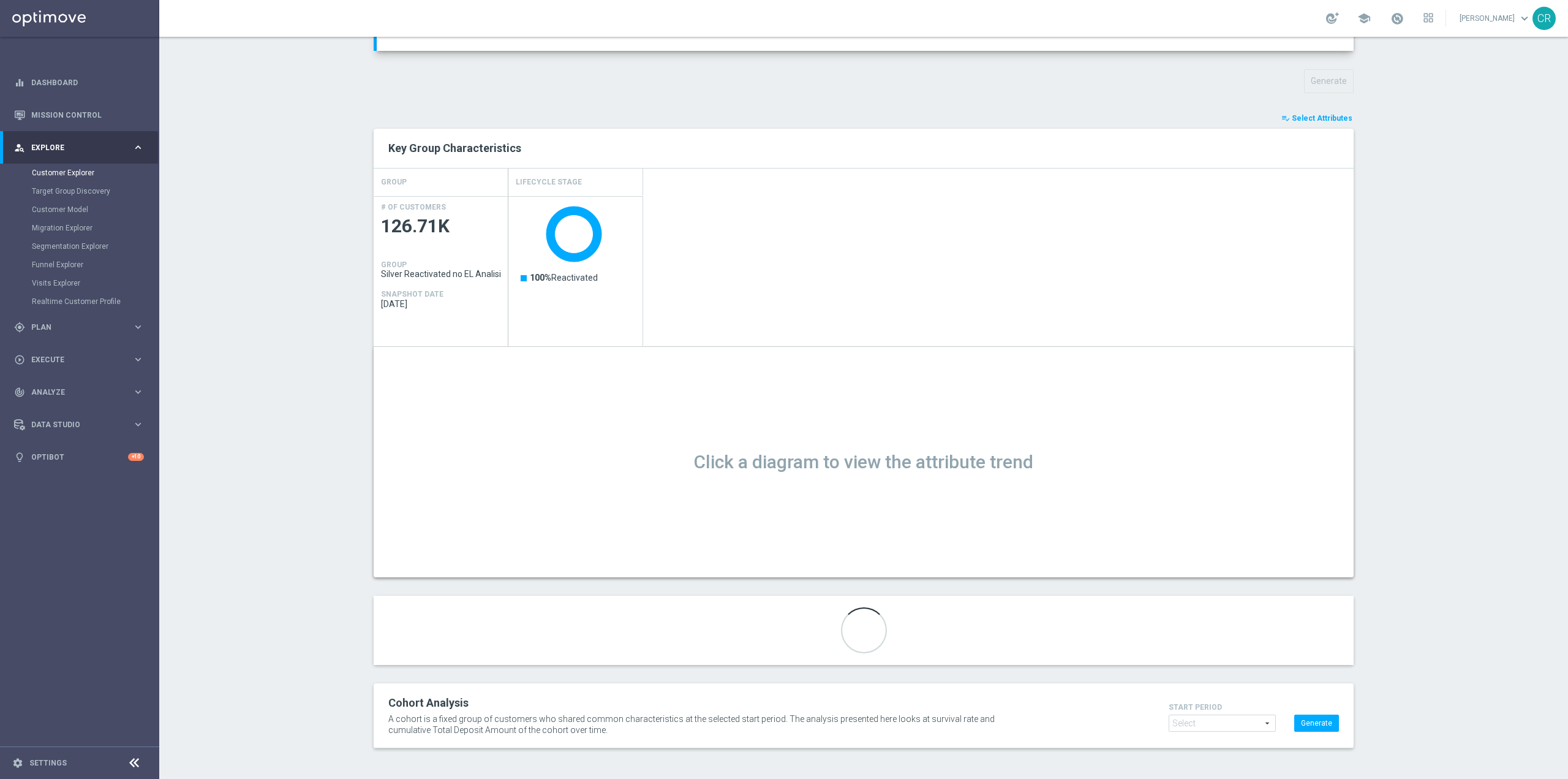
scroll to position [129, 0]
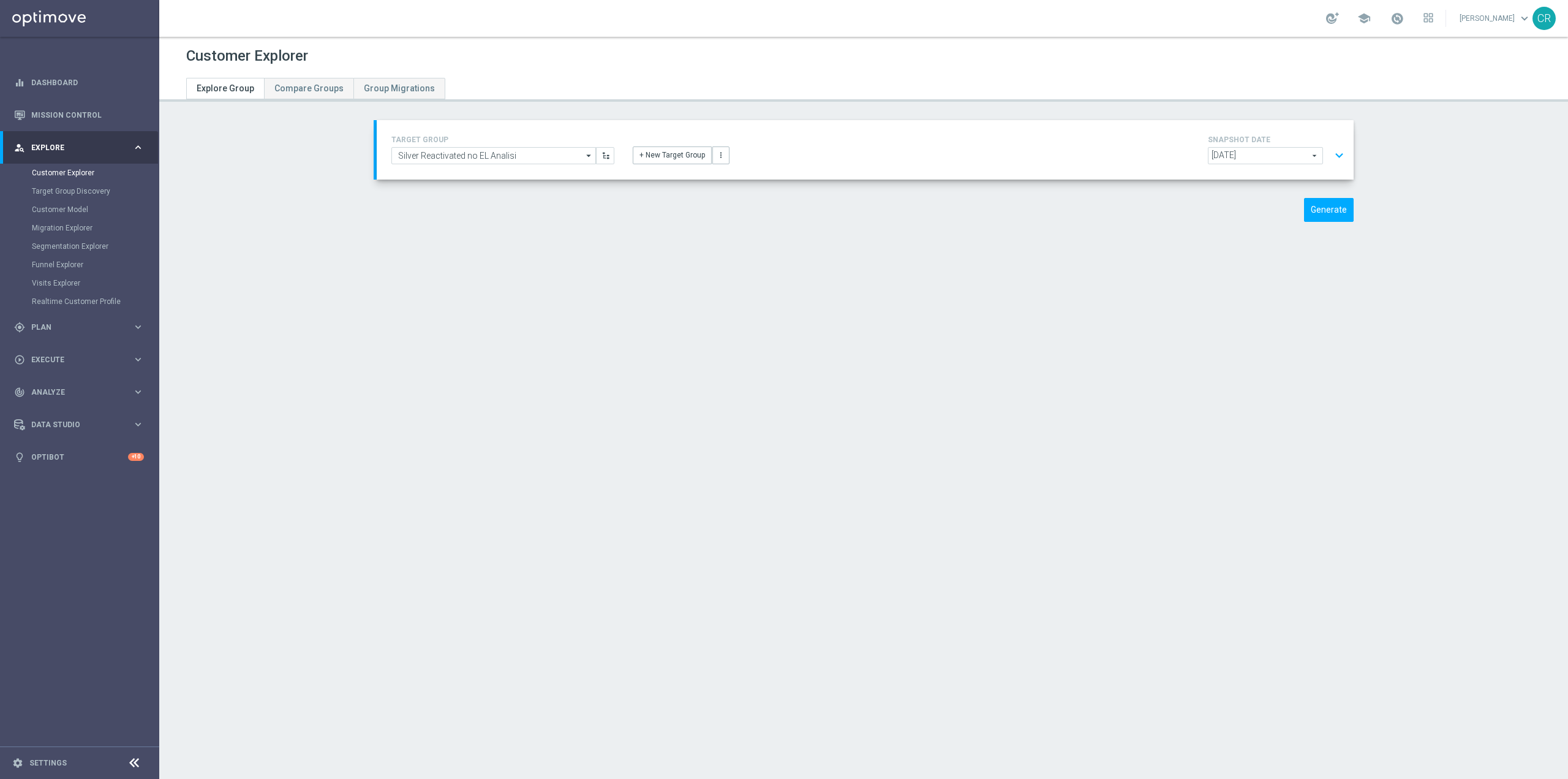
click at [1493, 507] on div "Customer Explorer Explore Group Compare Groups Group Migrations TARGET GROUP Si…" at bounding box center [864, 408] width 1409 height 742
click at [1331, 203] on button "Generate" at bounding box center [1329, 210] width 50 height 24
type input "Select"
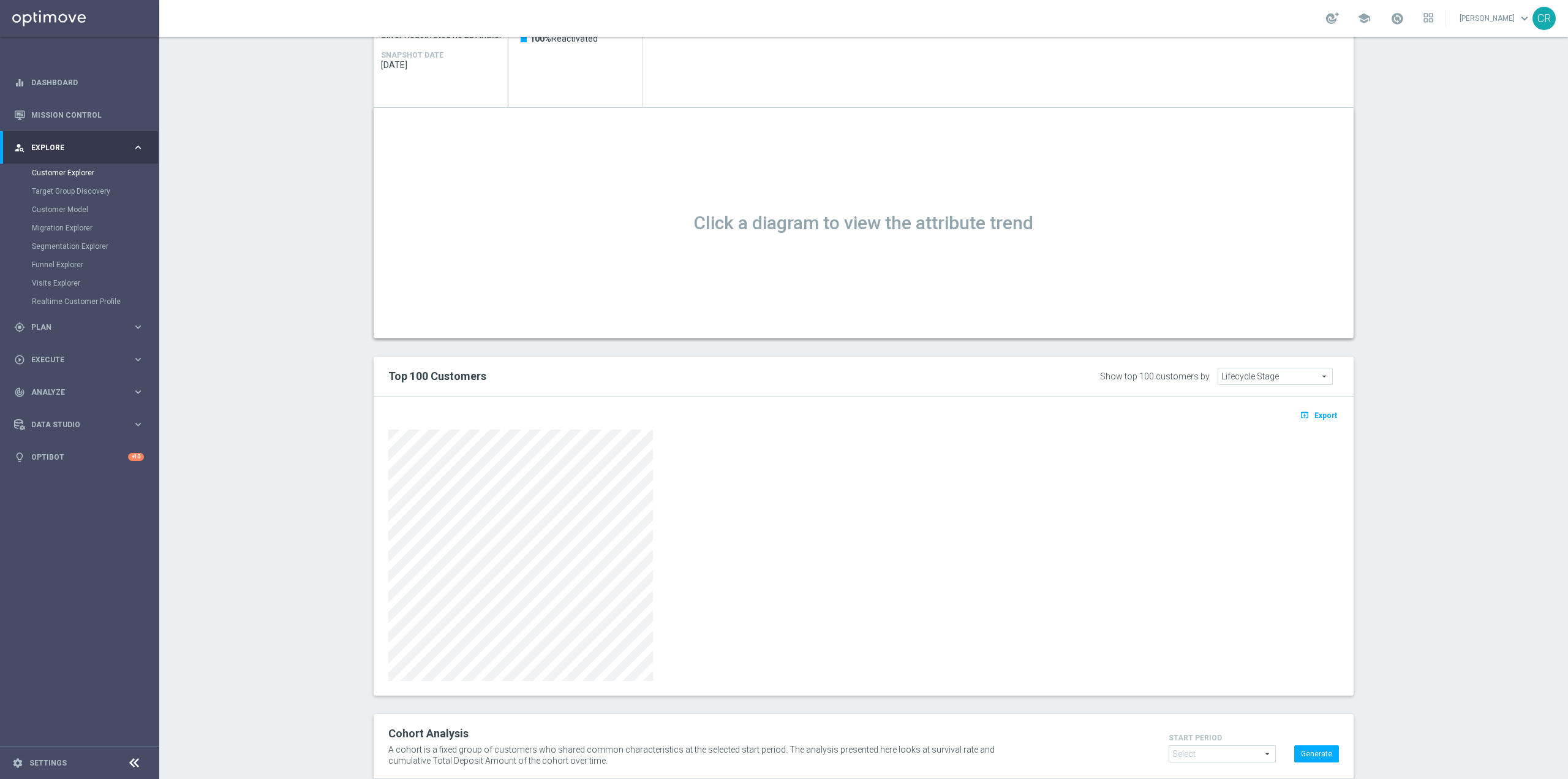
scroll to position [399, 0]
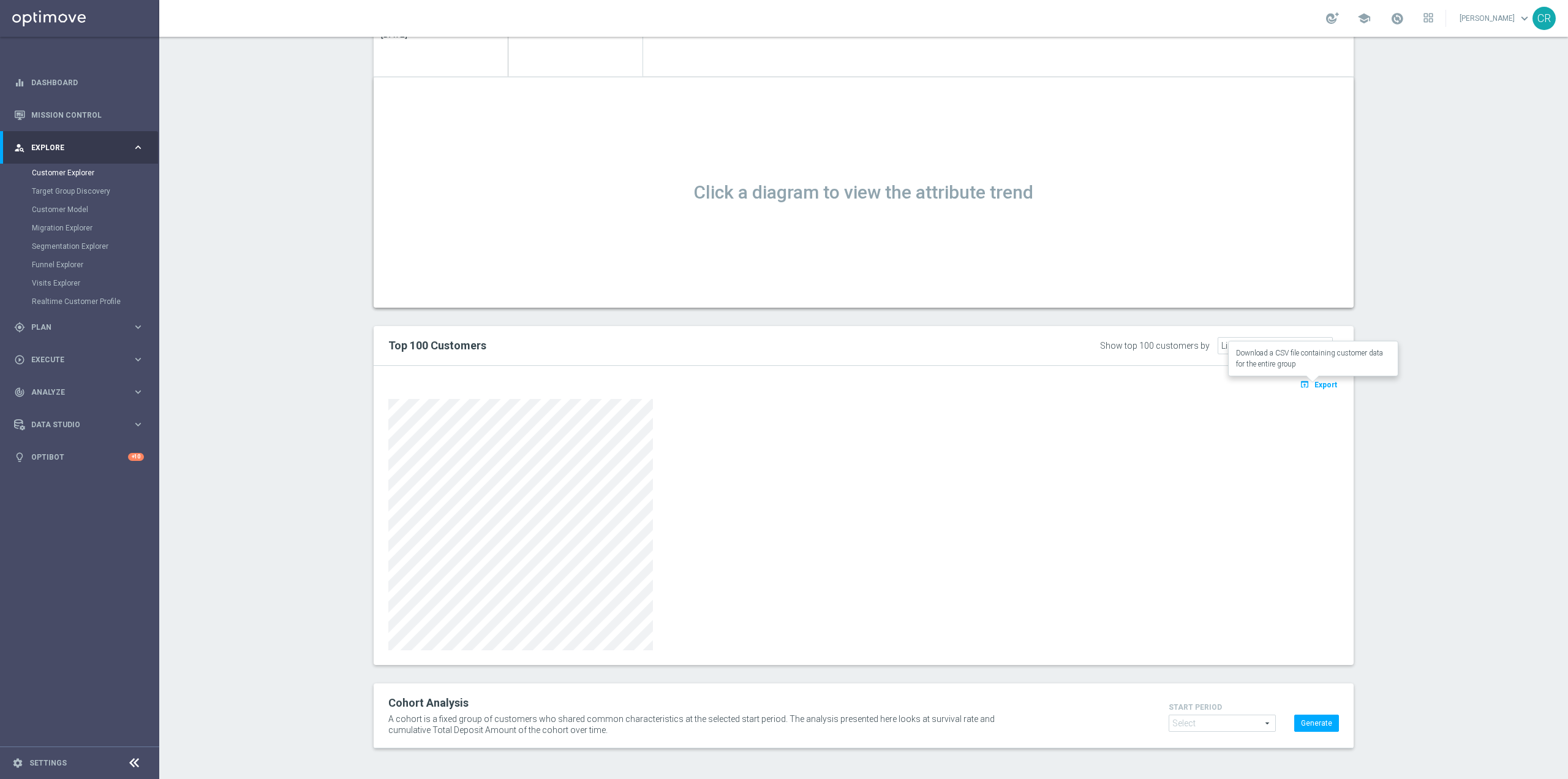
click at [1326, 385] on span "Export" at bounding box center [1325, 384] width 22 height 9
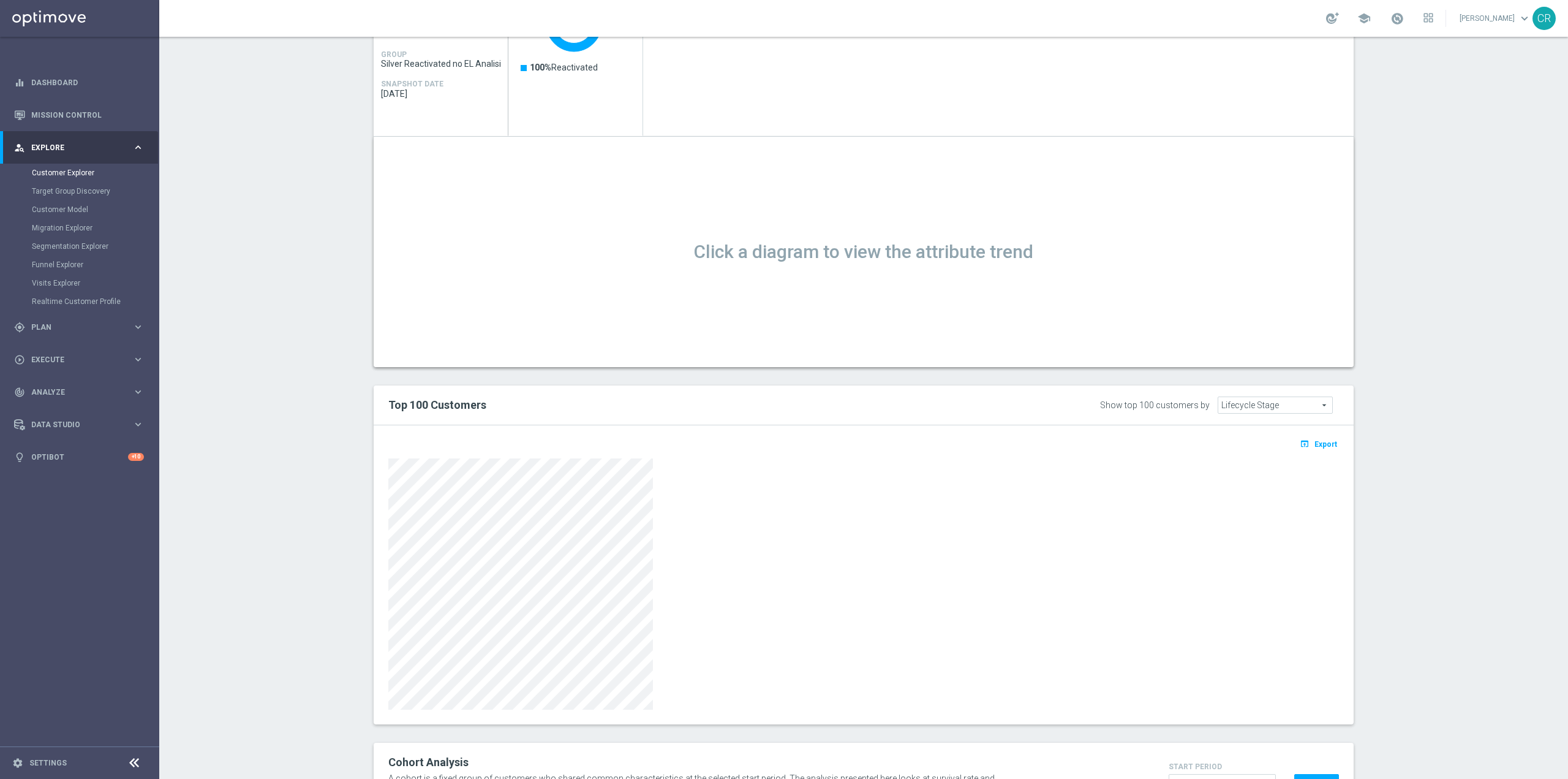
scroll to position [0, 0]
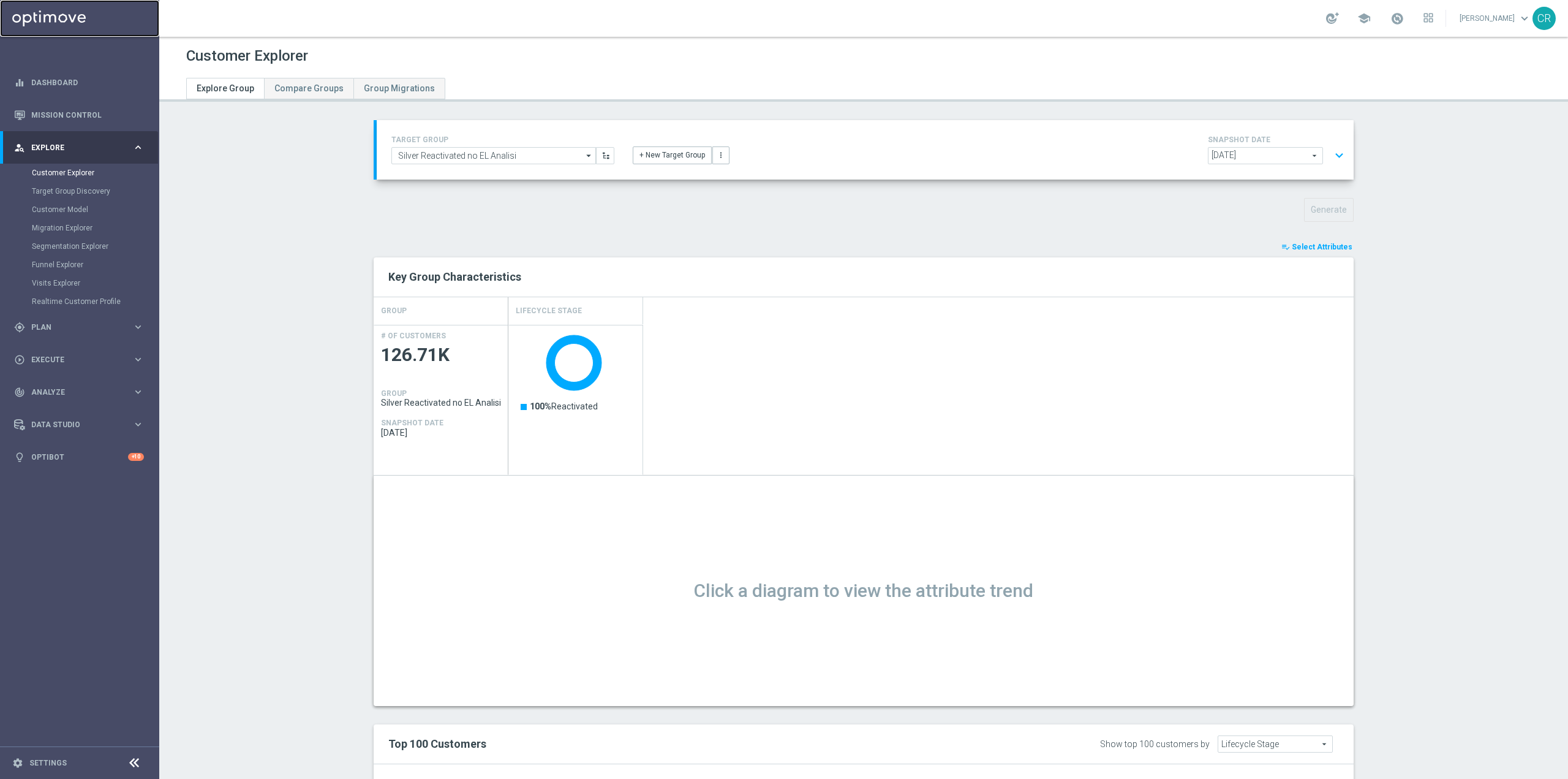
click at [57, 15] on link at bounding box center [80, 18] width 159 height 37
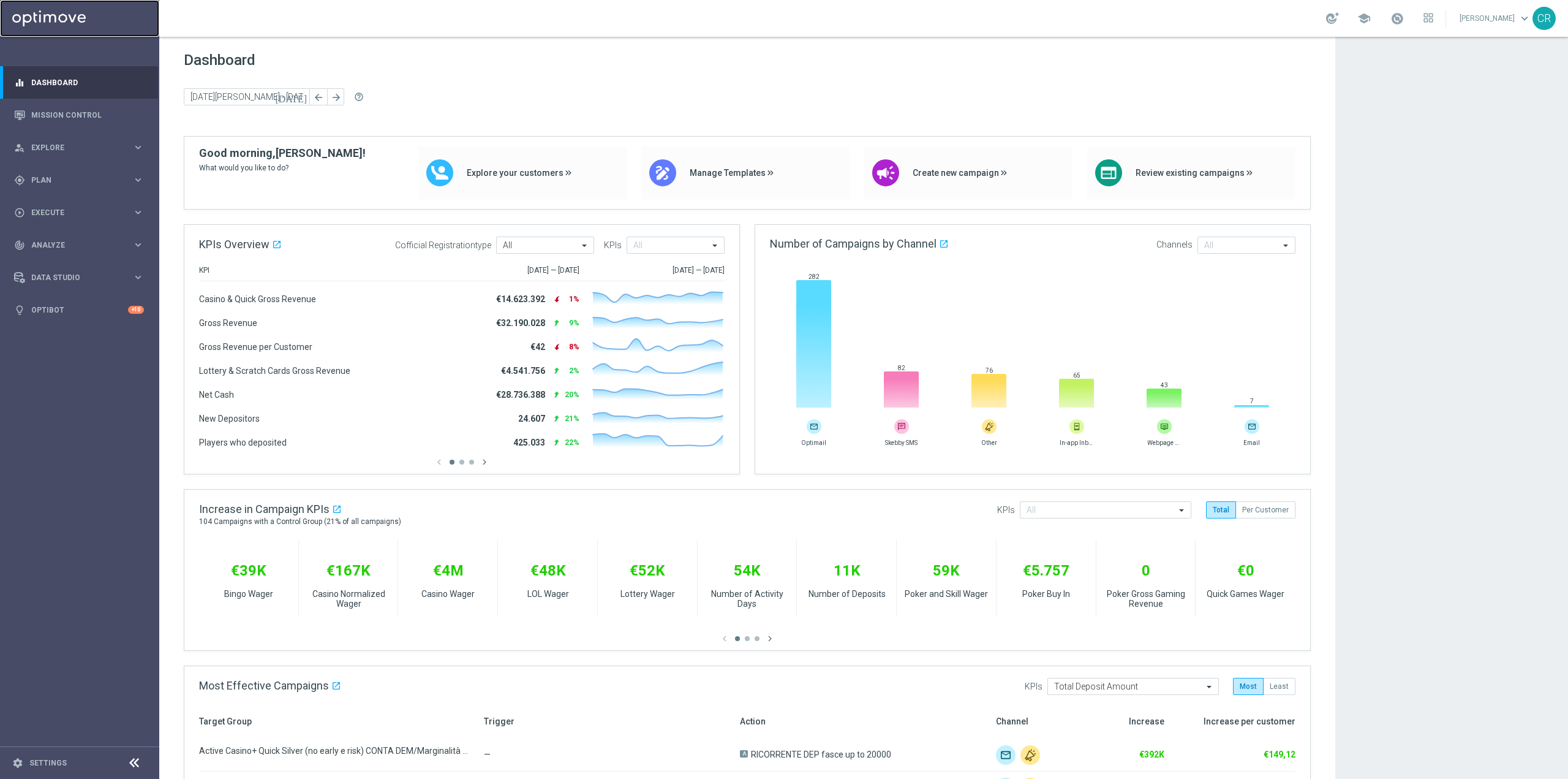
scroll to position [25528, 0]
